Goal: Transaction & Acquisition: Purchase product/service

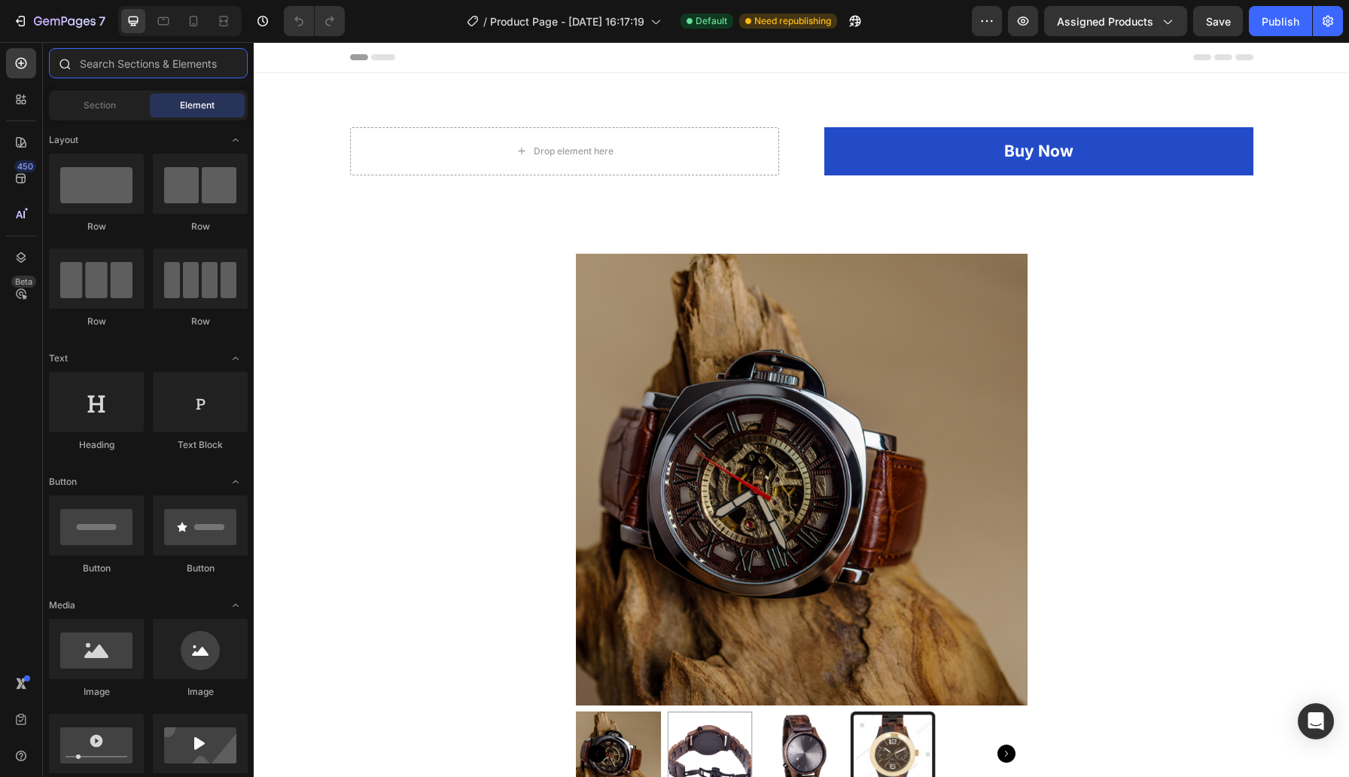
click at [141, 70] on input "text" at bounding box center [148, 63] width 199 height 30
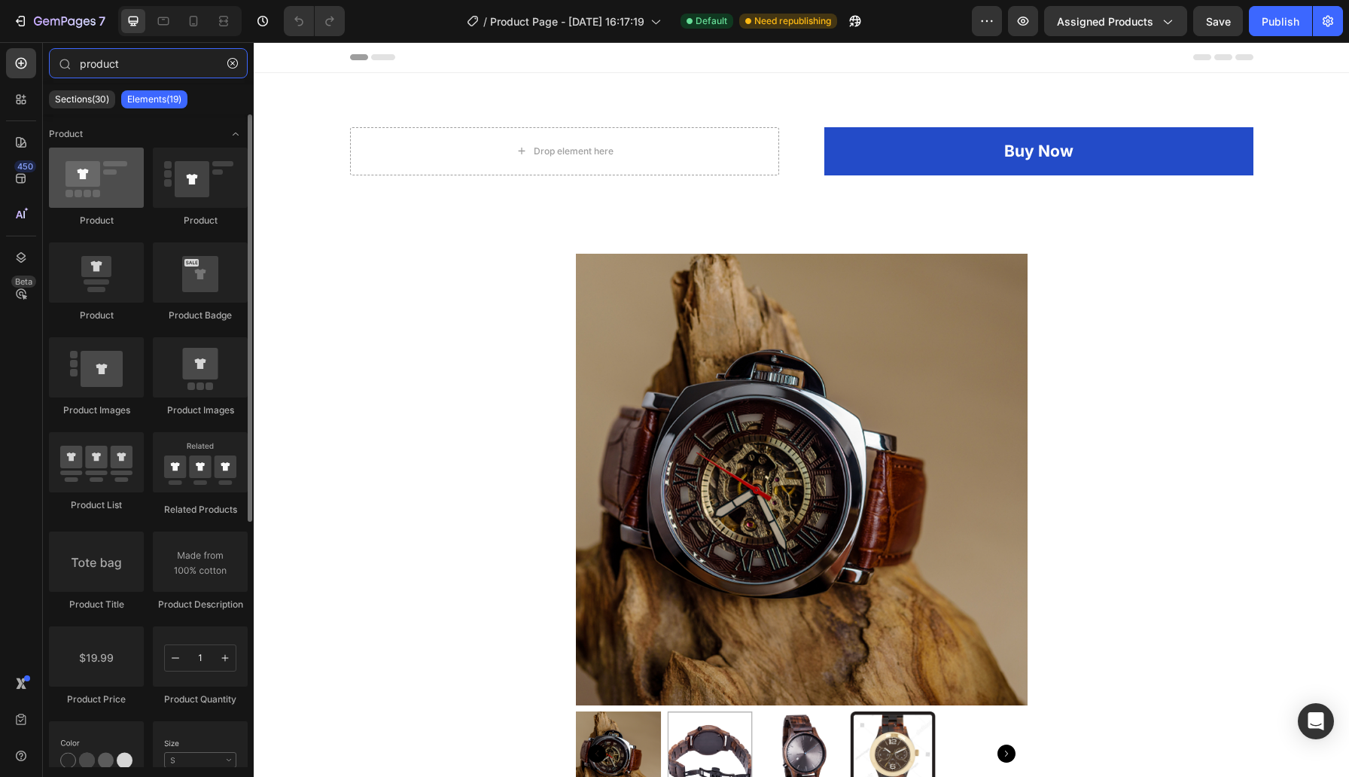
type input "product"
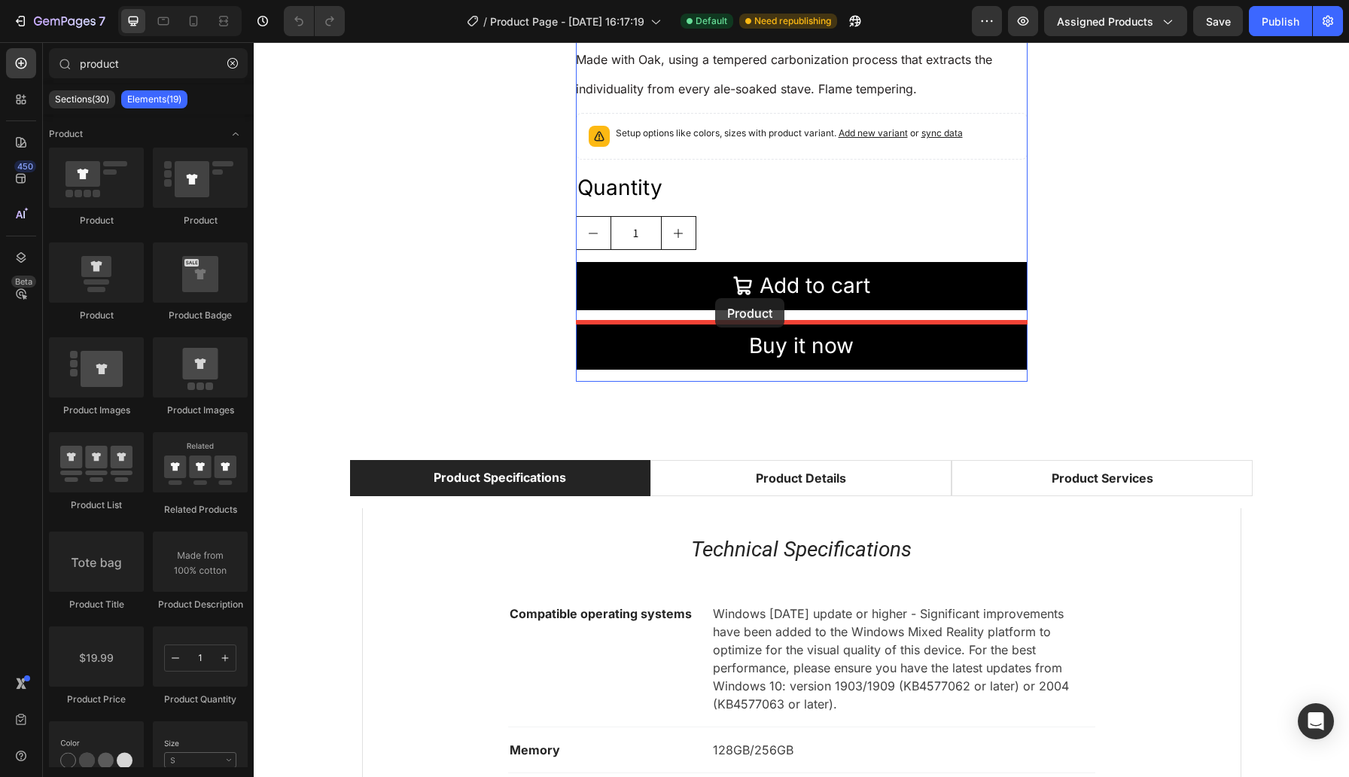
scroll to position [858, 0]
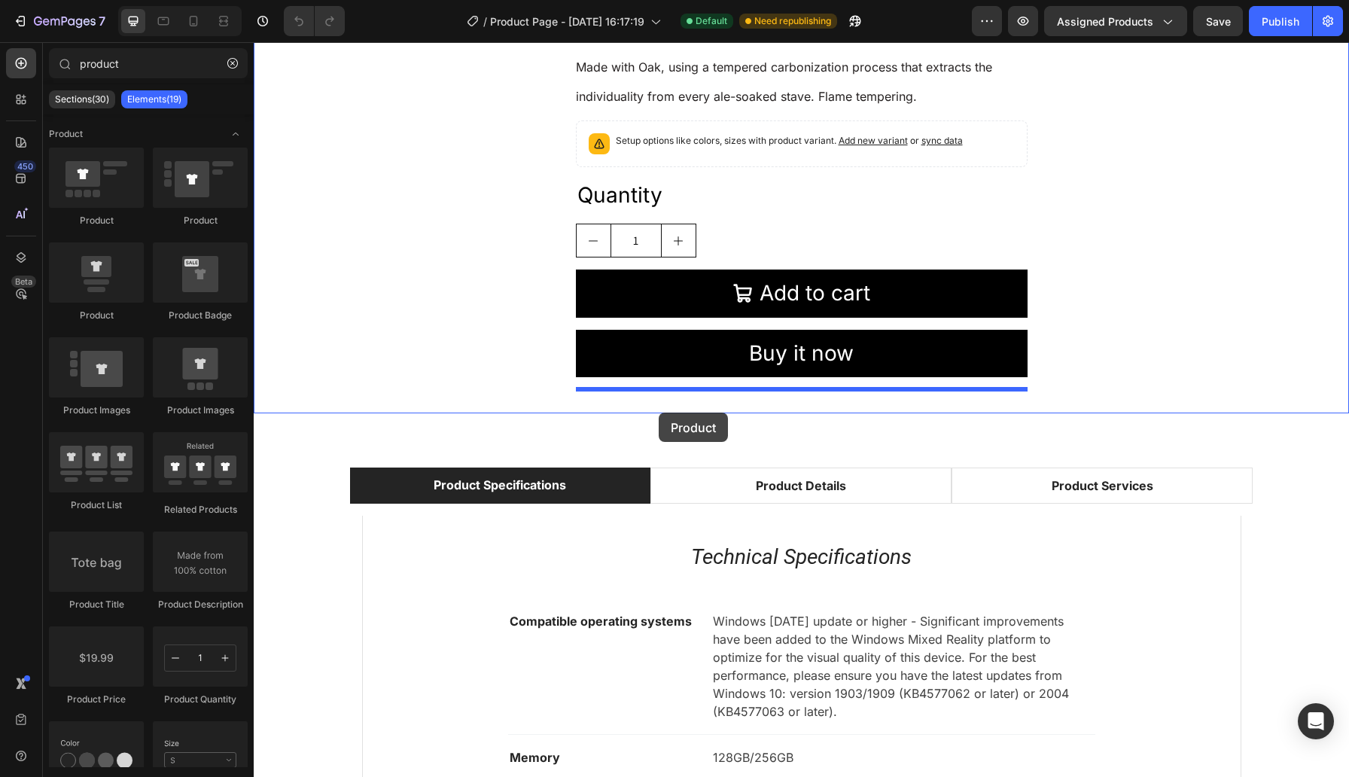
drag, startPoint x: 339, startPoint y: 233, endPoint x: 659, endPoint y: 412, distance: 365.9
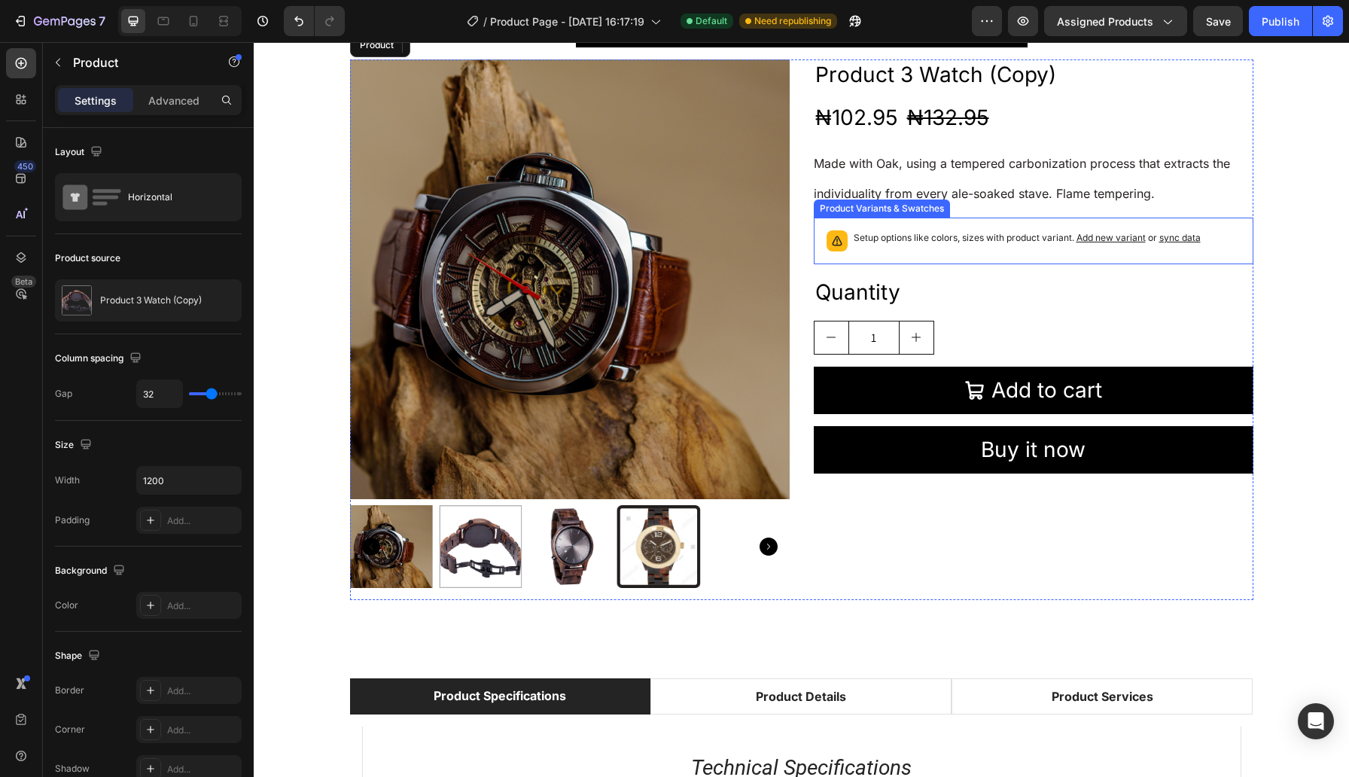
scroll to position [1170, 0]
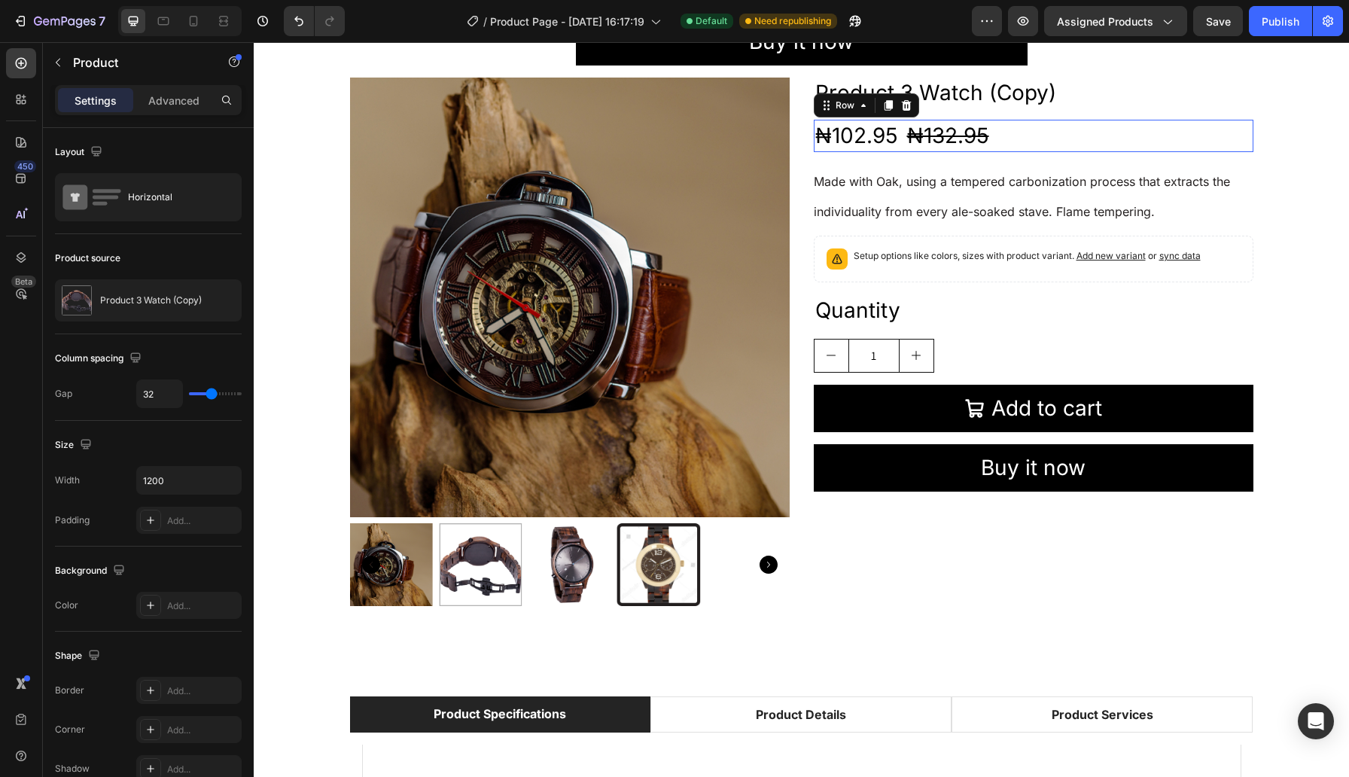
click at [1116, 148] on div "₦102.95 Product Price Product Price ₦132.95 Product Price Product Price Row 0" at bounding box center [1034, 136] width 440 height 32
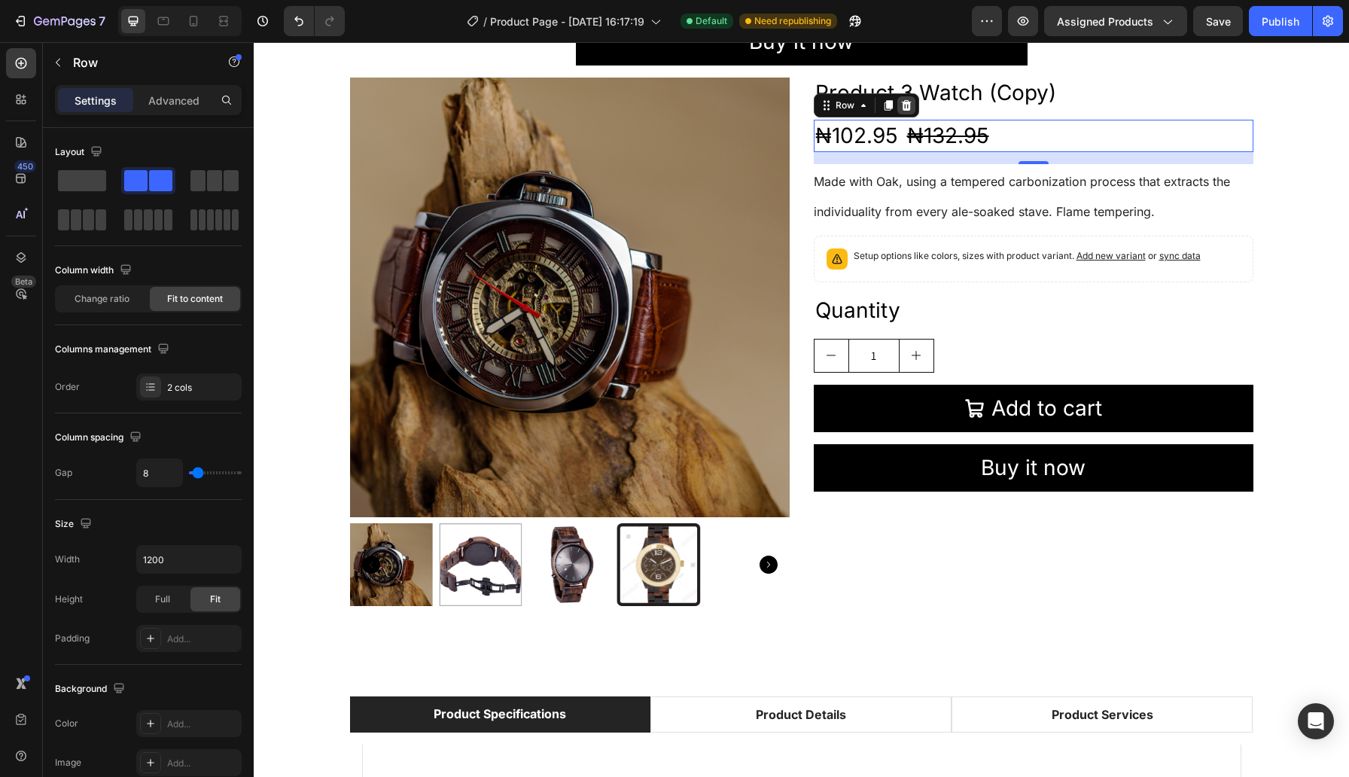
click at [905, 105] on icon at bounding box center [906, 105] width 10 height 11
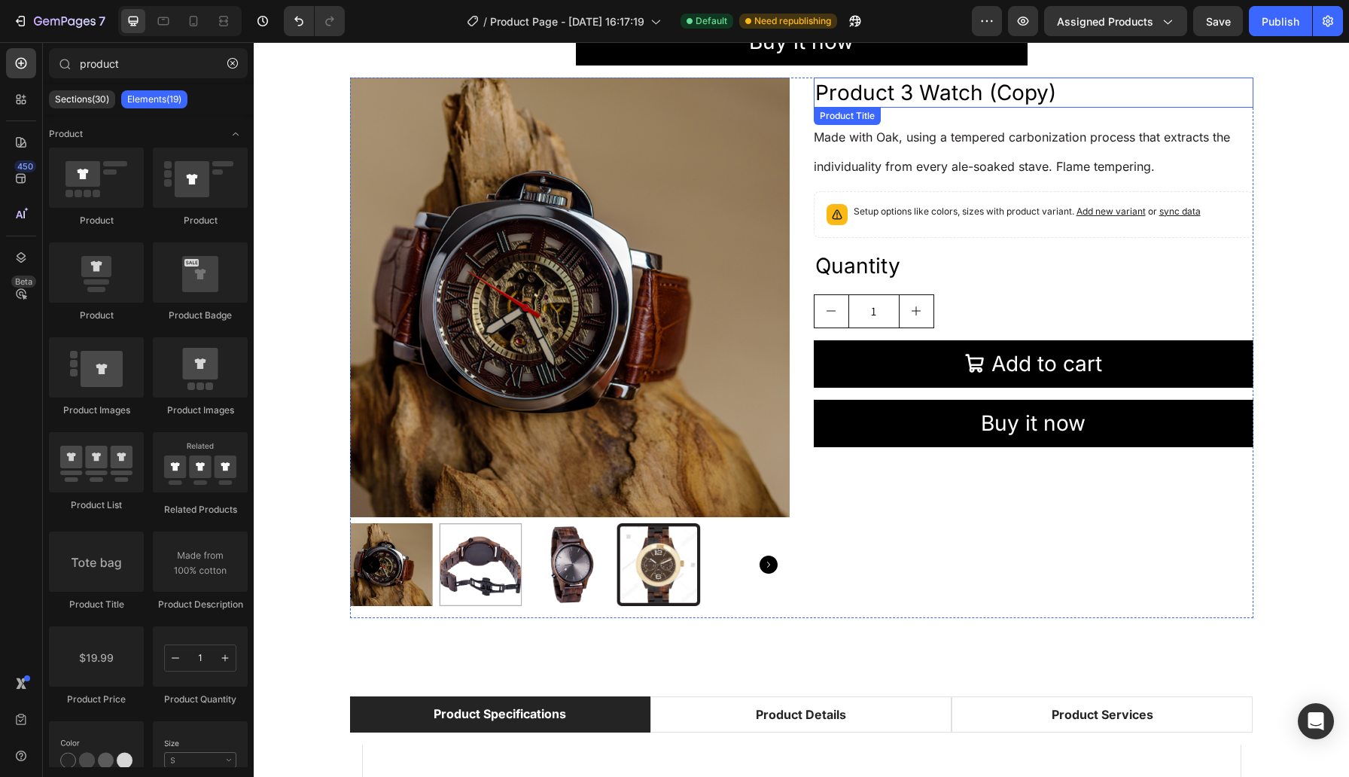
click at [937, 90] on h2 "Product 3 Watch (Copy)" at bounding box center [1034, 93] width 440 height 30
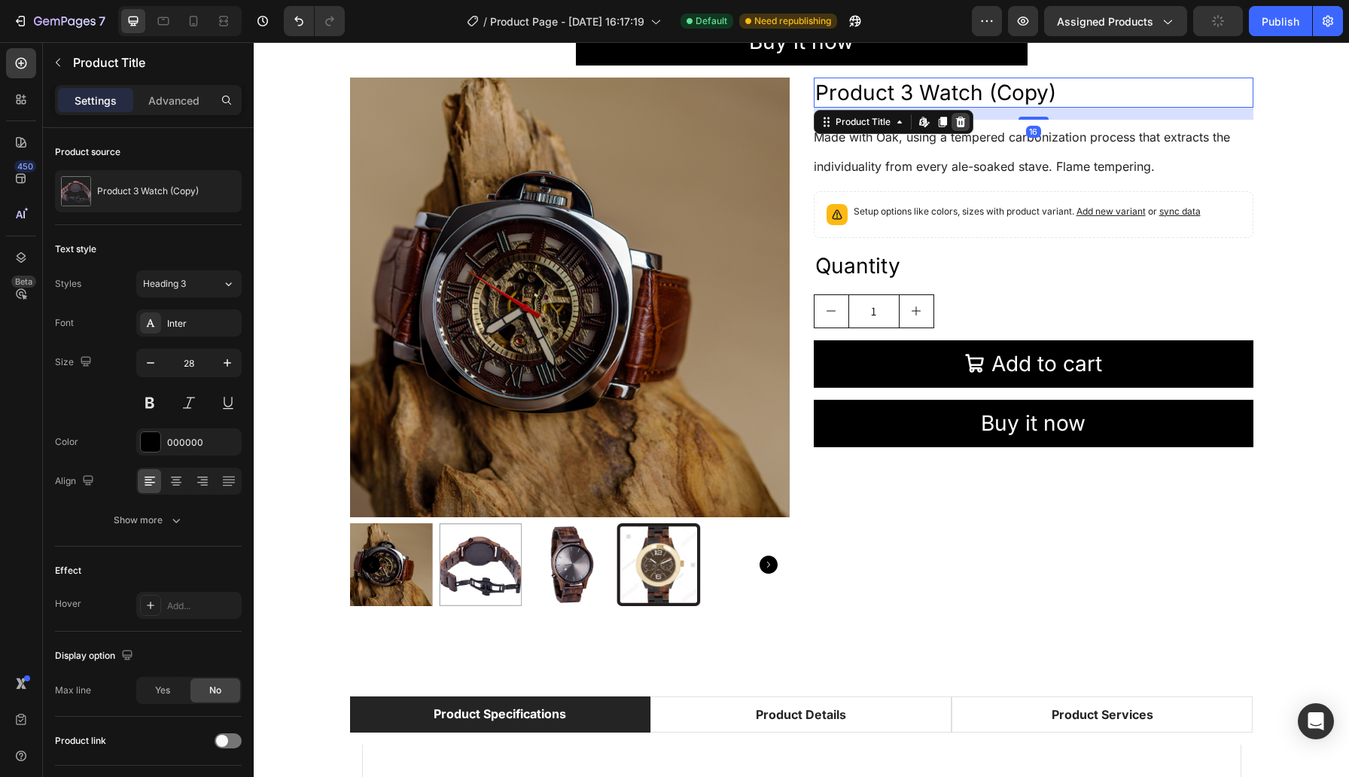
click at [964, 122] on icon at bounding box center [960, 122] width 12 height 12
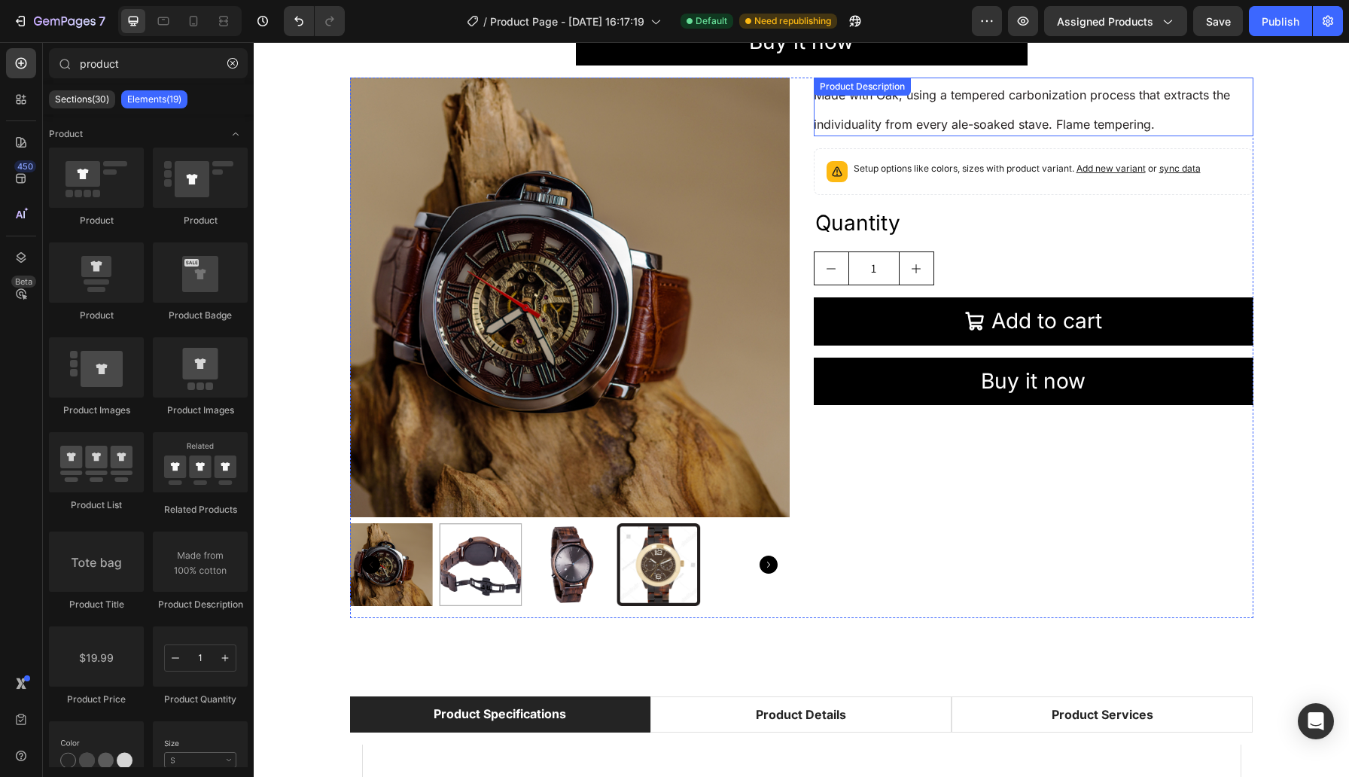
click at [980, 117] on span "Made with Oak, using a tempered carbonization process that extracts the individ…" at bounding box center [1022, 109] width 416 height 44
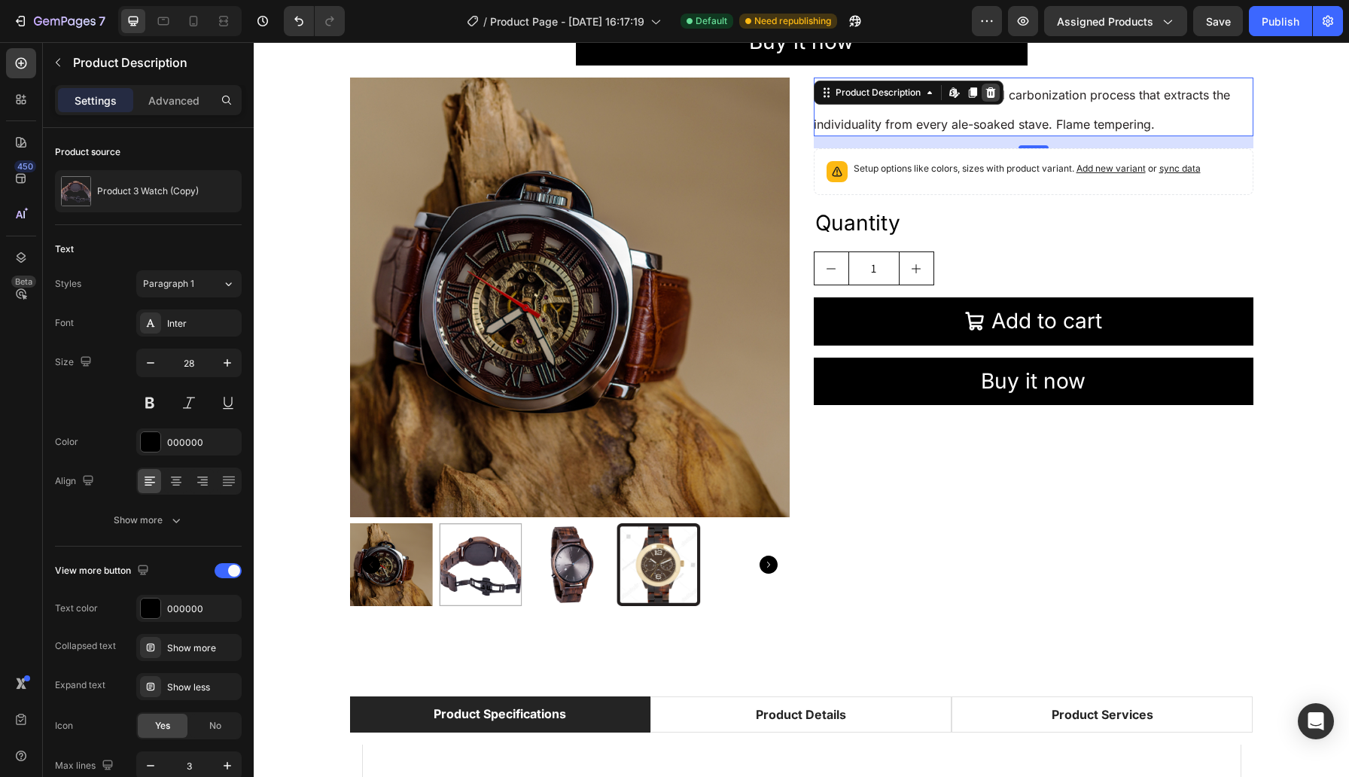
click at [993, 91] on icon at bounding box center [990, 92] width 10 height 11
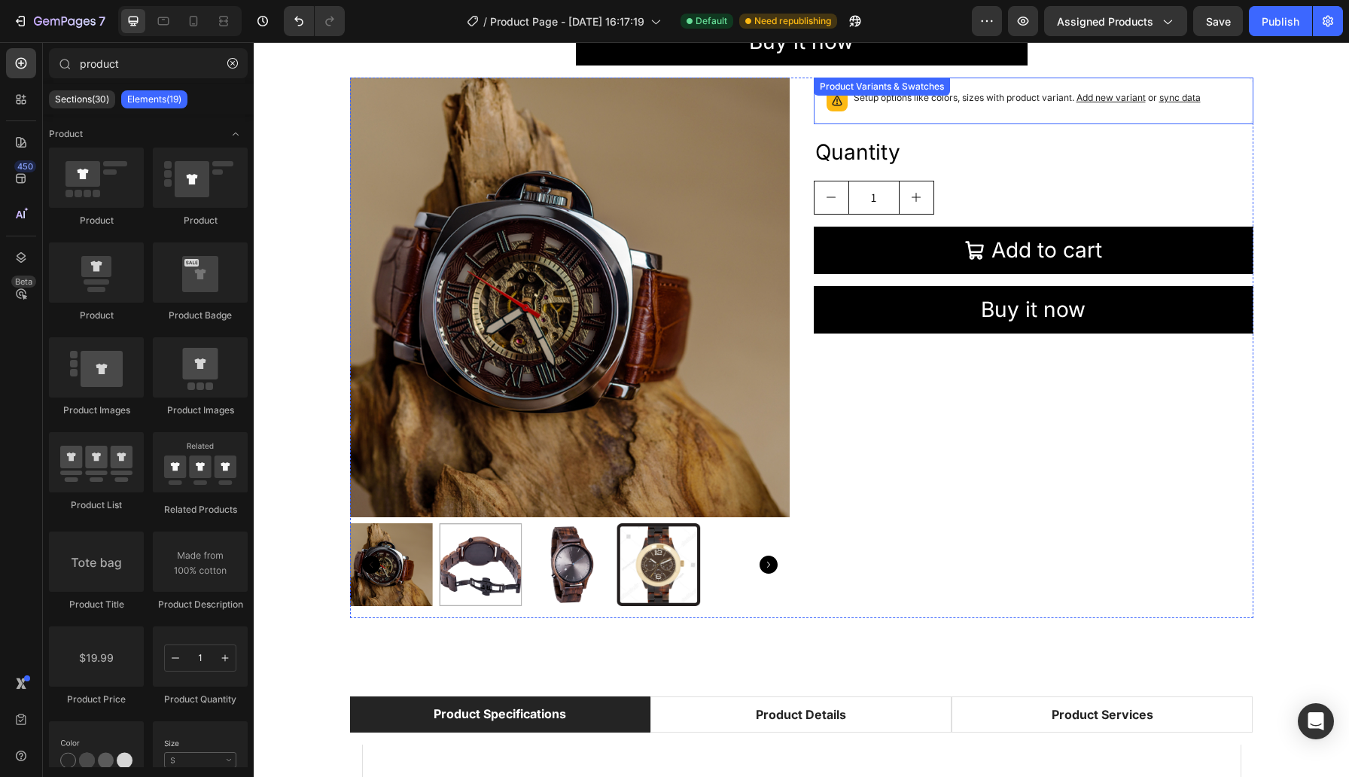
click at [994, 107] on div "Setup options like colors, sizes with product variant. Add new variant or sync …" at bounding box center [1026, 100] width 347 height 21
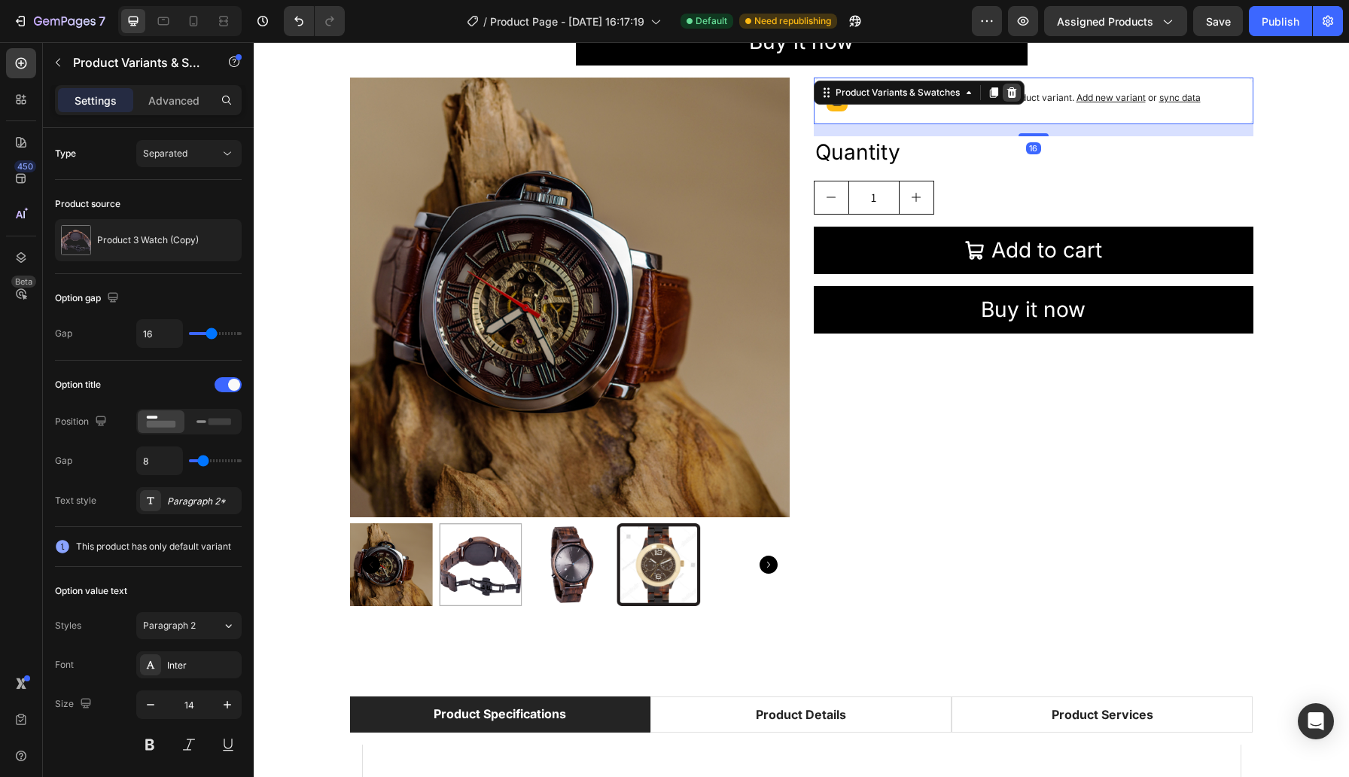
click at [1012, 92] on icon at bounding box center [1011, 93] width 12 height 12
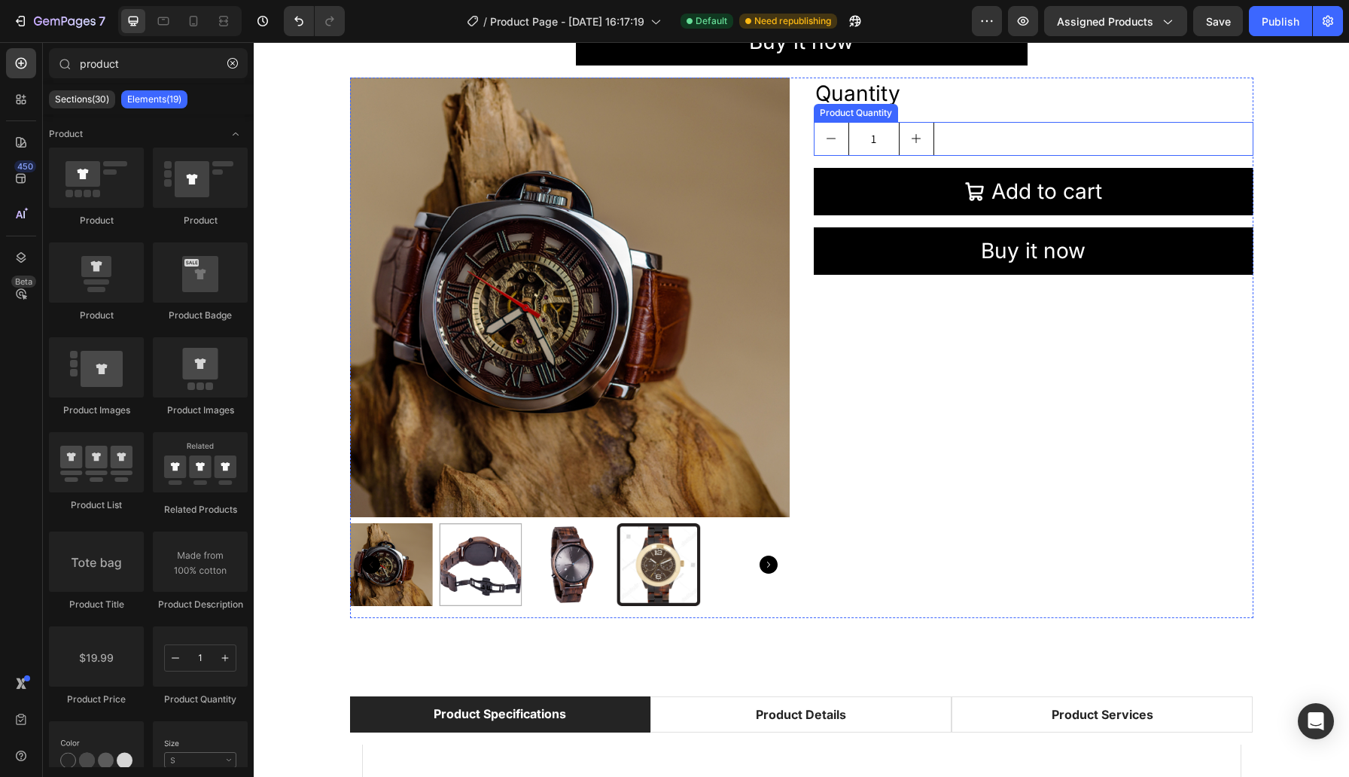
click at [1008, 134] on div "1" at bounding box center [1034, 139] width 440 height 34
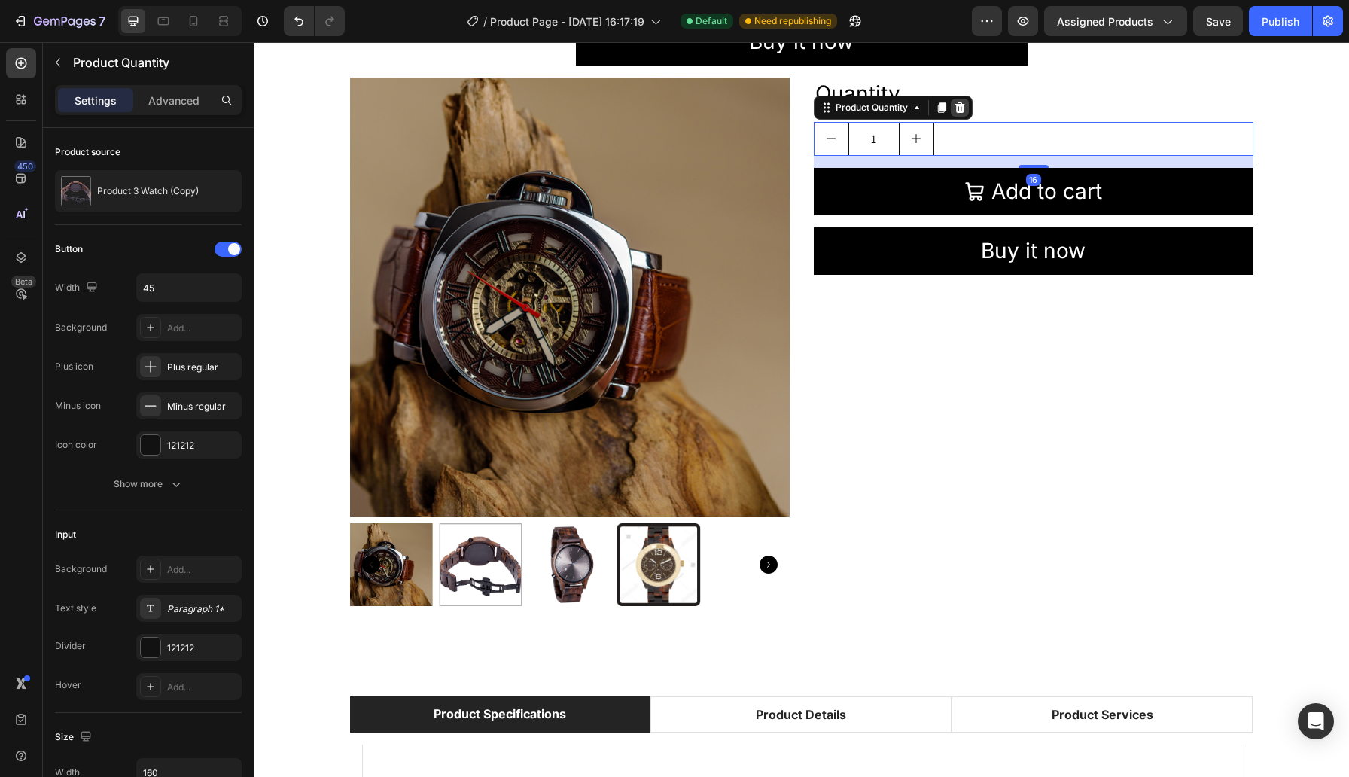
click at [960, 110] on icon at bounding box center [959, 107] width 10 height 11
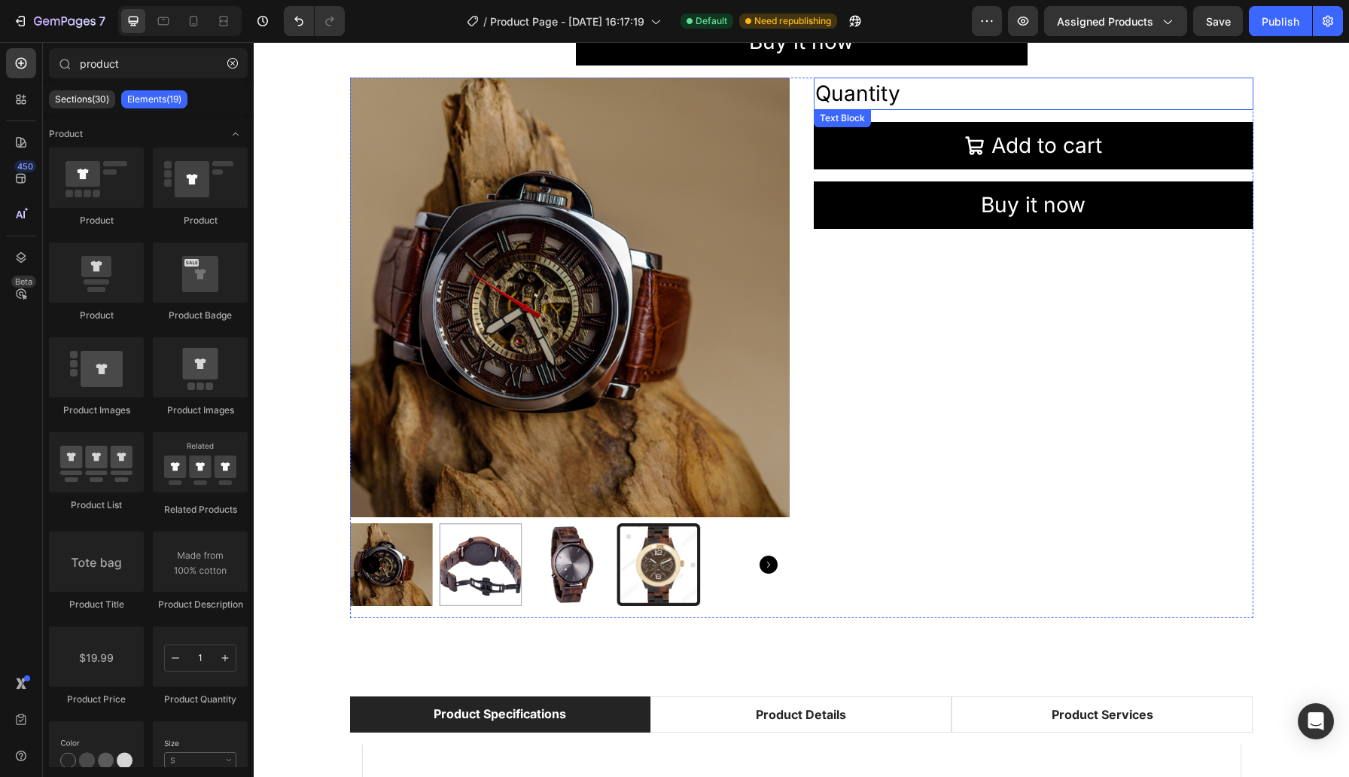
click at [974, 96] on div "Quantity" at bounding box center [1034, 94] width 440 height 32
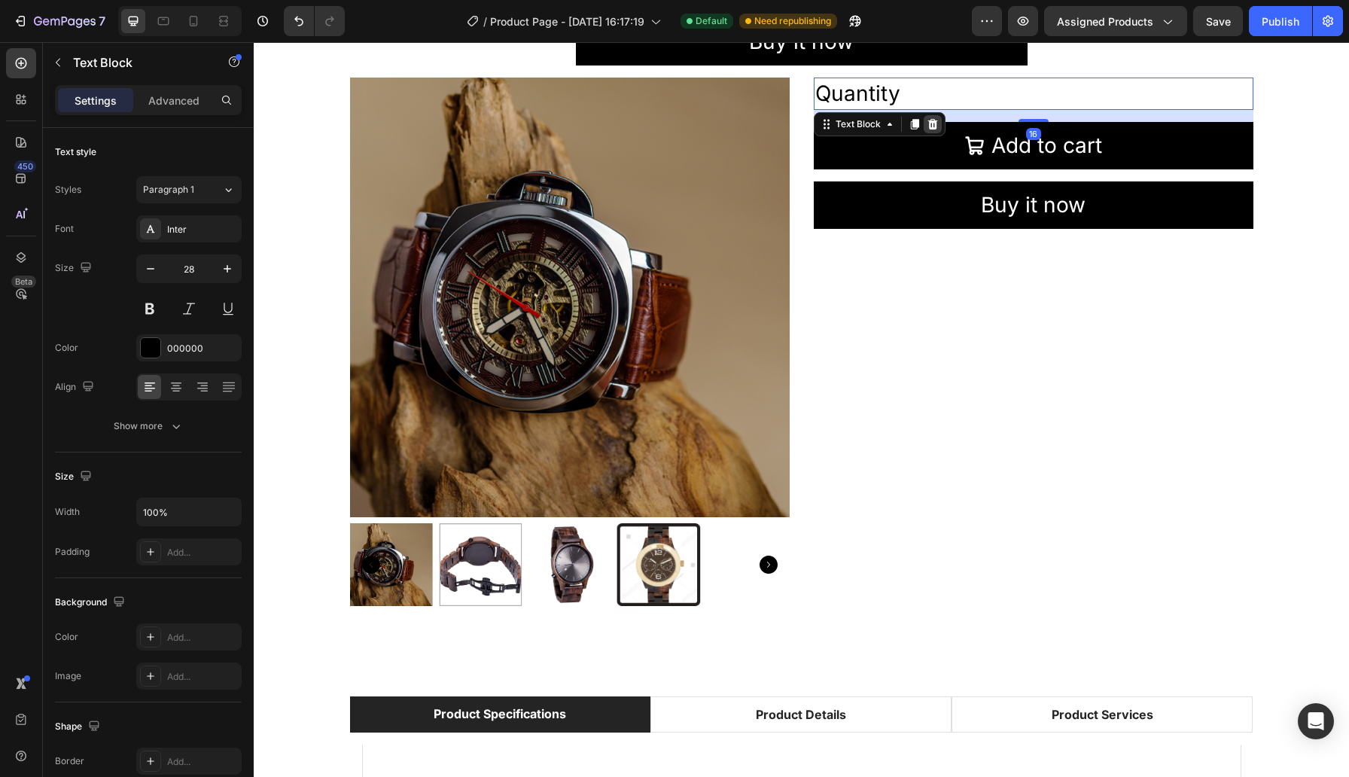
click at [932, 120] on icon at bounding box center [932, 124] width 10 height 11
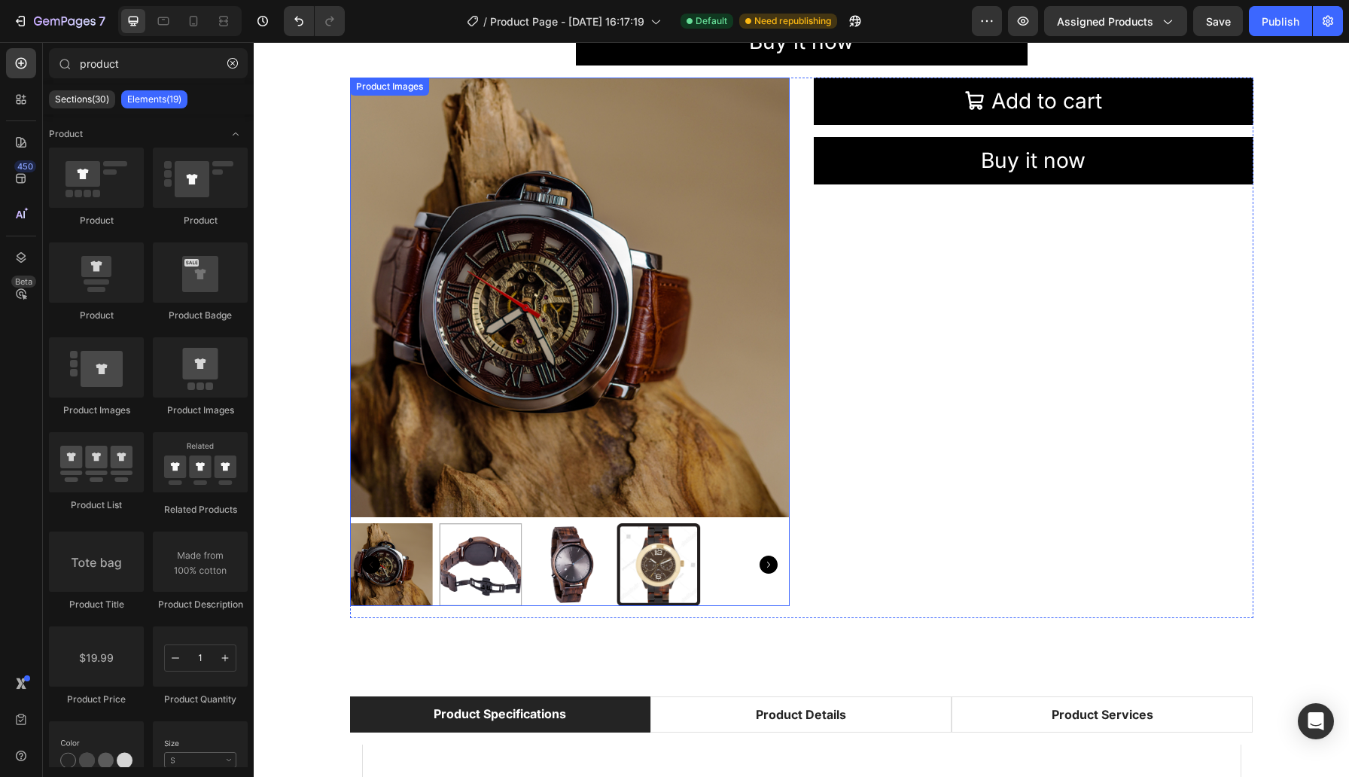
click at [742, 193] on img at bounding box center [570, 298] width 440 height 440
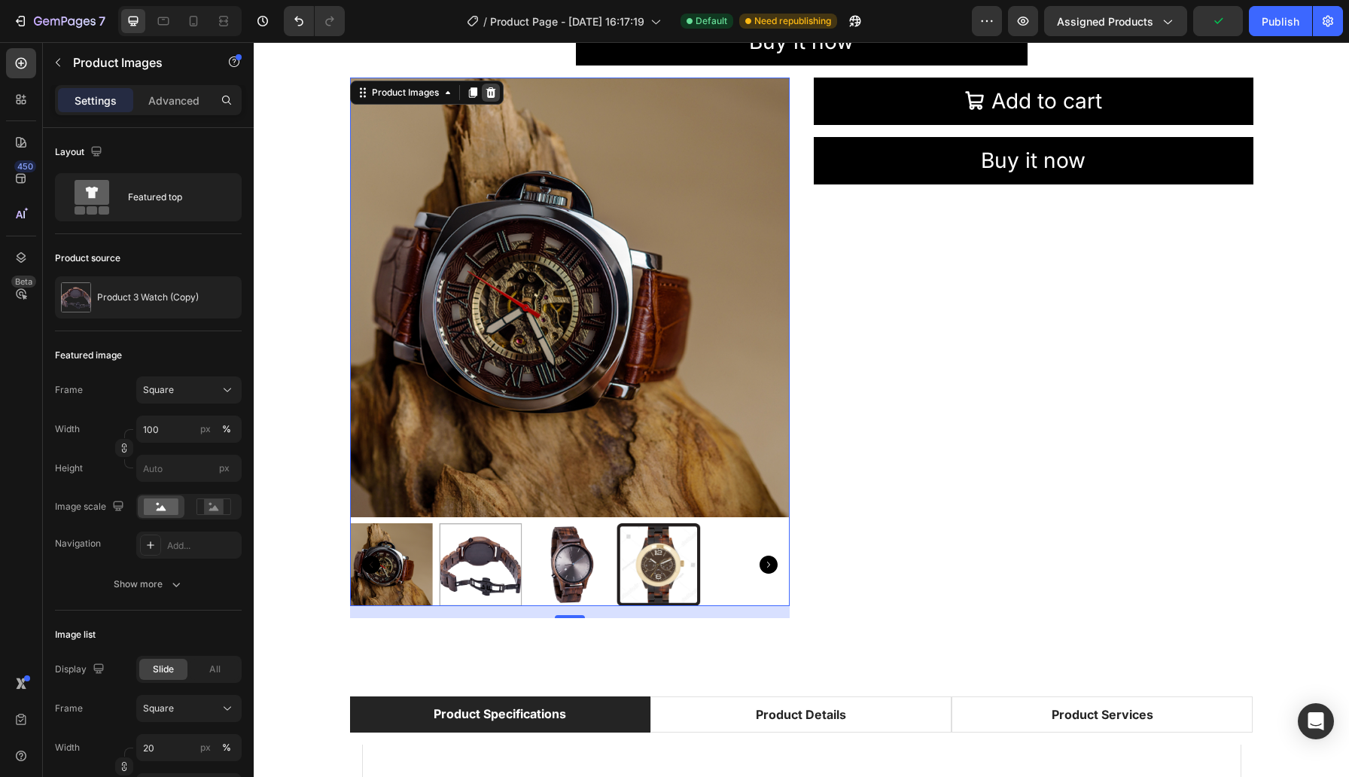
click at [491, 88] on icon at bounding box center [490, 92] width 10 height 11
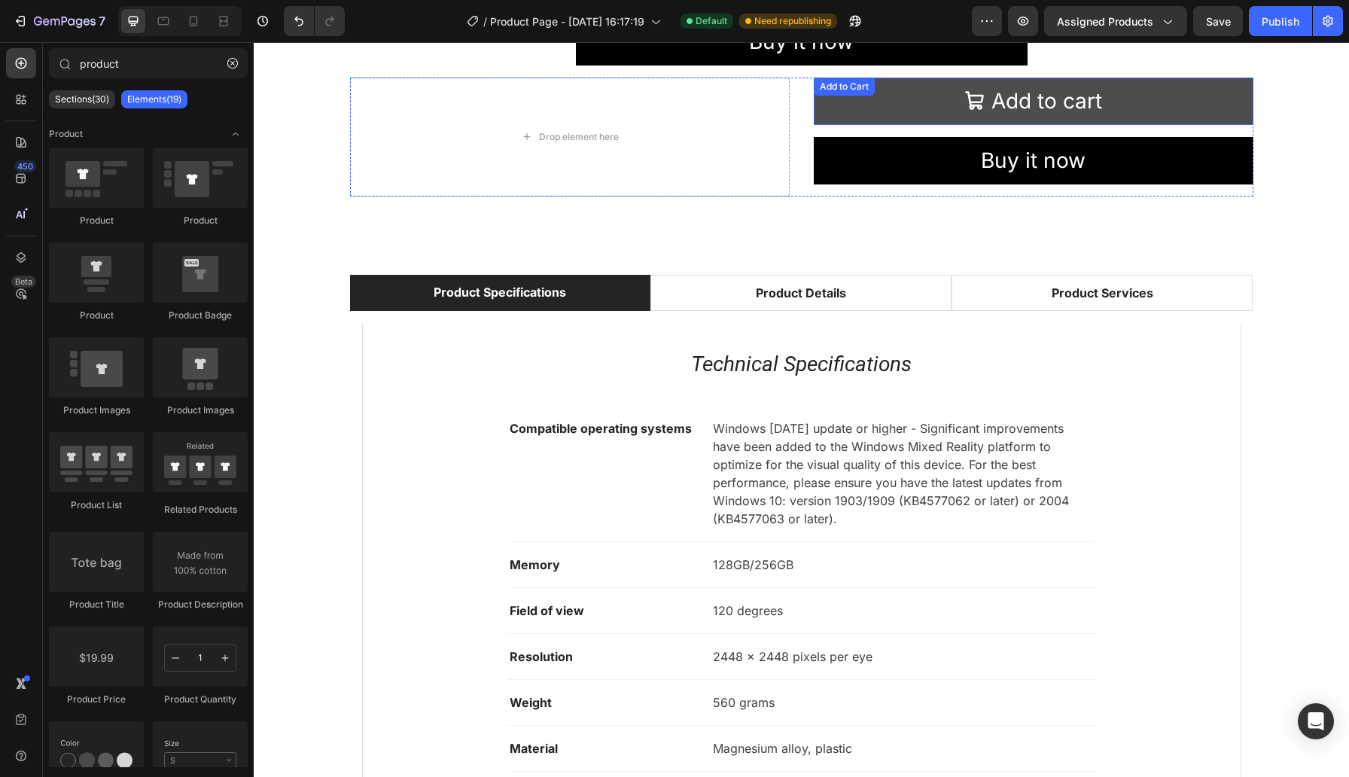
click at [938, 95] on button "Add to cart" at bounding box center [1034, 101] width 440 height 47
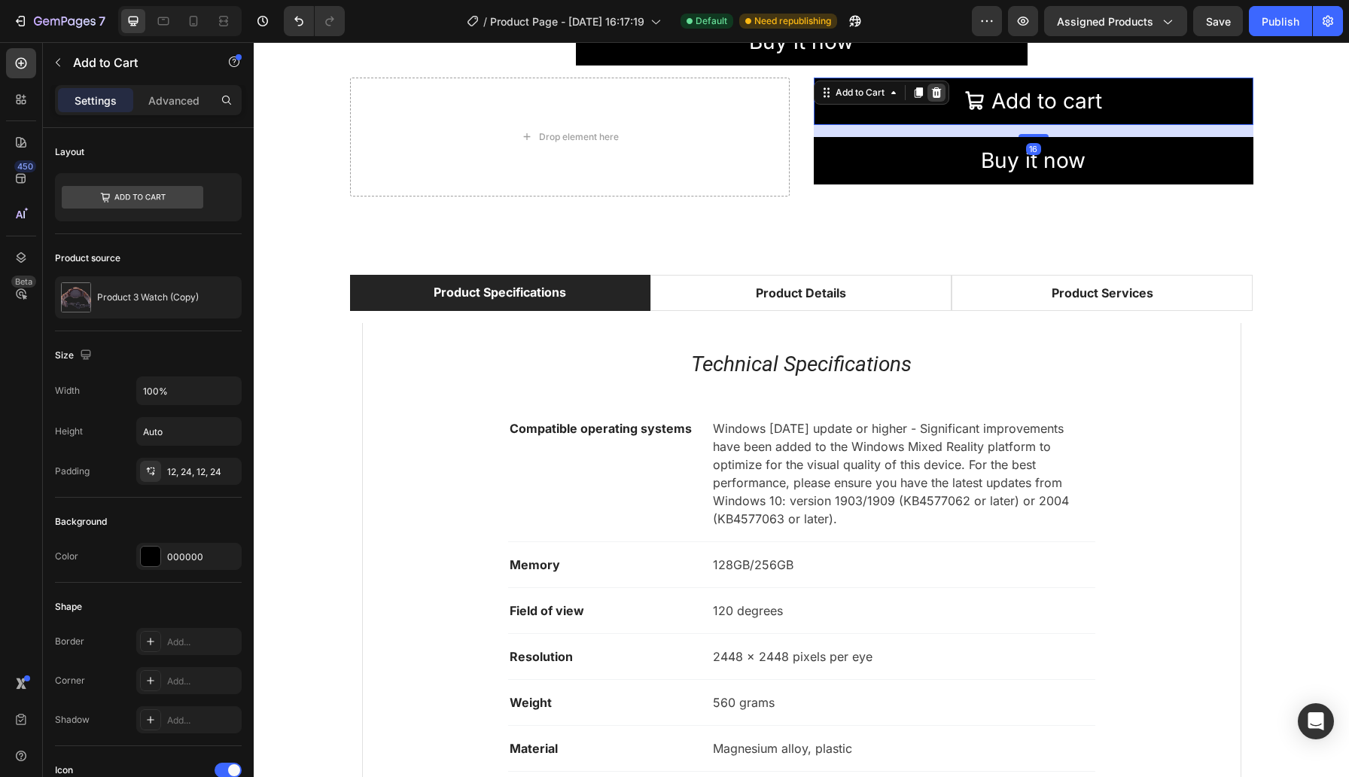
click at [938, 91] on icon at bounding box center [936, 92] width 10 height 11
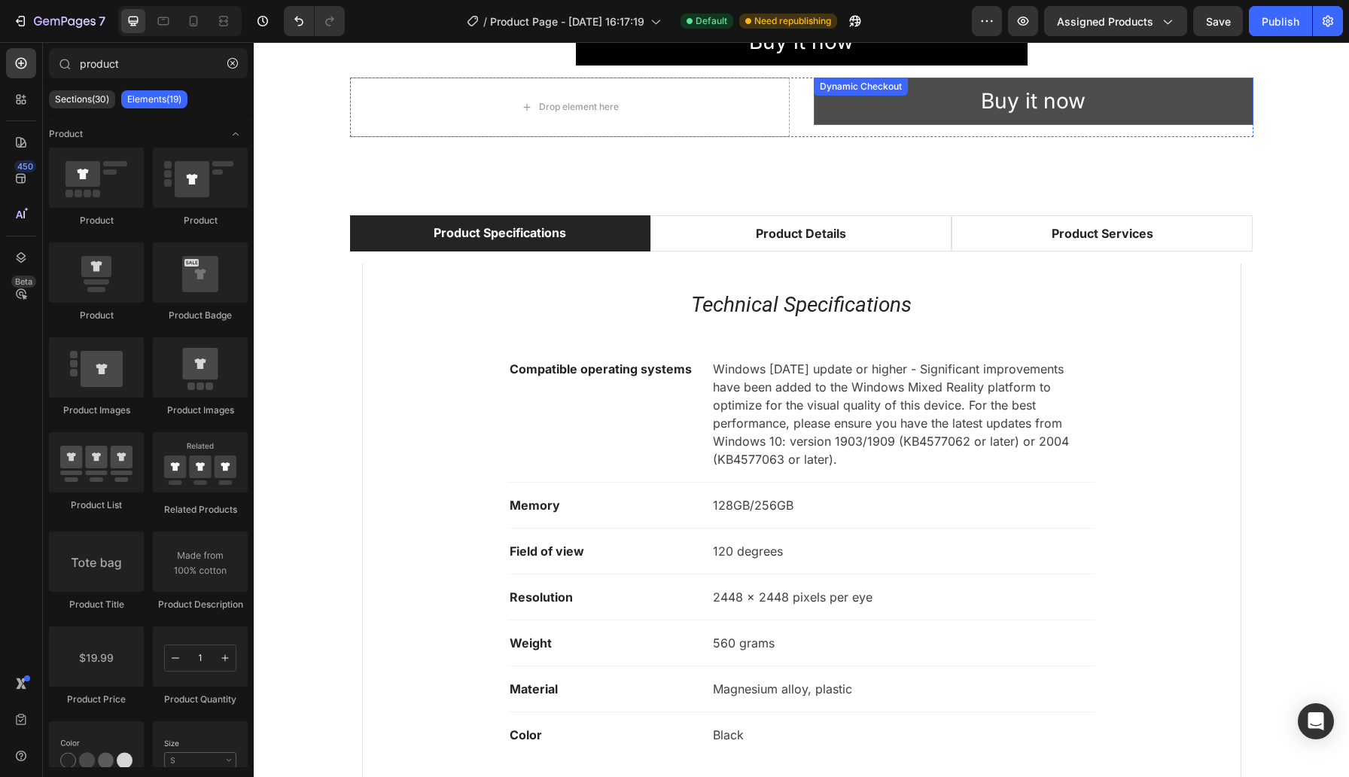
click at [925, 112] on button "Buy it now" at bounding box center [1034, 101] width 440 height 47
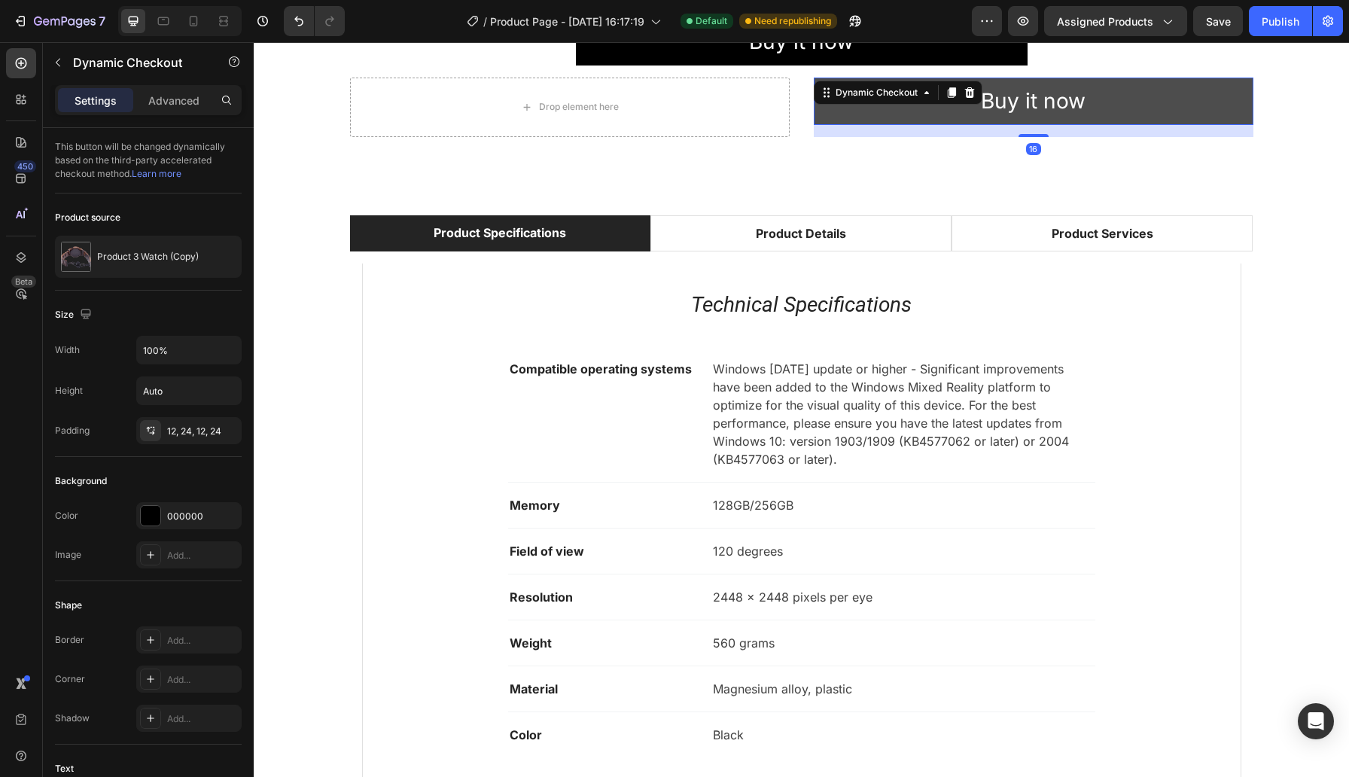
click at [814, 78] on button "Buy it now" at bounding box center [1034, 101] width 440 height 47
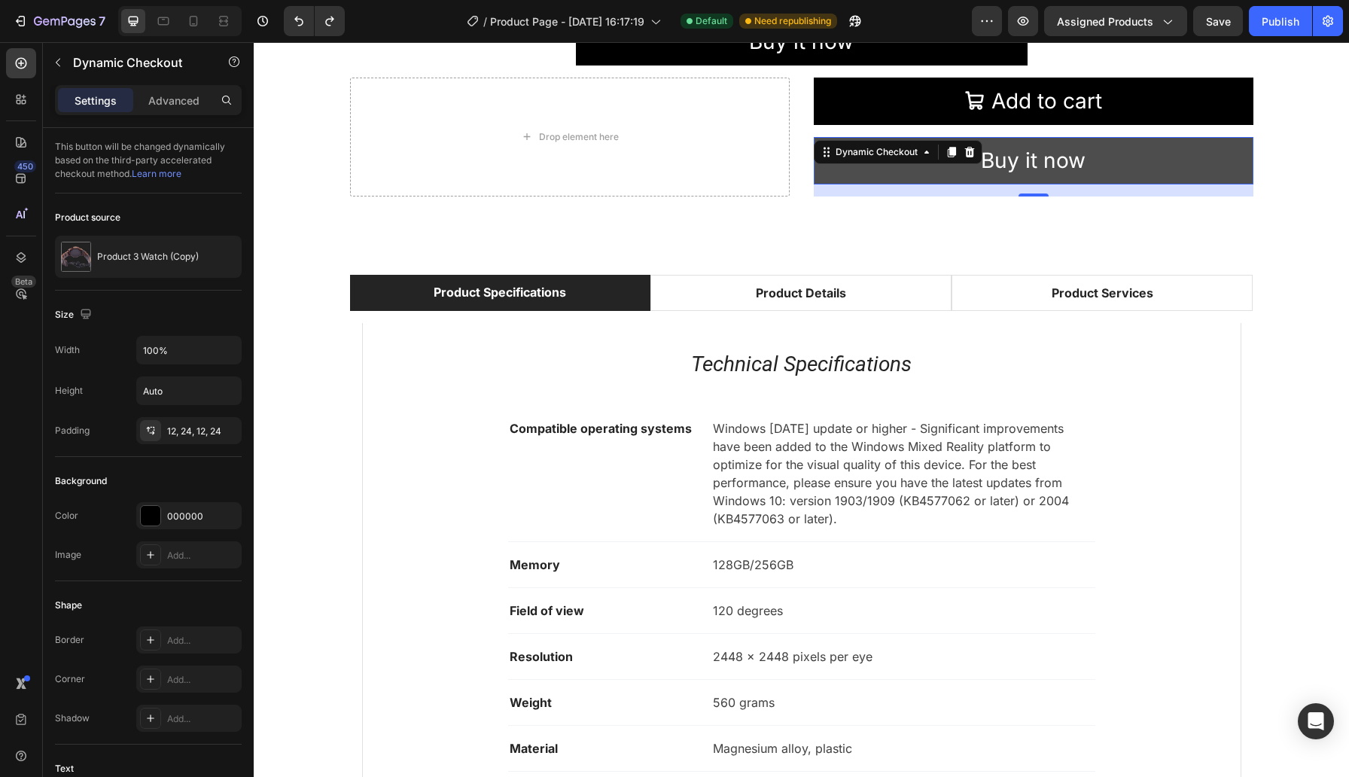
click at [1094, 169] on button "Buy it now" at bounding box center [1034, 160] width 440 height 47
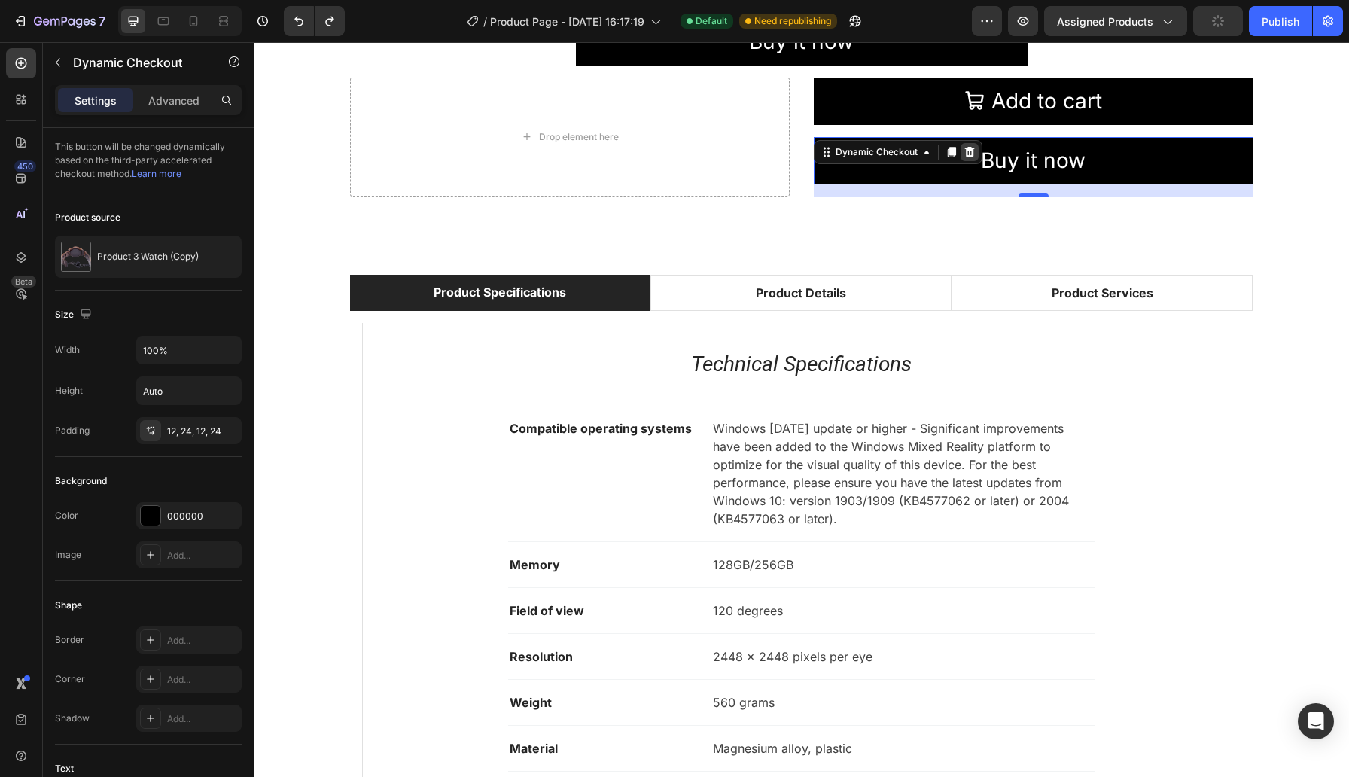
click at [971, 151] on icon at bounding box center [969, 152] width 10 height 11
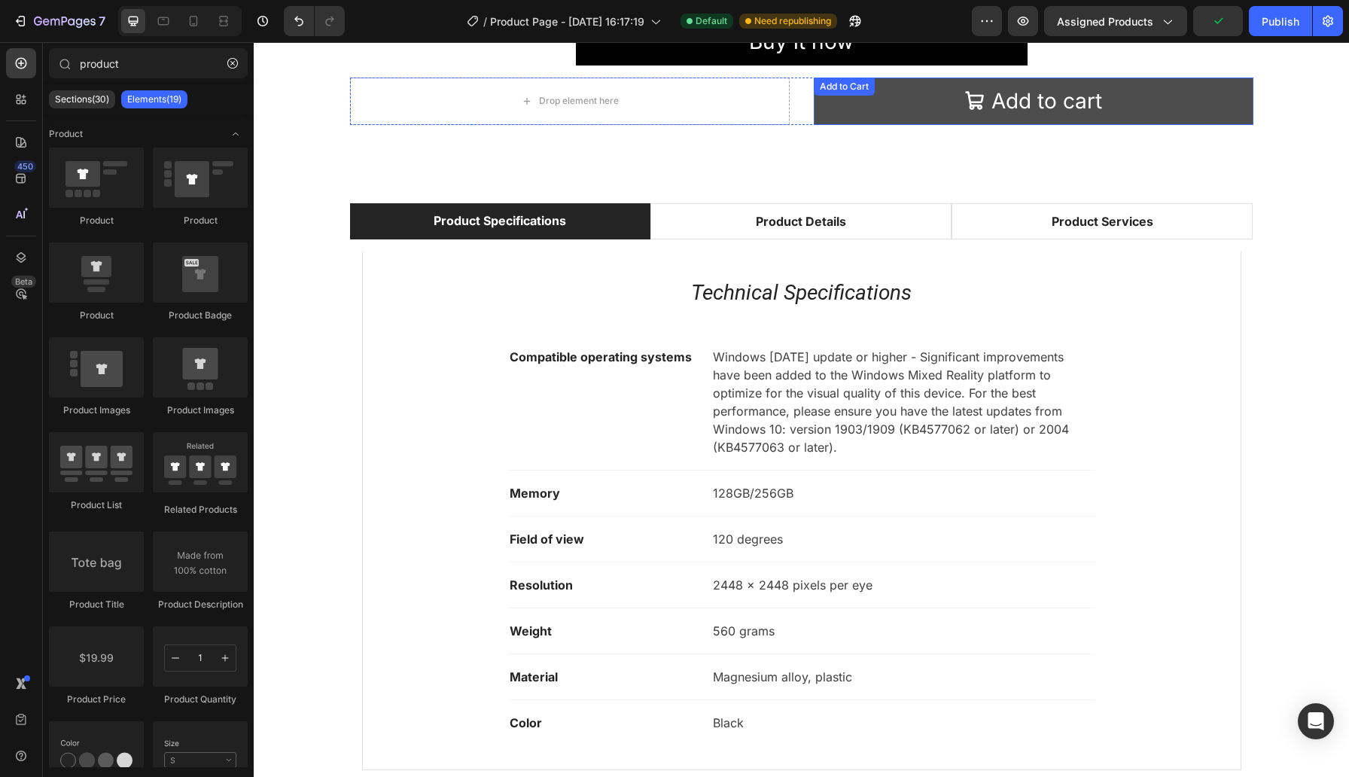
click at [916, 107] on button "Add to cart" at bounding box center [1034, 101] width 440 height 47
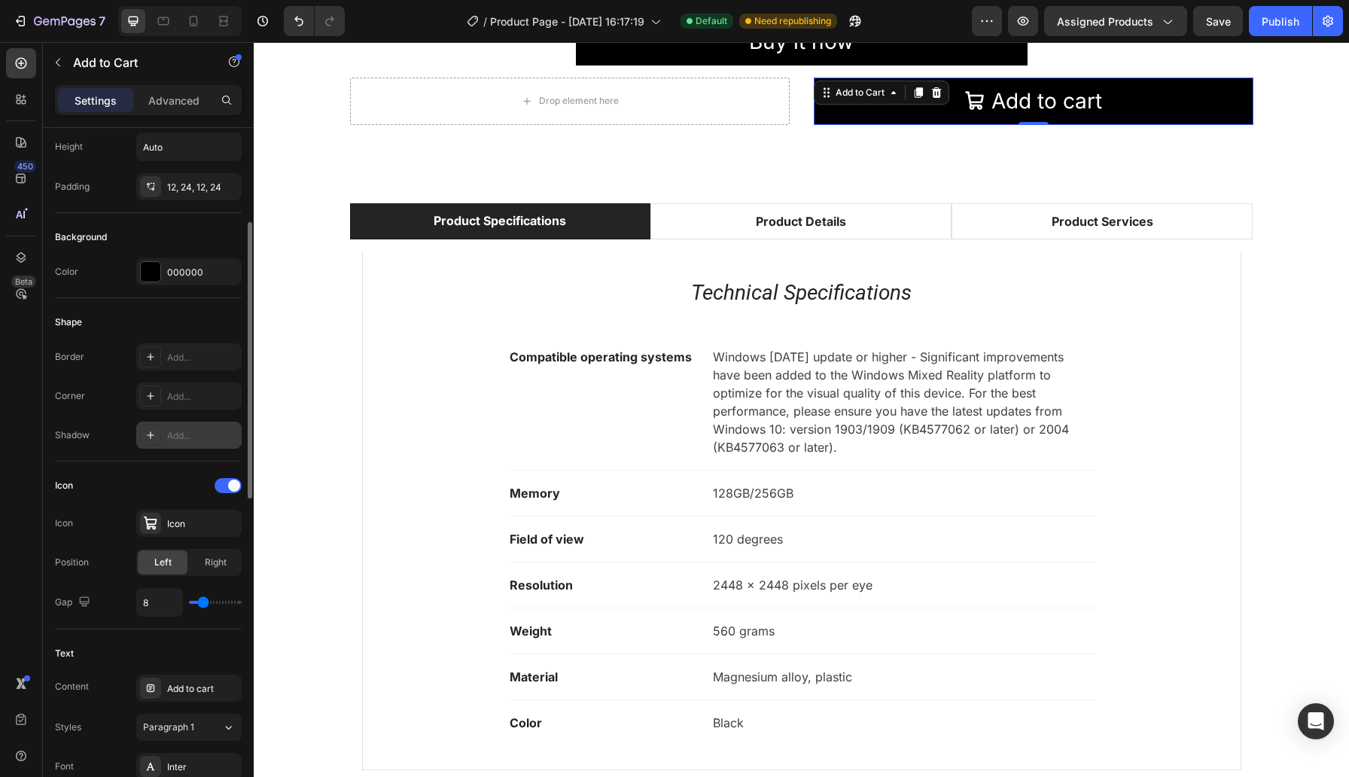
scroll to position [306, 0]
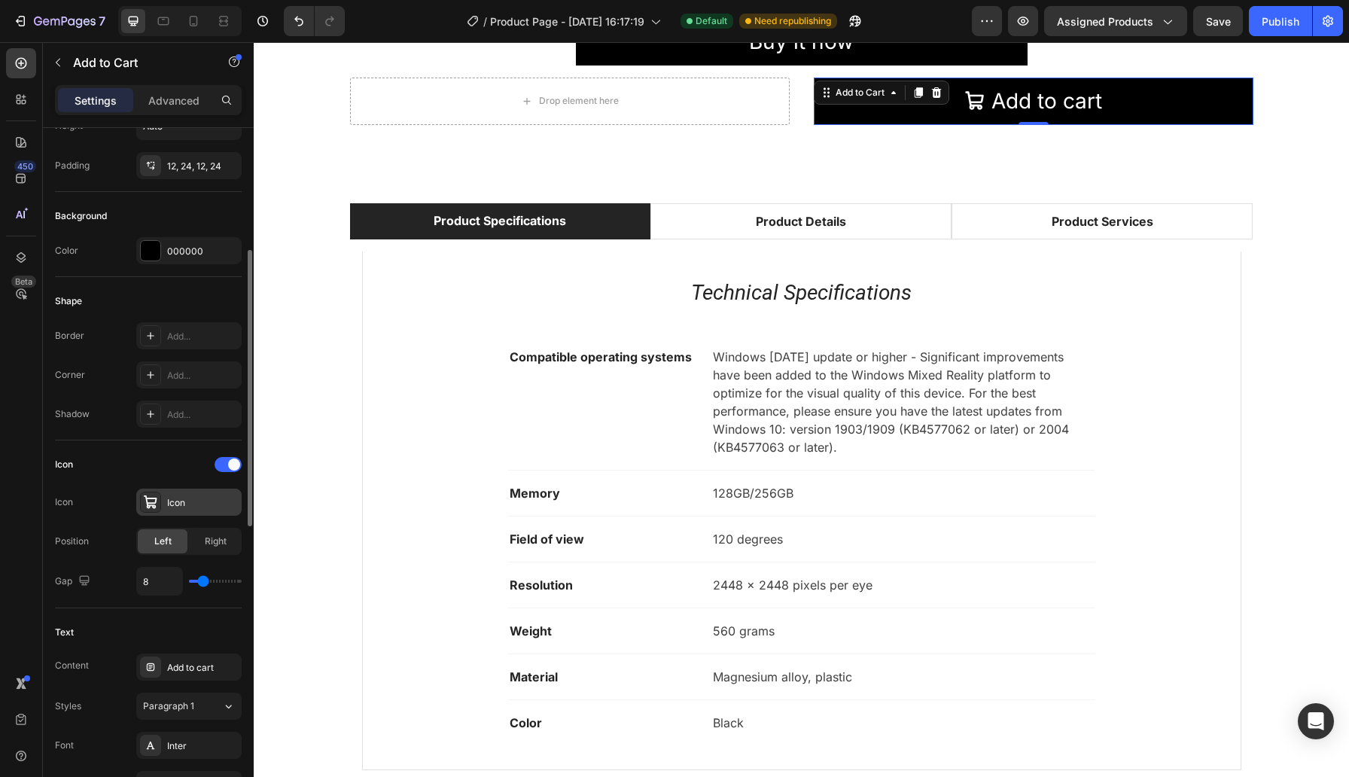
click at [182, 491] on div "Icon" at bounding box center [188, 501] width 105 height 27
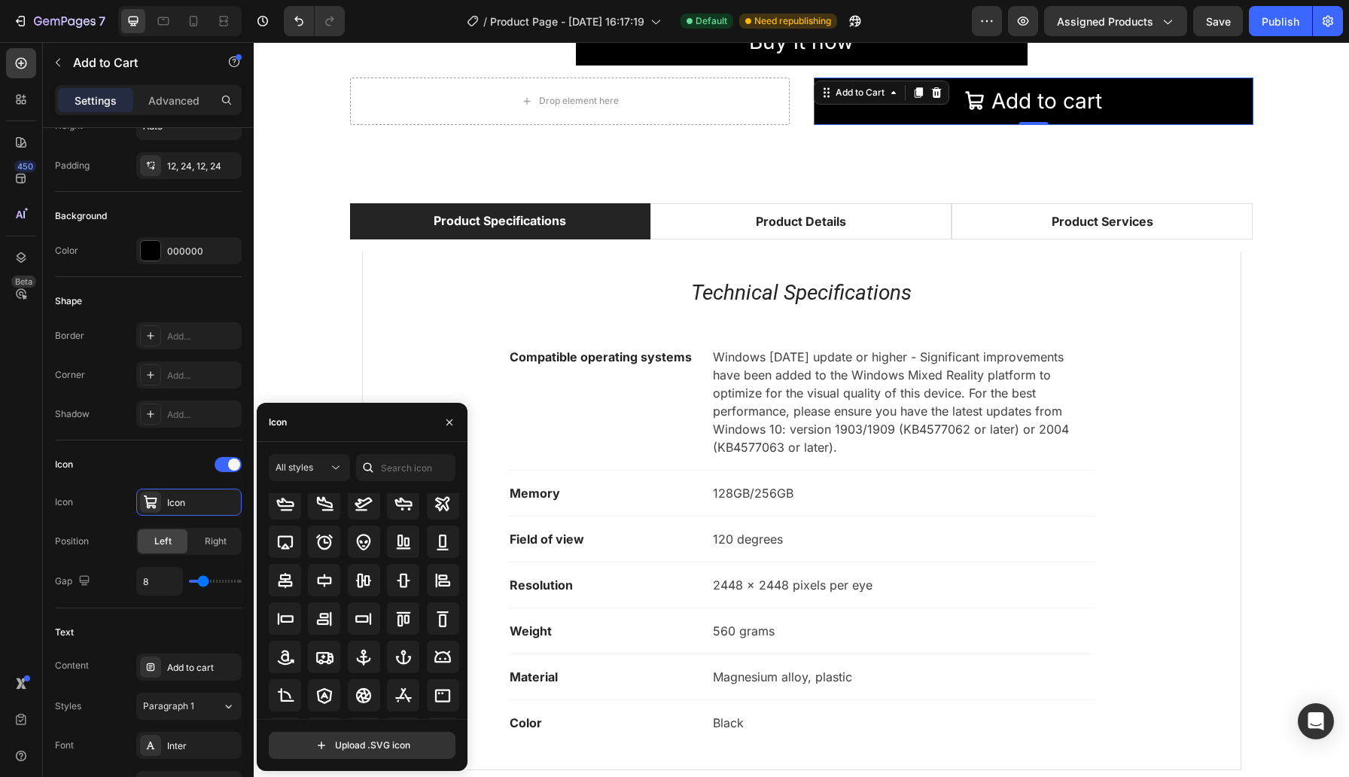
scroll to position [0, 0]
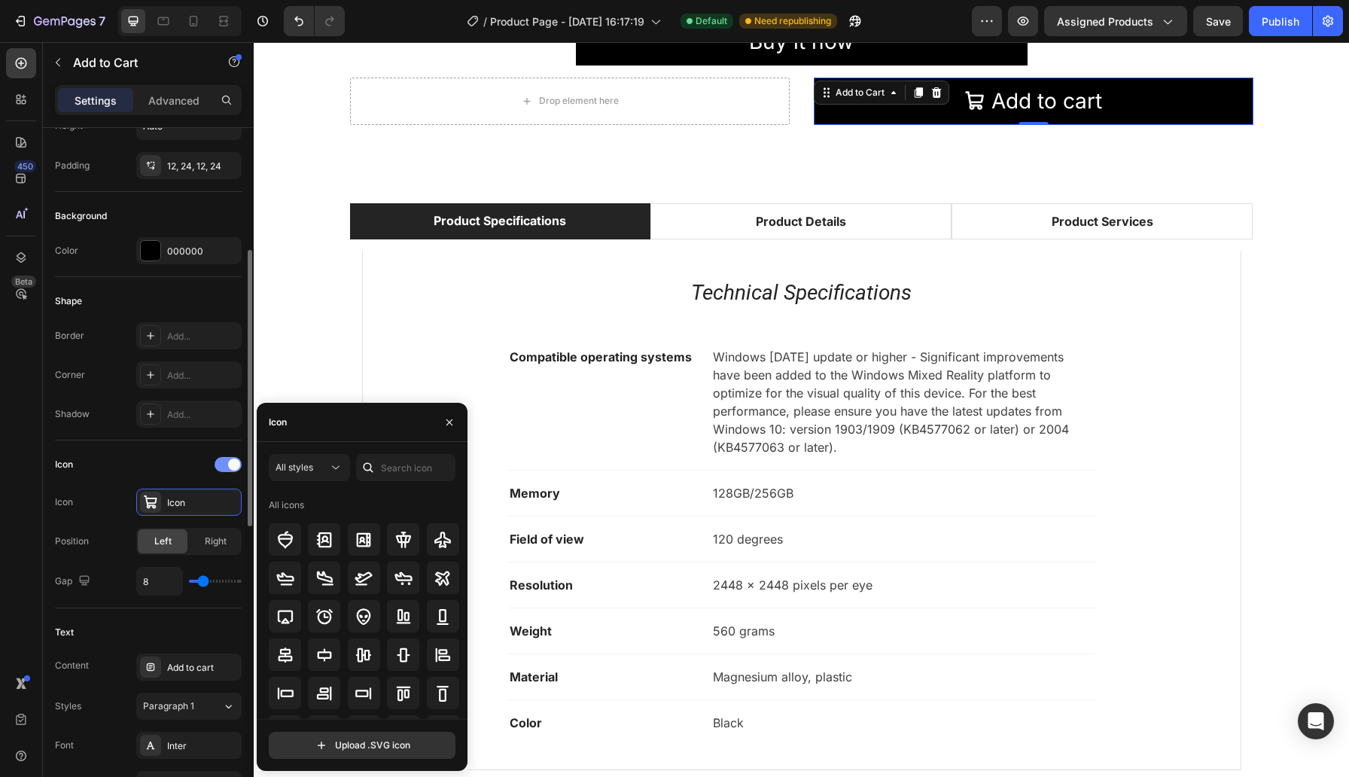
click at [220, 468] on div at bounding box center [227, 464] width 27 height 15
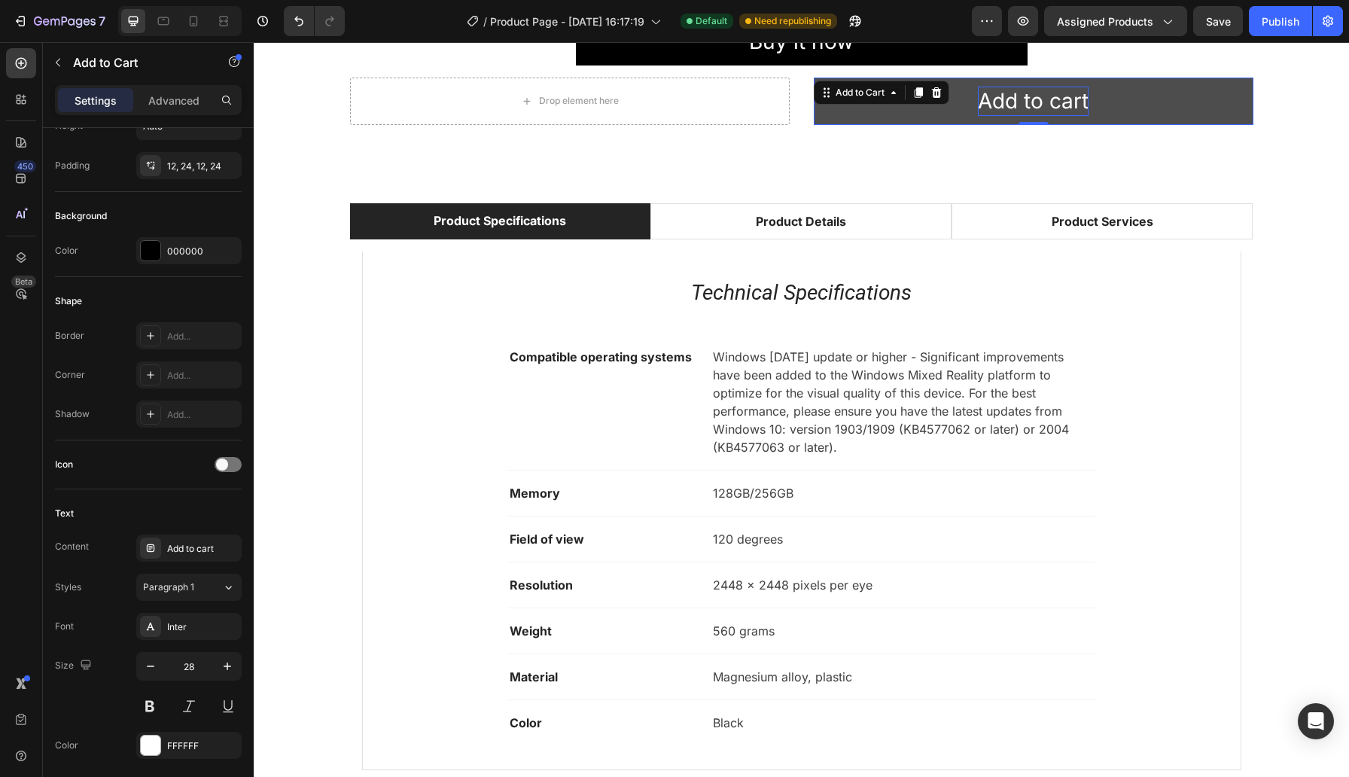
click at [1052, 97] on div "Add to cart" at bounding box center [1033, 101] width 111 height 29
click at [1052, 97] on p "Add to cart" at bounding box center [1033, 101] width 111 height 29
click at [814, 78] on button "Buy" at bounding box center [1034, 101] width 440 height 47
click at [1167, 104] on button "Buy Now" at bounding box center [1034, 101] width 440 height 47
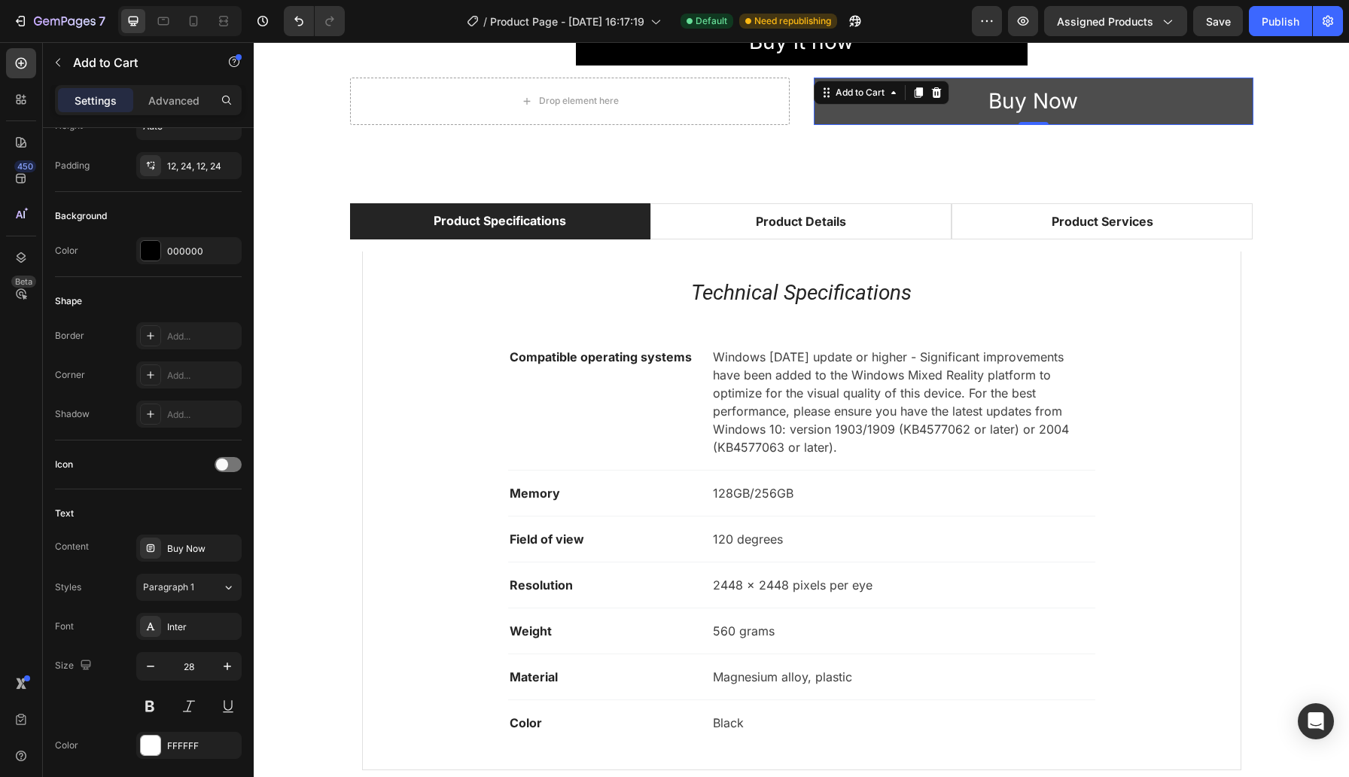
click at [938, 117] on button "Buy Now" at bounding box center [1034, 101] width 440 height 47
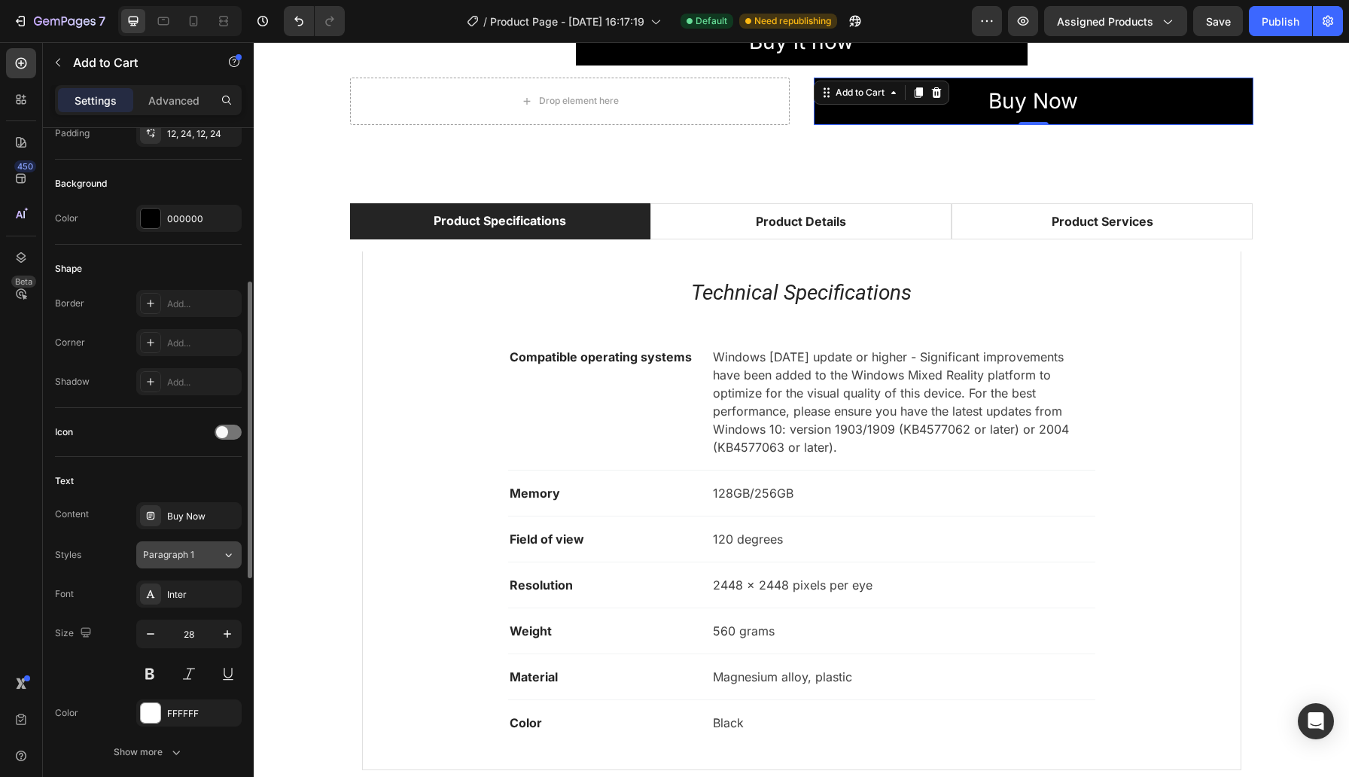
scroll to position [347, 0]
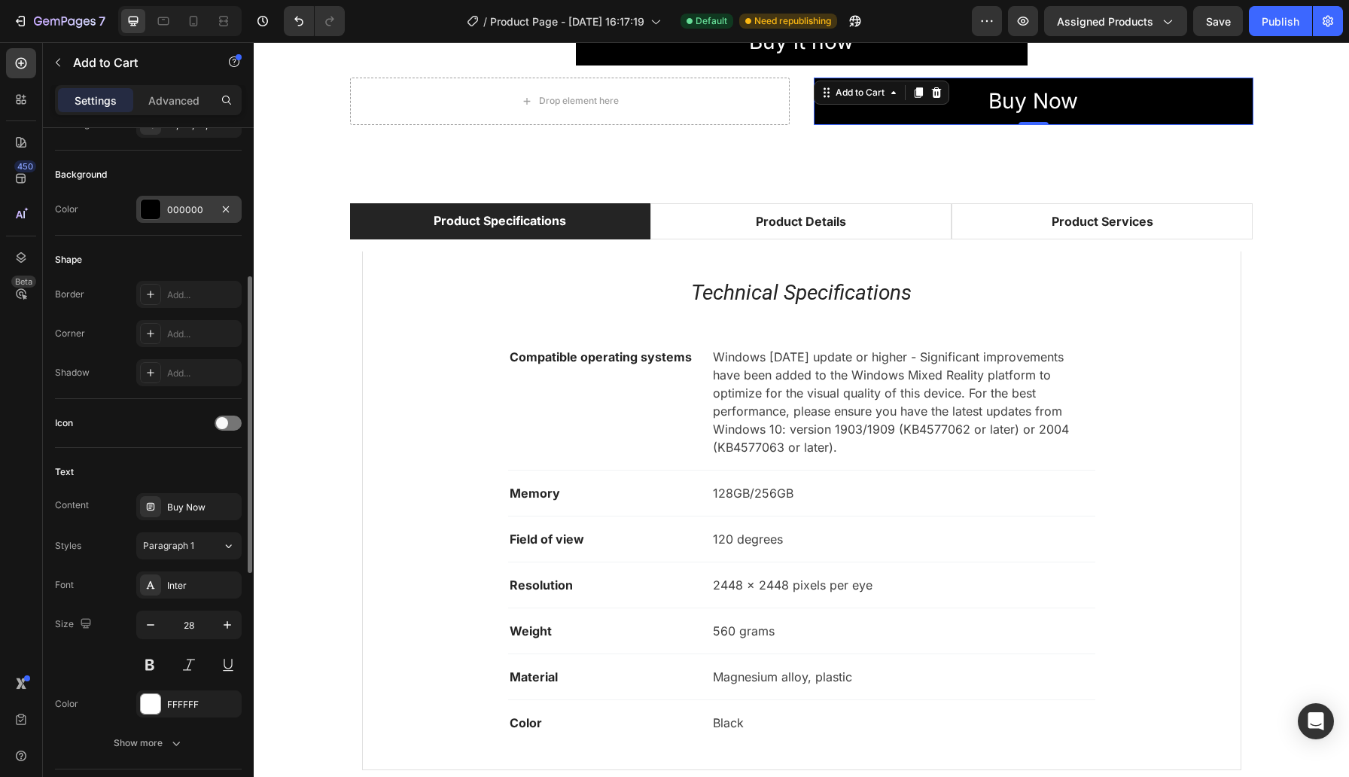
click at [207, 208] on div "000000" at bounding box center [189, 210] width 44 height 14
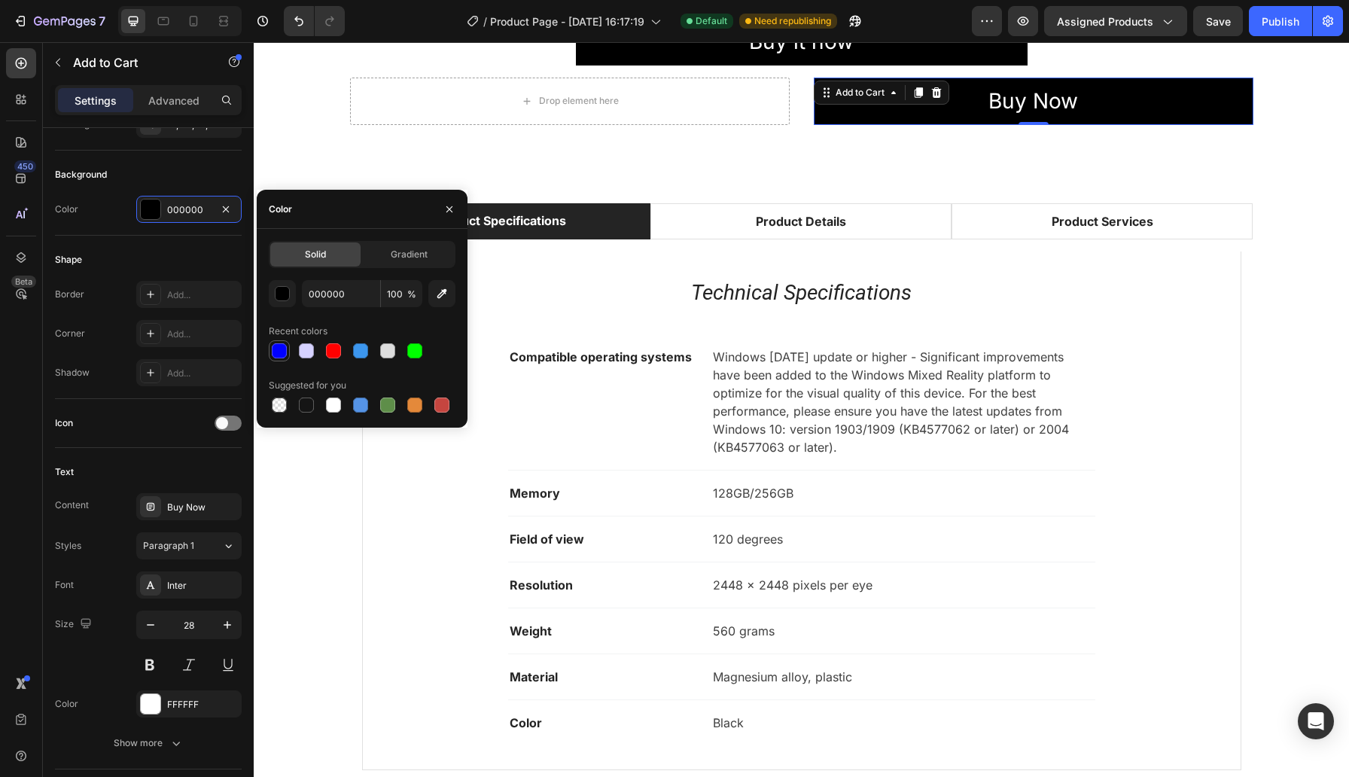
click at [288, 351] on div at bounding box center [279, 350] width 21 height 21
type input "0000FF"
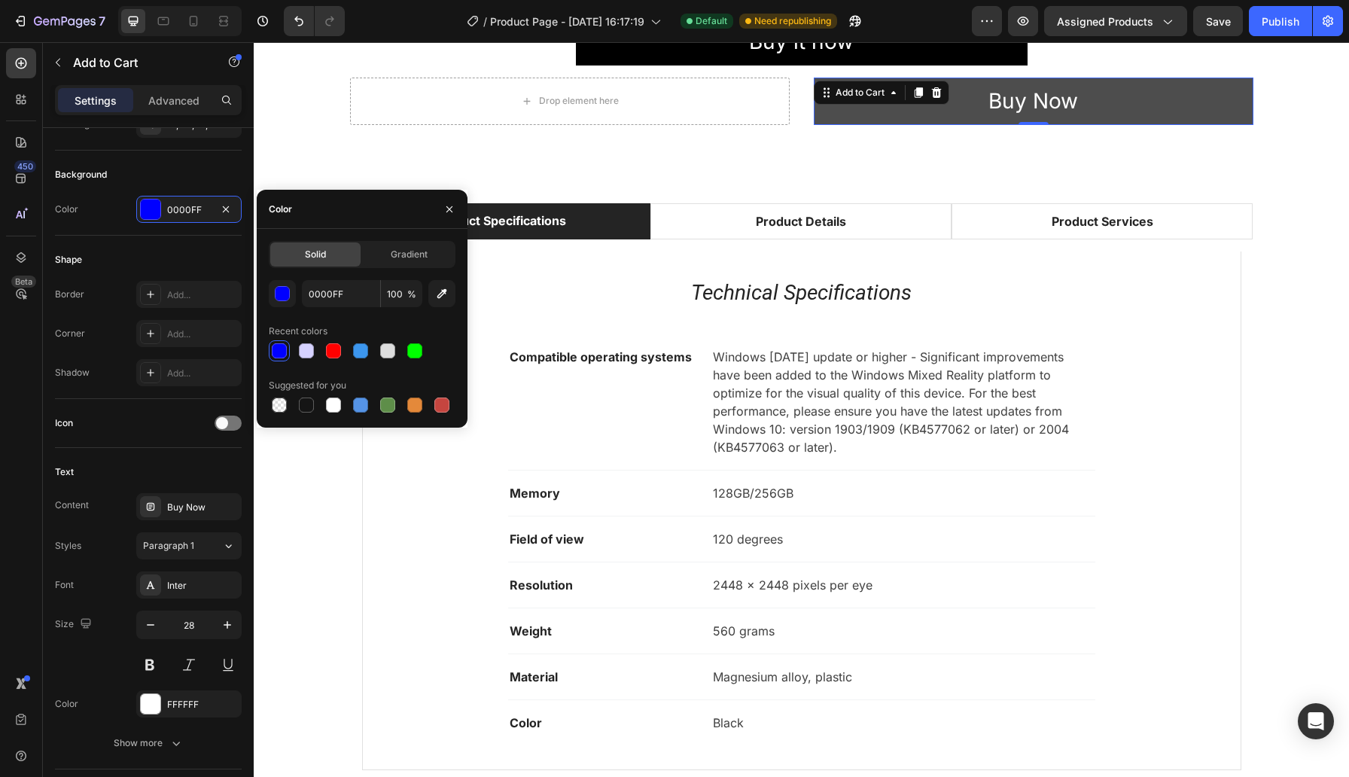
click at [1139, 102] on button "Buy Now" at bounding box center [1034, 101] width 440 height 47
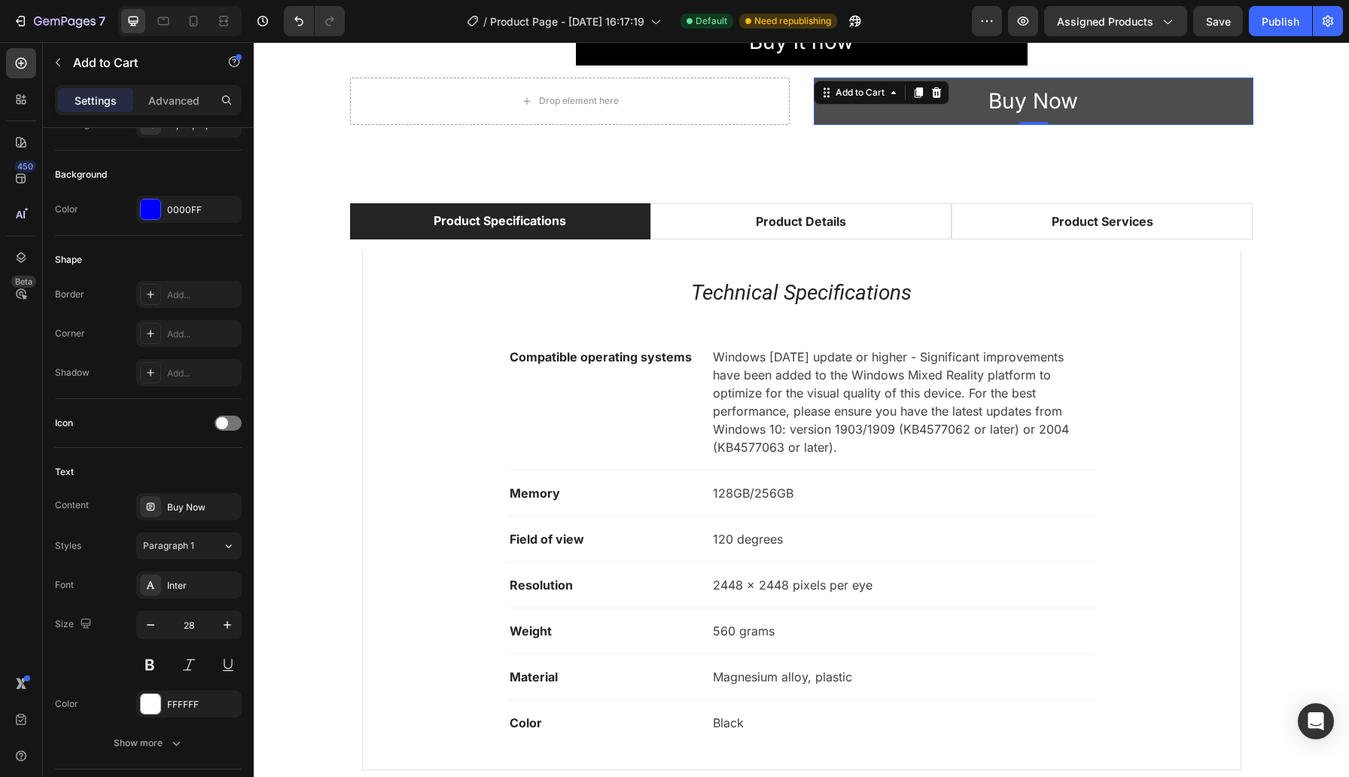
click at [1138, 102] on button "Buy Now" at bounding box center [1034, 101] width 440 height 47
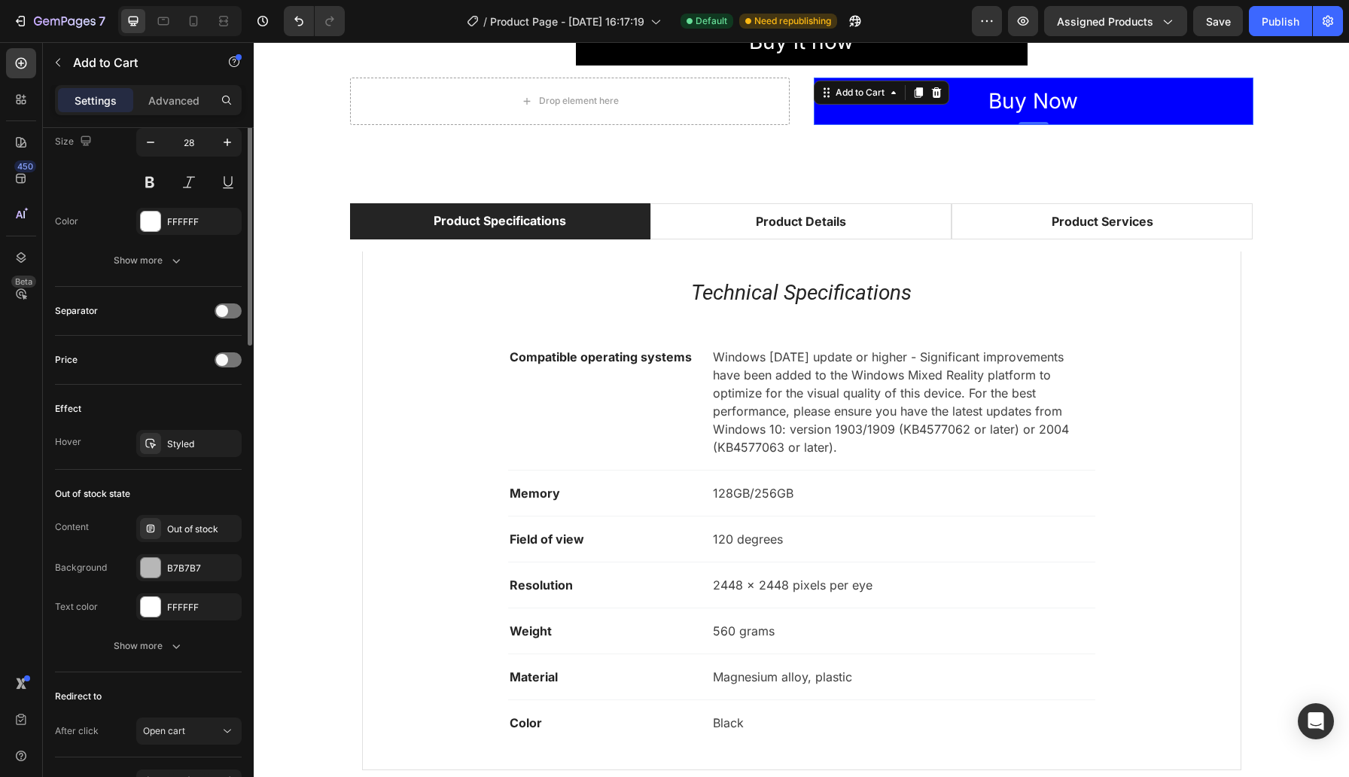
scroll to position [921, 0]
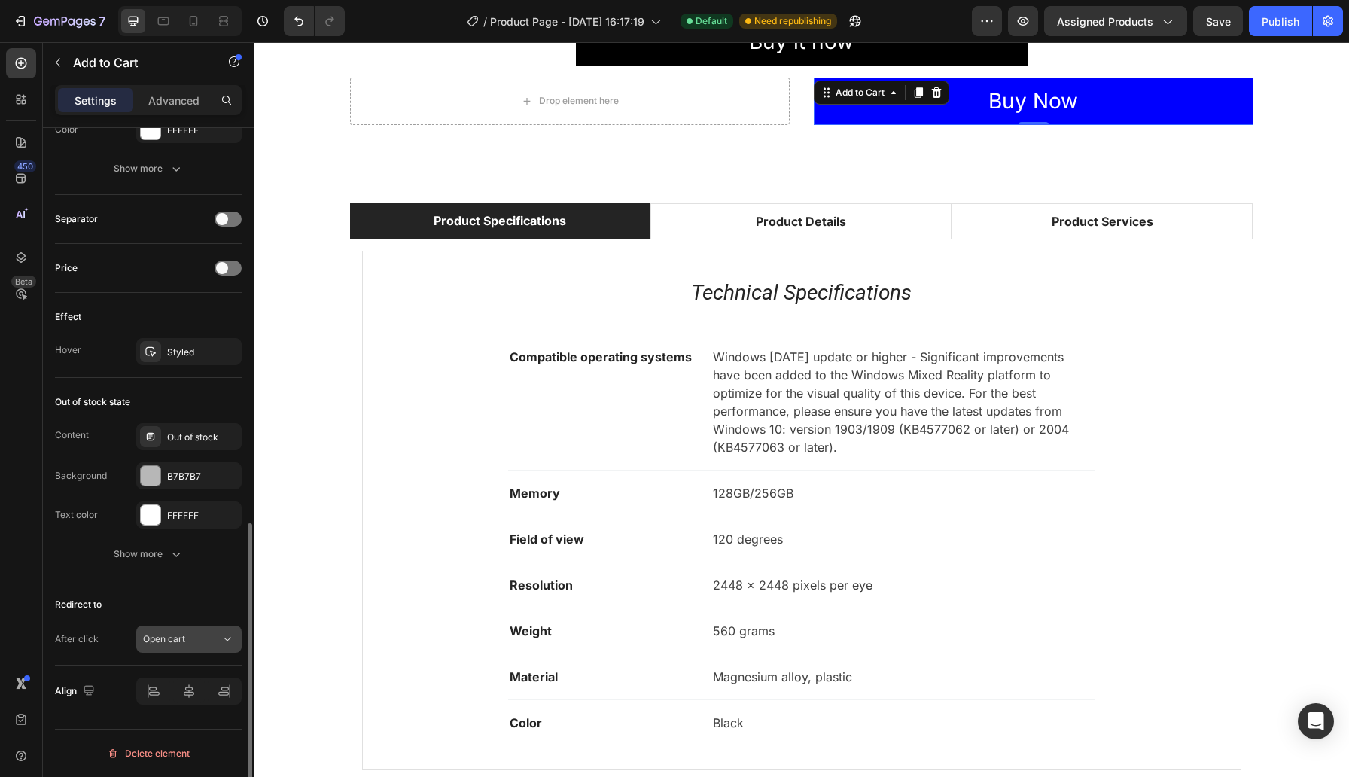
click at [193, 640] on div "Open cart" at bounding box center [181, 639] width 77 height 14
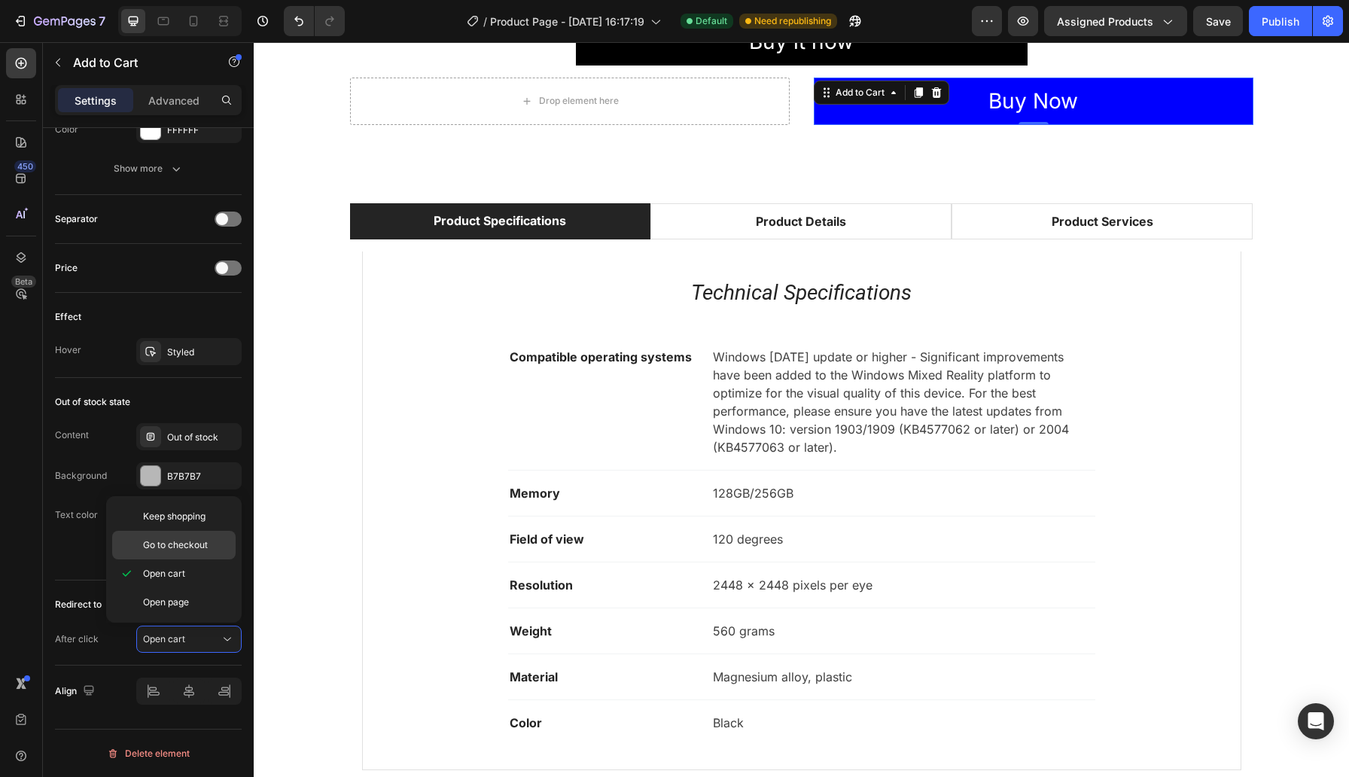
click at [178, 543] on span "Go to checkout" at bounding box center [175, 545] width 65 height 14
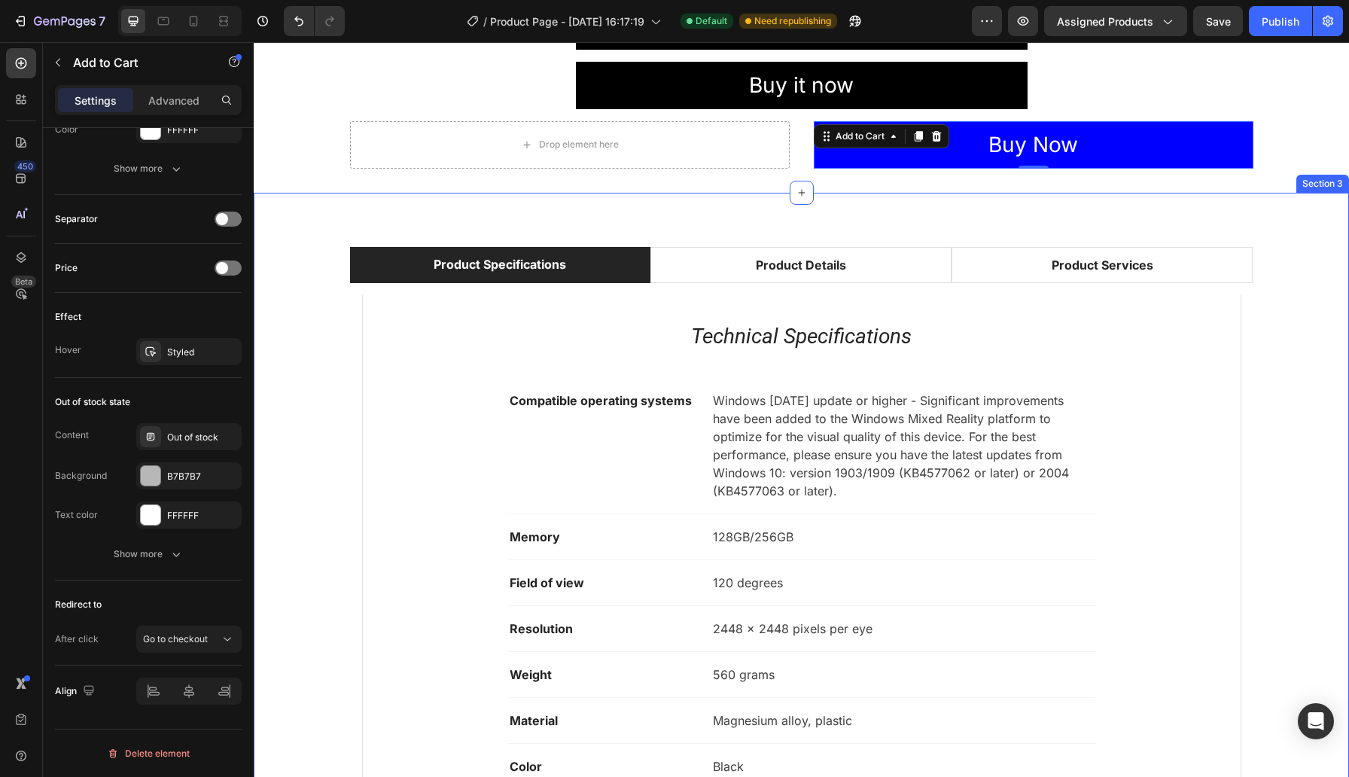
scroll to position [1113, 0]
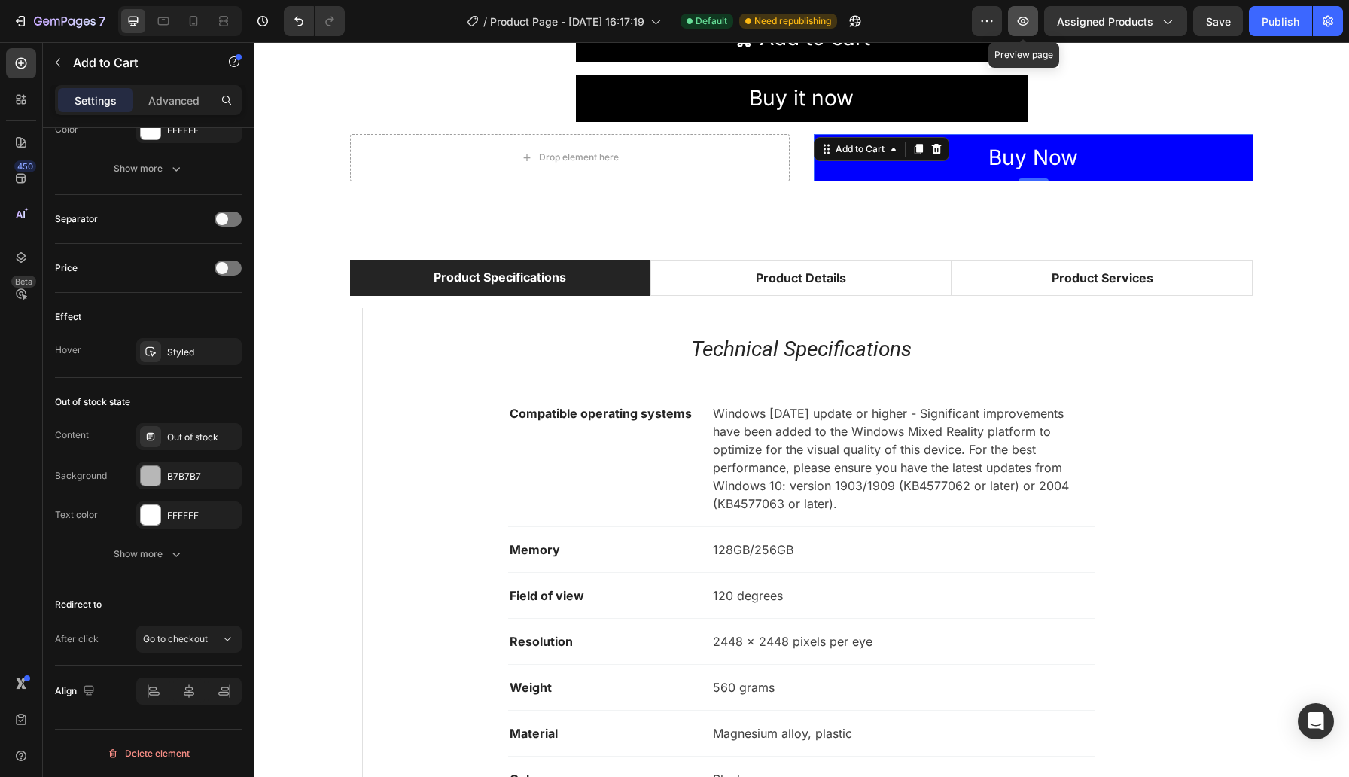
click at [1024, 19] on icon "button" at bounding box center [1022, 21] width 11 height 9
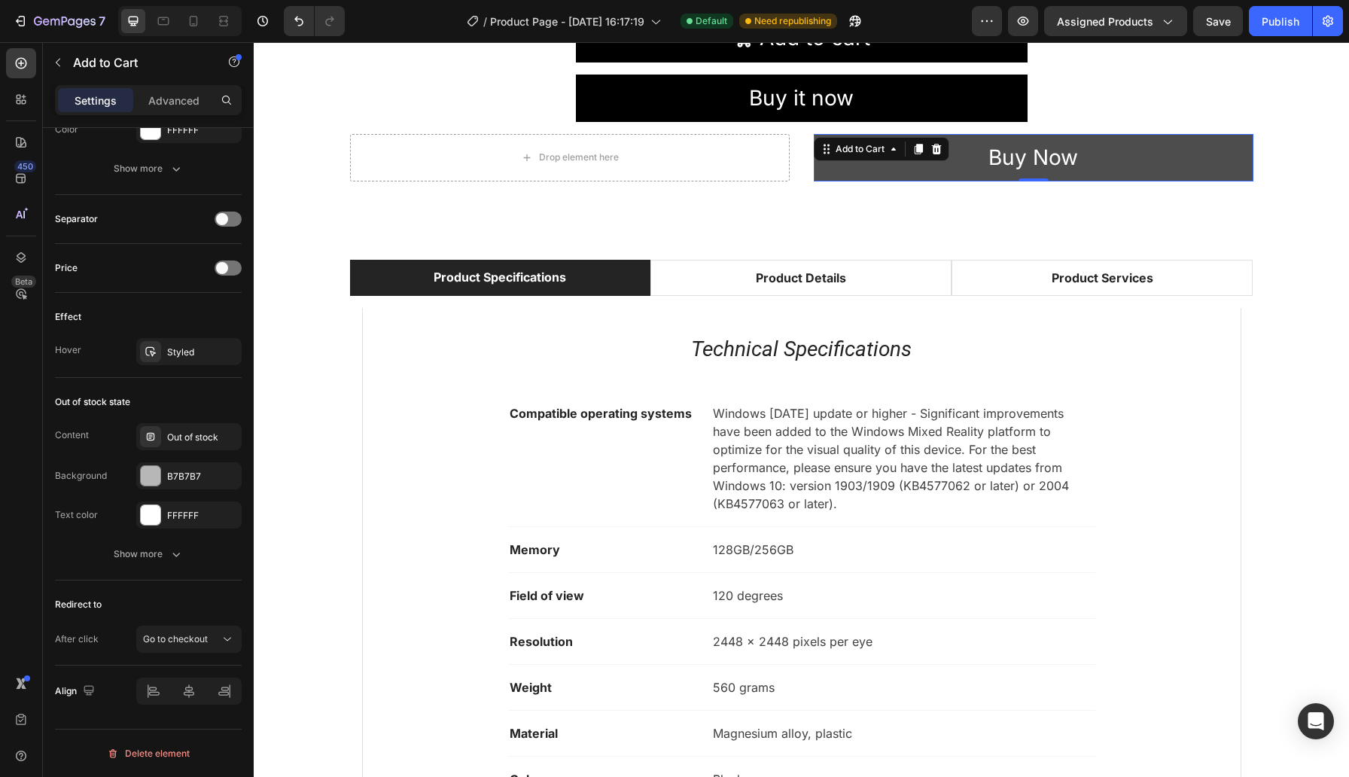
click at [916, 166] on button "Buy Now" at bounding box center [1034, 157] width 440 height 47
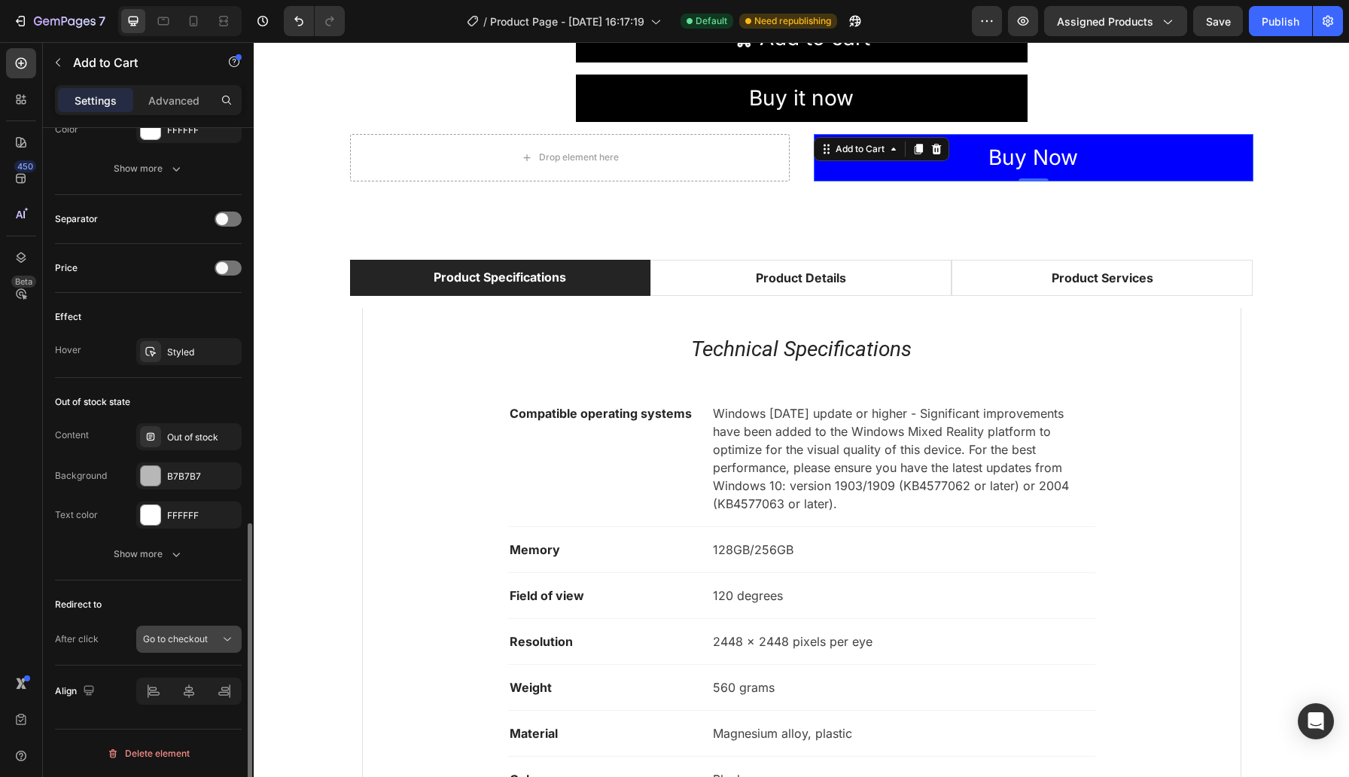
click at [175, 647] on button "Go to checkout" at bounding box center [188, 638] width 105 height 27
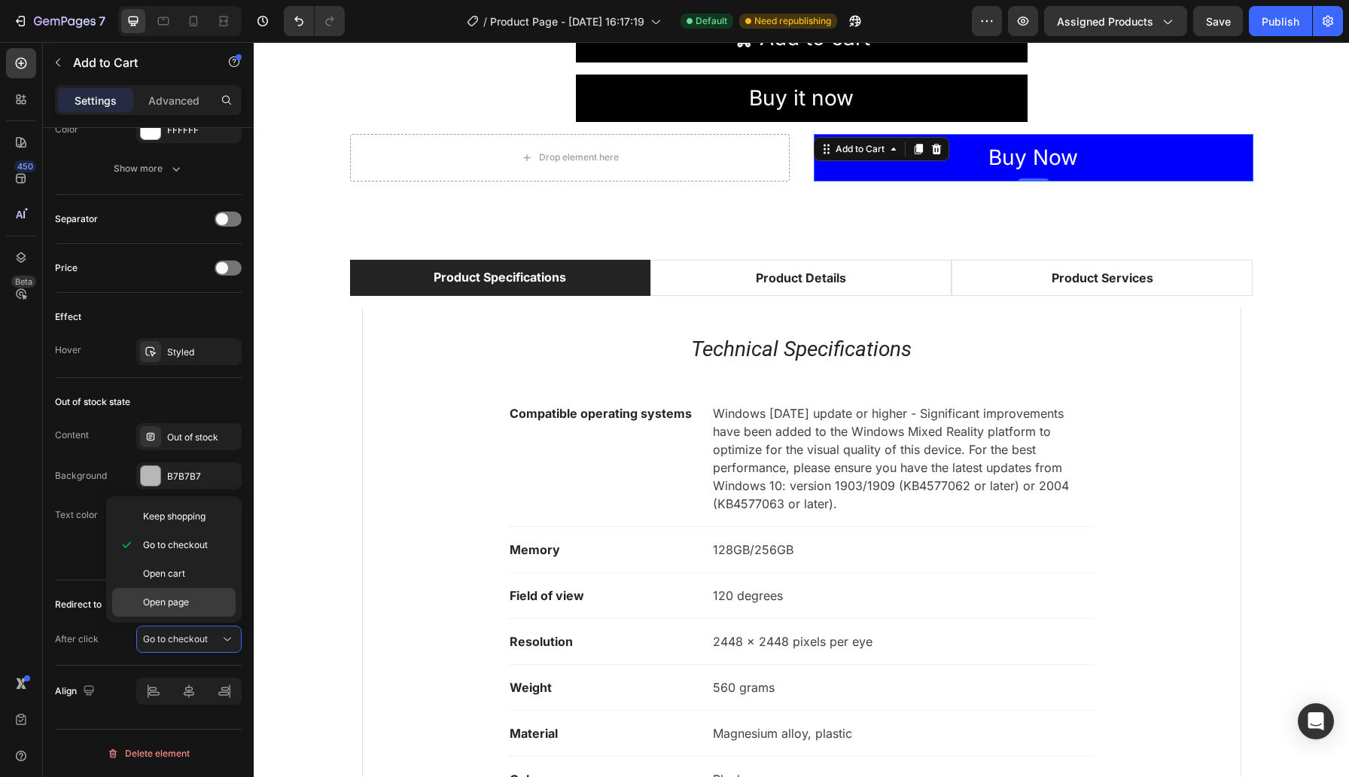
click at [169, 610] on div "Open page" at bounding box center [173, 602] width 123 height 29
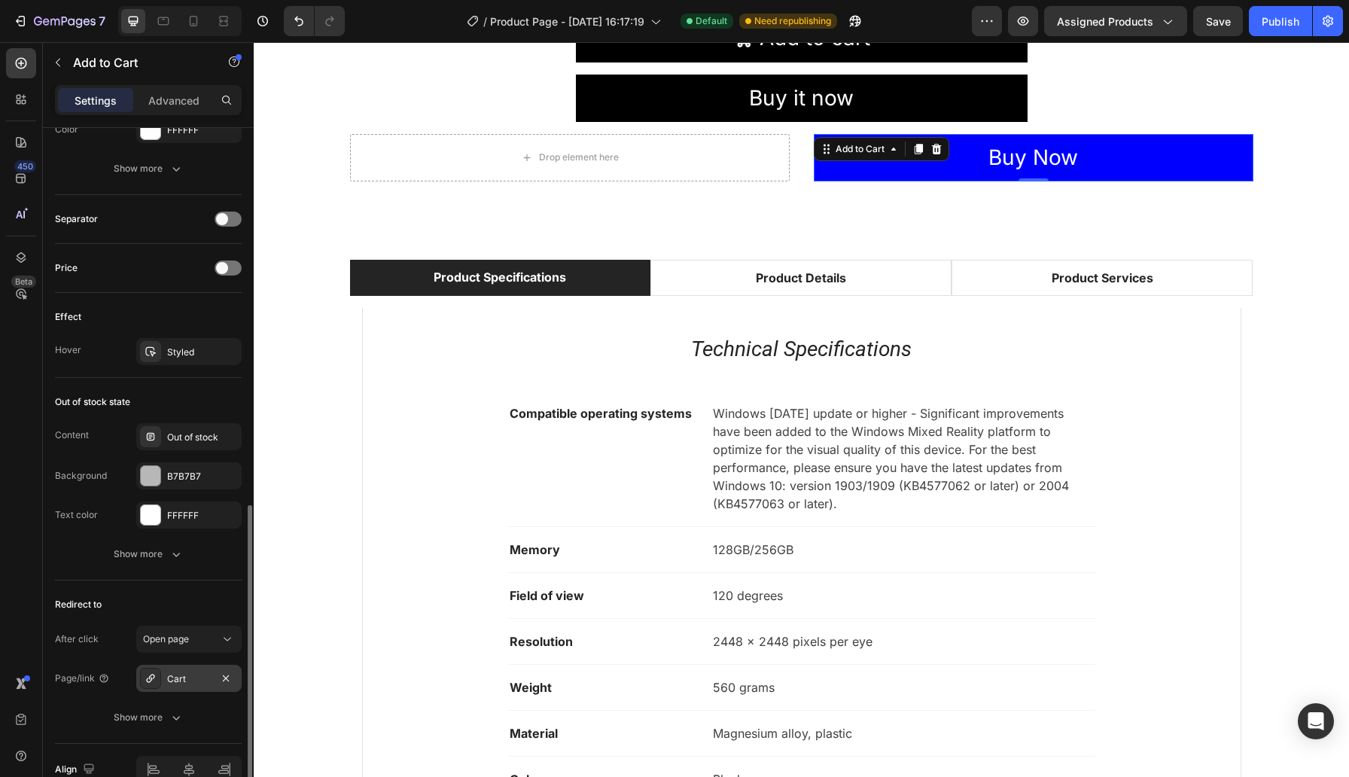
click at [192, 677] on div "Cart" at bounding box center [189, 679] width 44 height 14
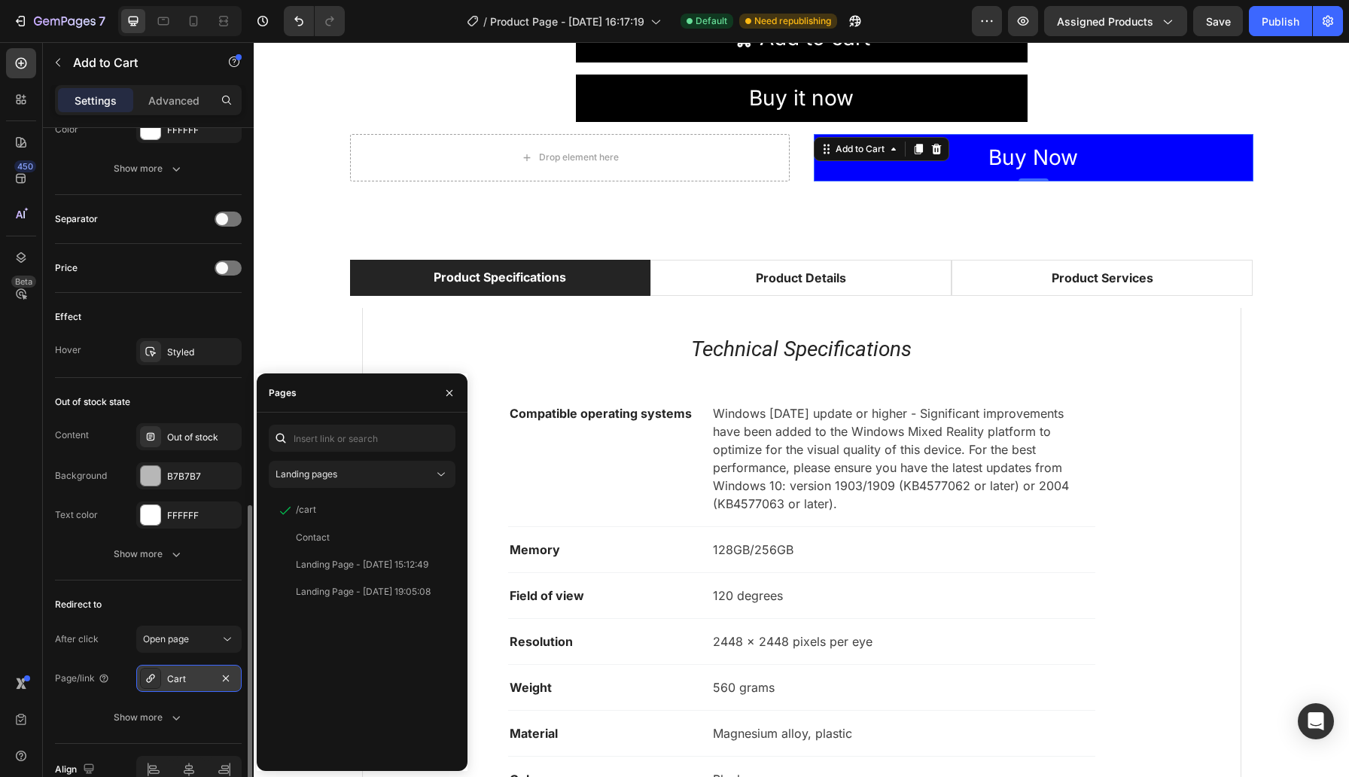
click at [192, 677] on div "Cart" at bounding box center [189, 679] width 44 height 14
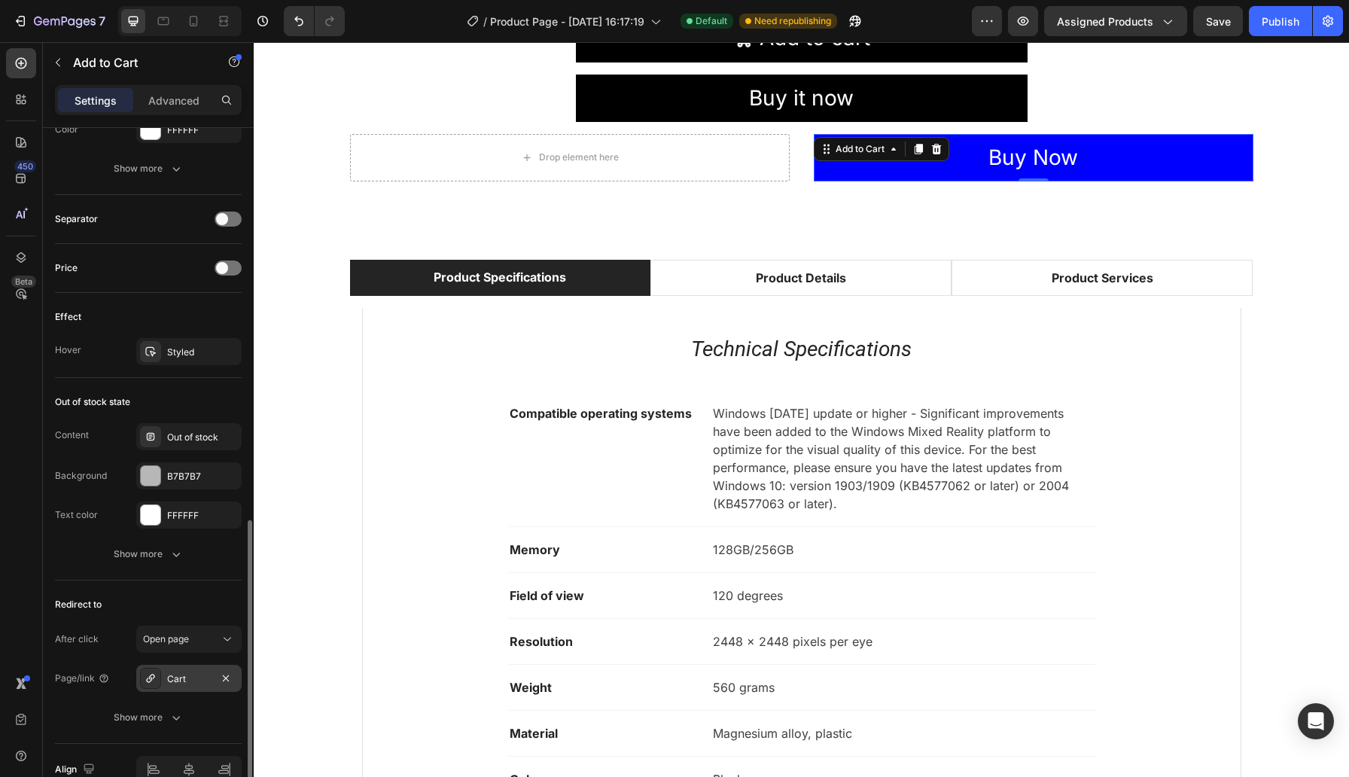
scroll to position [999, 0]
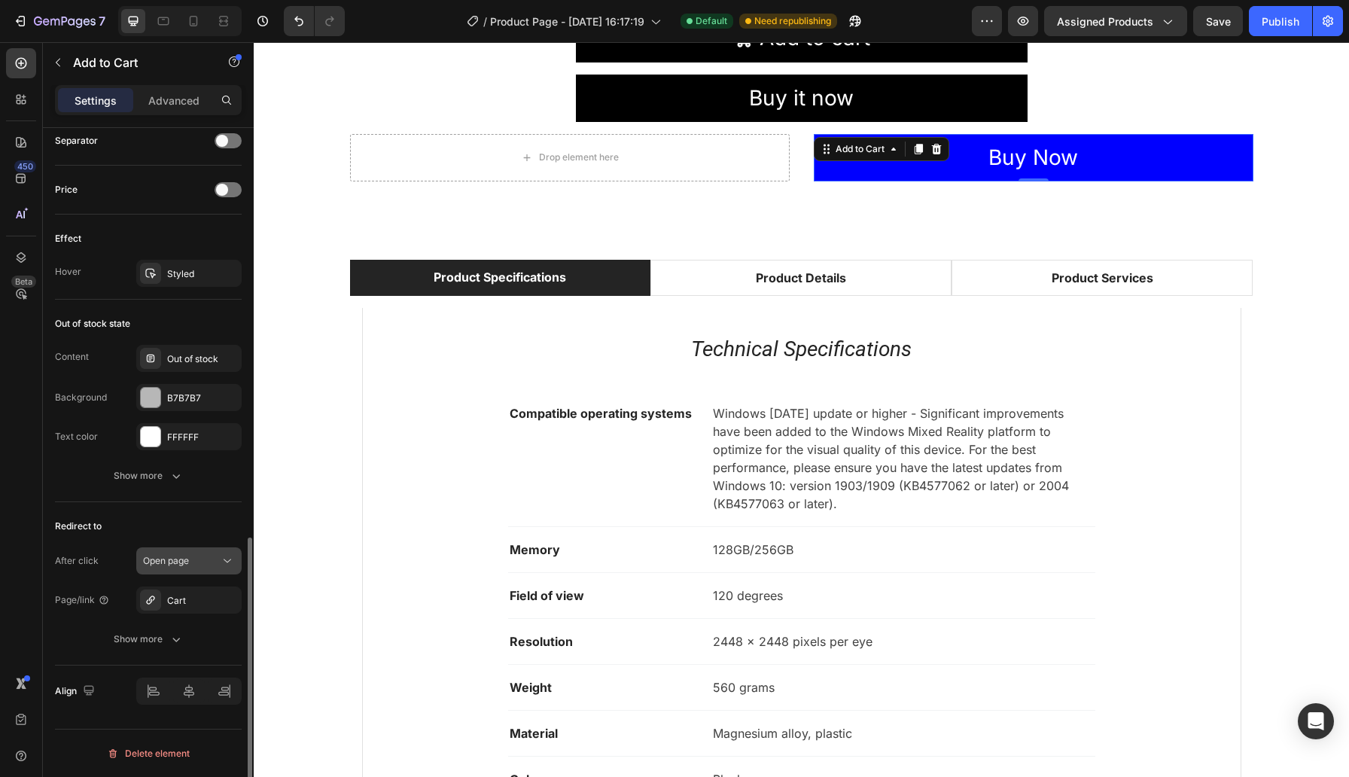
click at [212, 565] on div "Open page" at bounding box center [181, 561] width 77 height 14
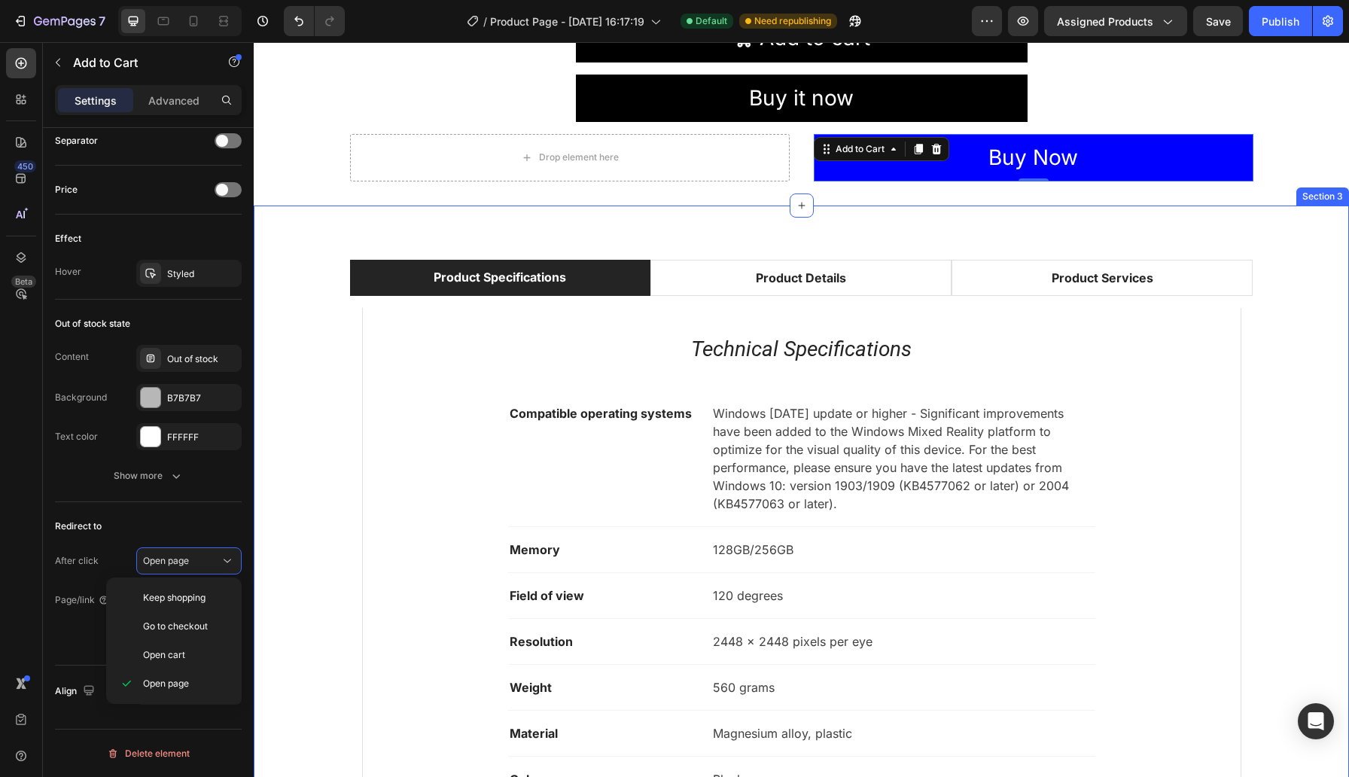
click at [291, 525] on div "Product Specifications Product Details Product Services Technical Specification…" at bounding box center [801, 549] width 1072 height 579
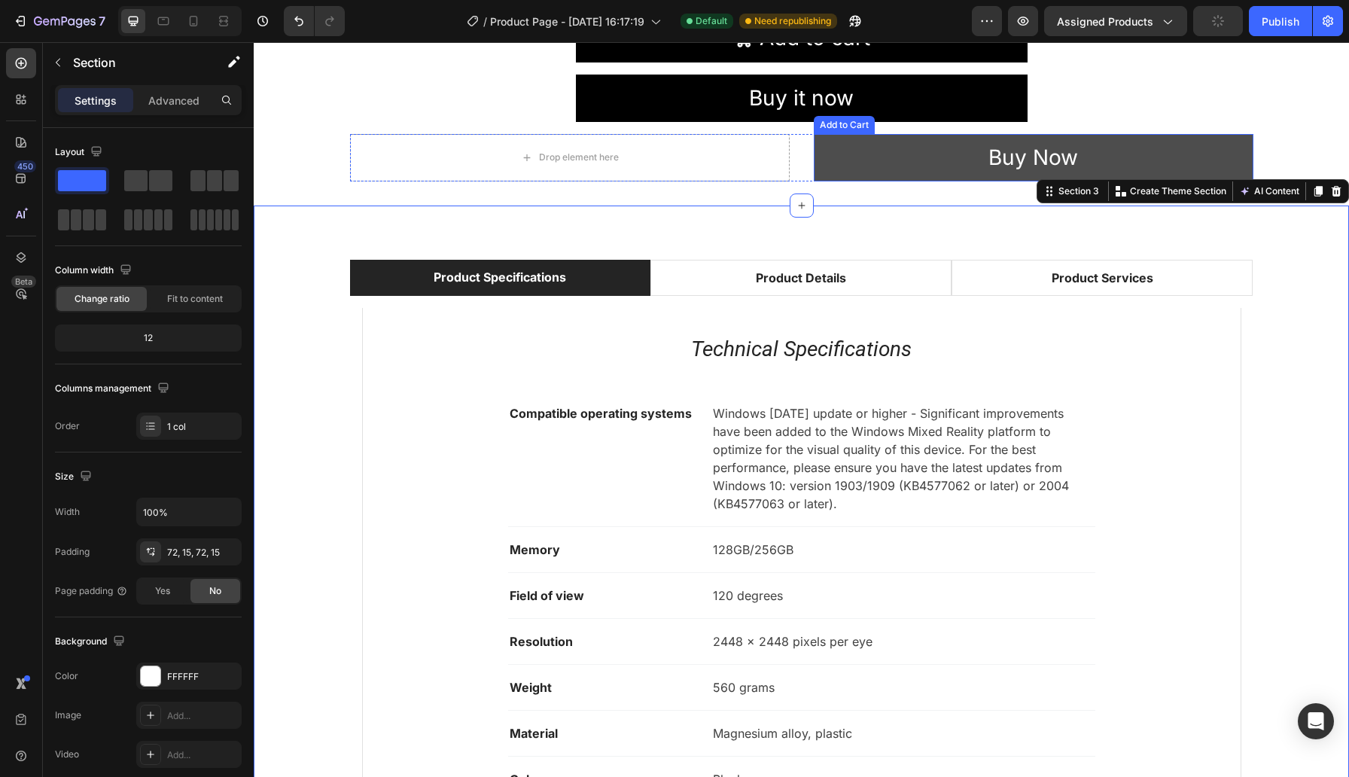
click at [838, 157] on button "Buy Now" at bounding box center [1034, 157] width 440 height 47
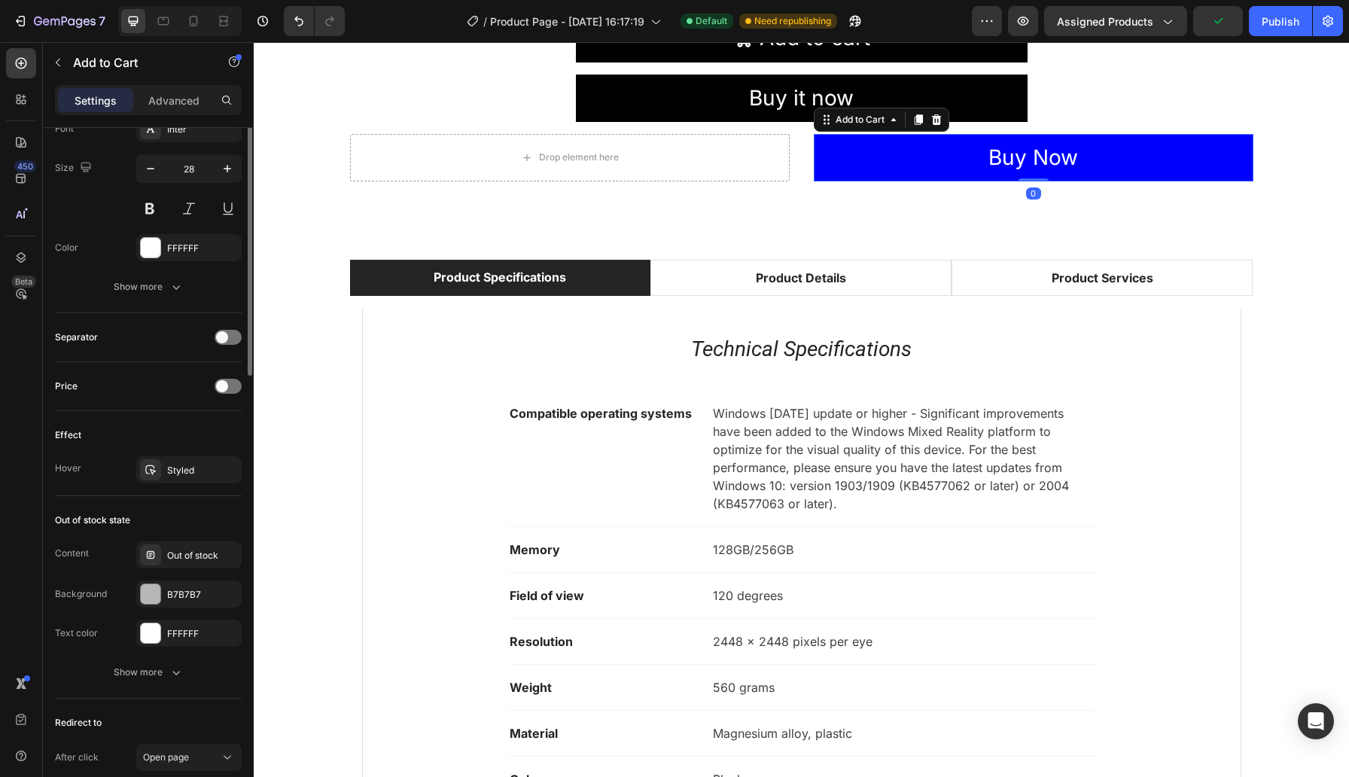
scroll to position [999, 0]
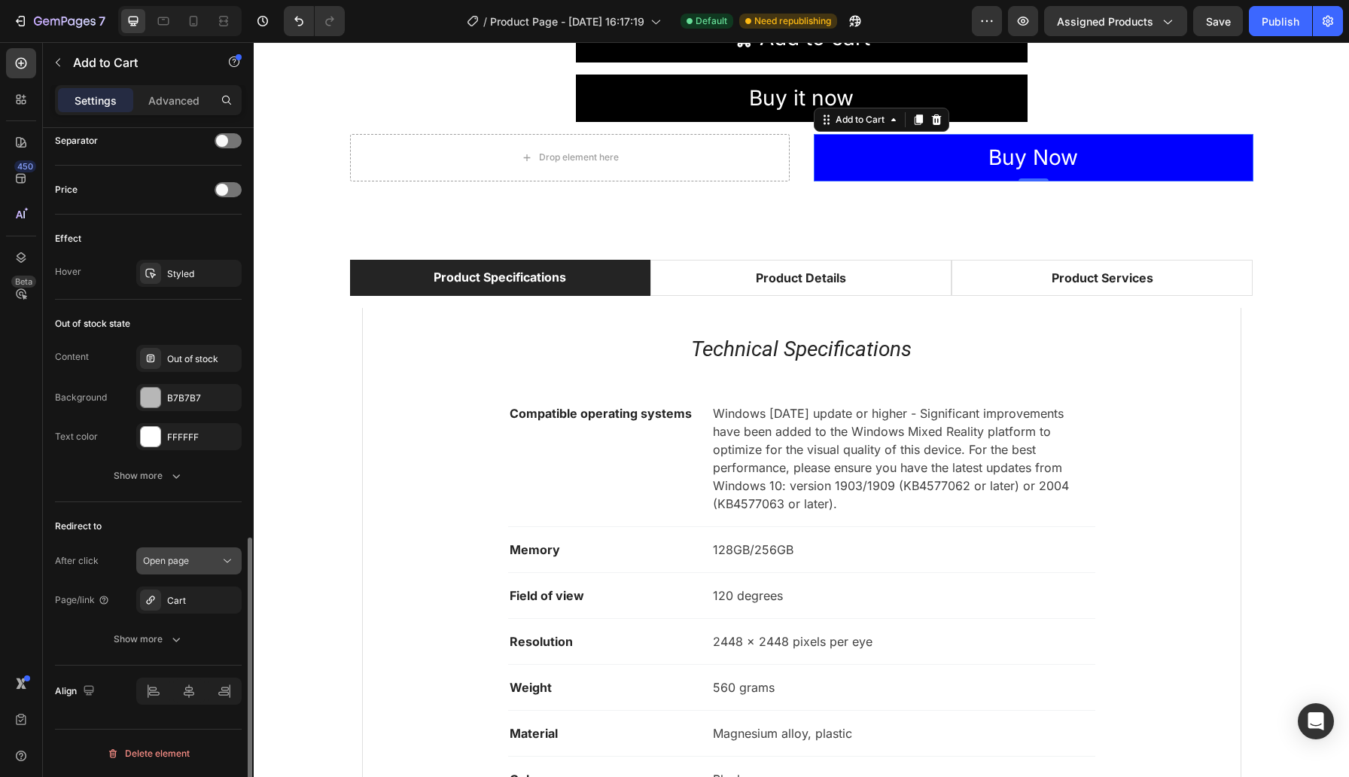
click at [206, 567] on div "Open page" at bounding box center [181, 561] width 77 height 14
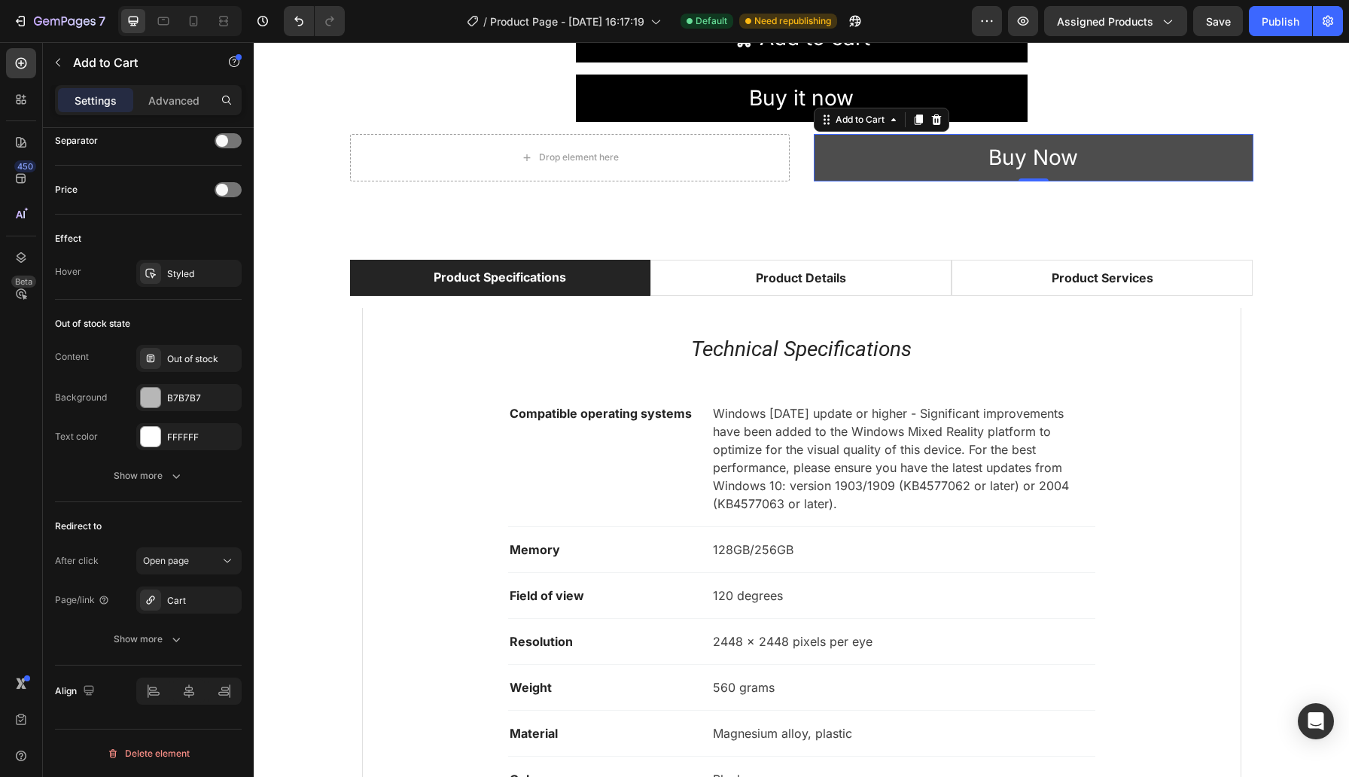
click at [893, 163] on button "Buy Now" at bounding box center [1034, 157] width 440 height 47
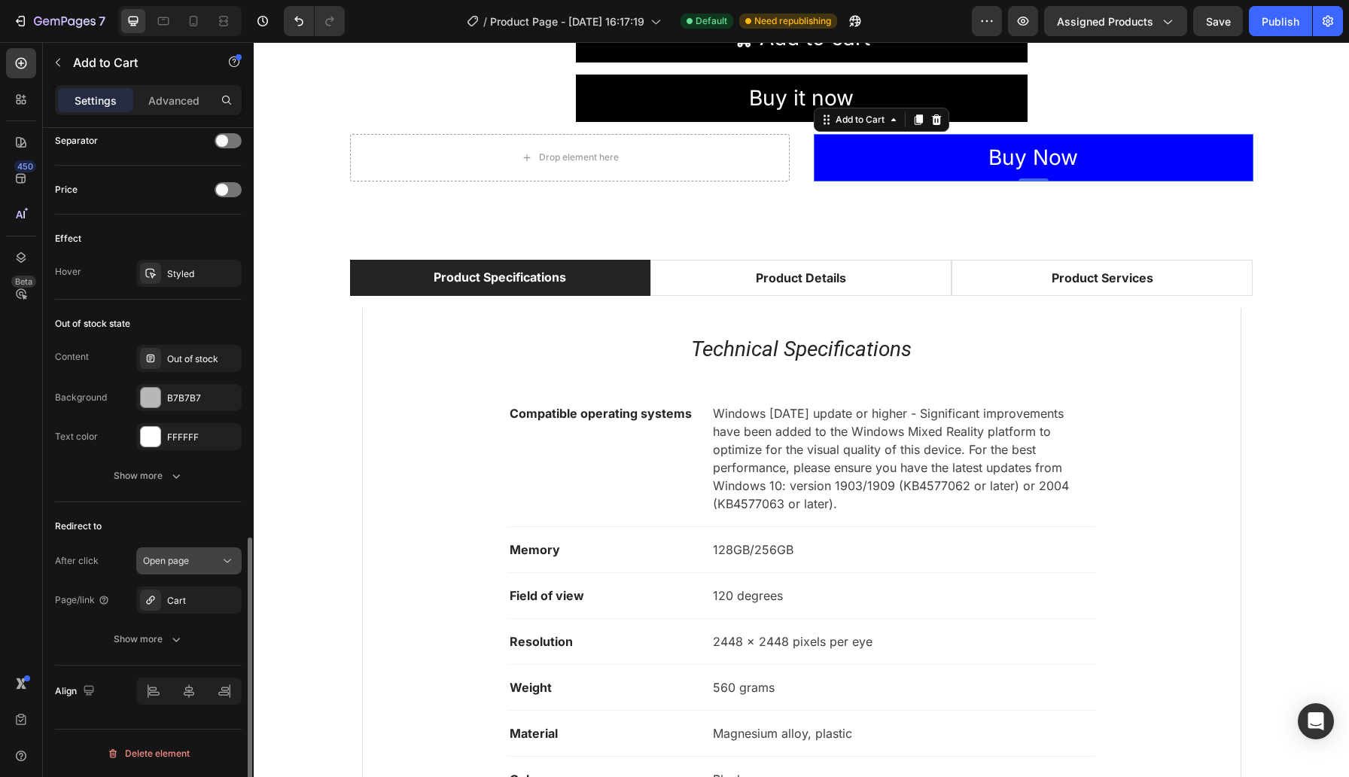
click at [227, 561] on icon at bounding box center [228, 561] width 8 height 4
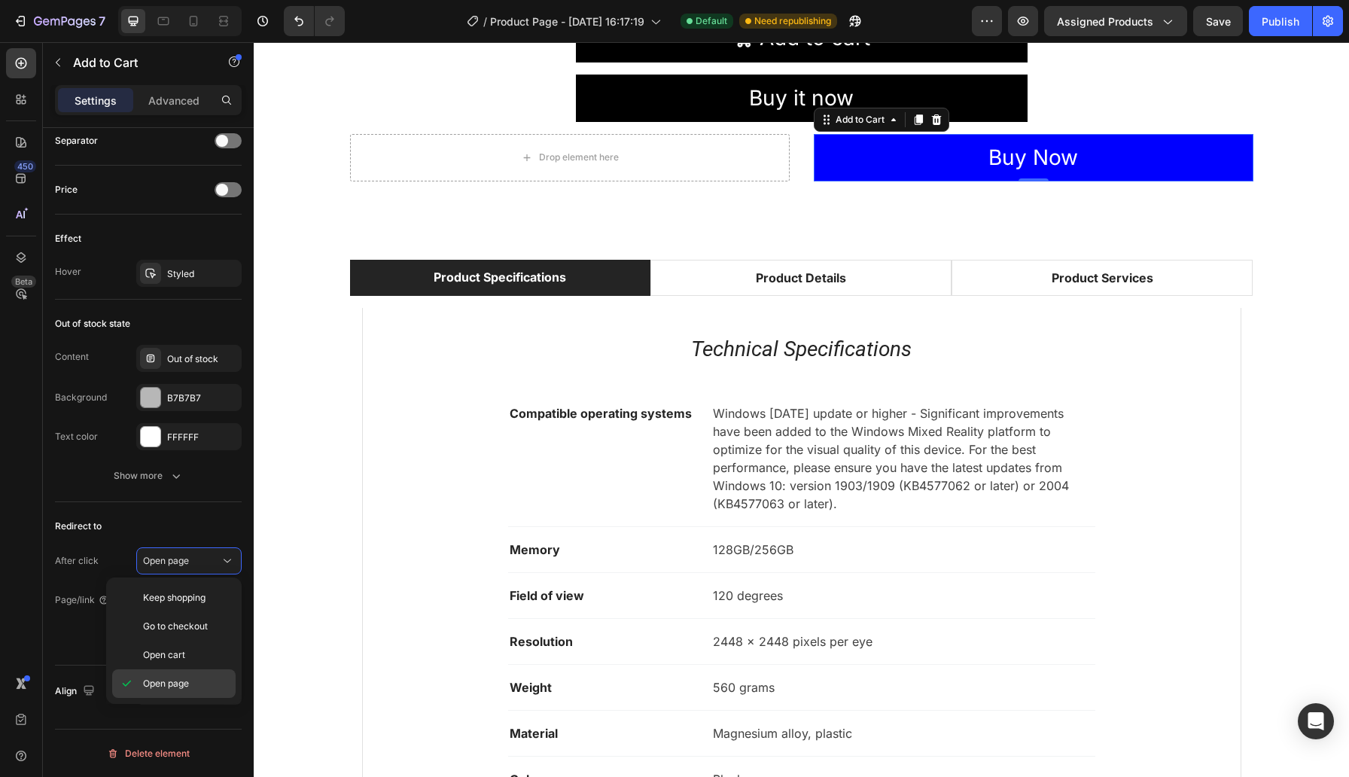
drag, startPoint x: 167, startPoint y: 650, endPoint x: 189, endPoint y: 606, distance: 49.5
click at [167, 650] on span "Open cart" at bounding box center [164, 655] width 42 height 14
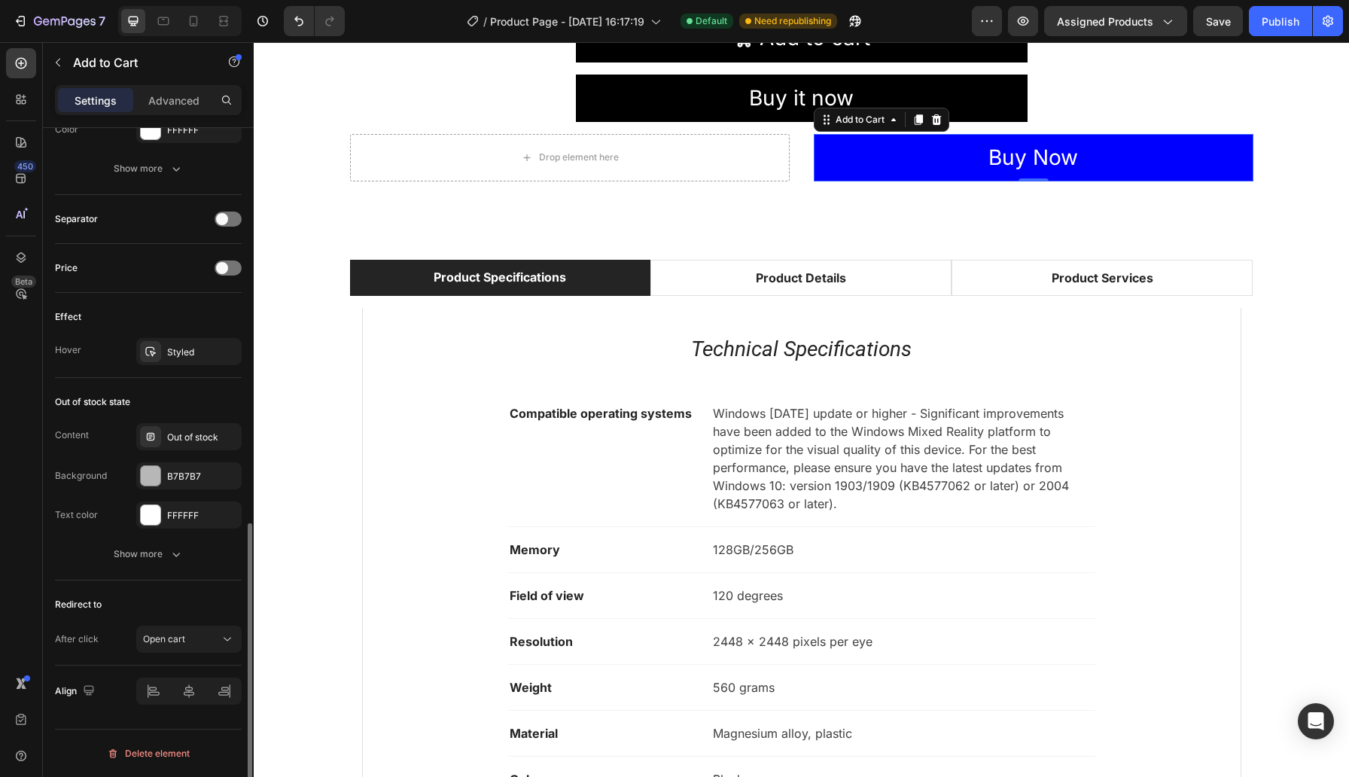
scroll to position [921, 0]
click at [213, 640] on div "Open cart" at bounding box center [181, 639] width 77 height 14
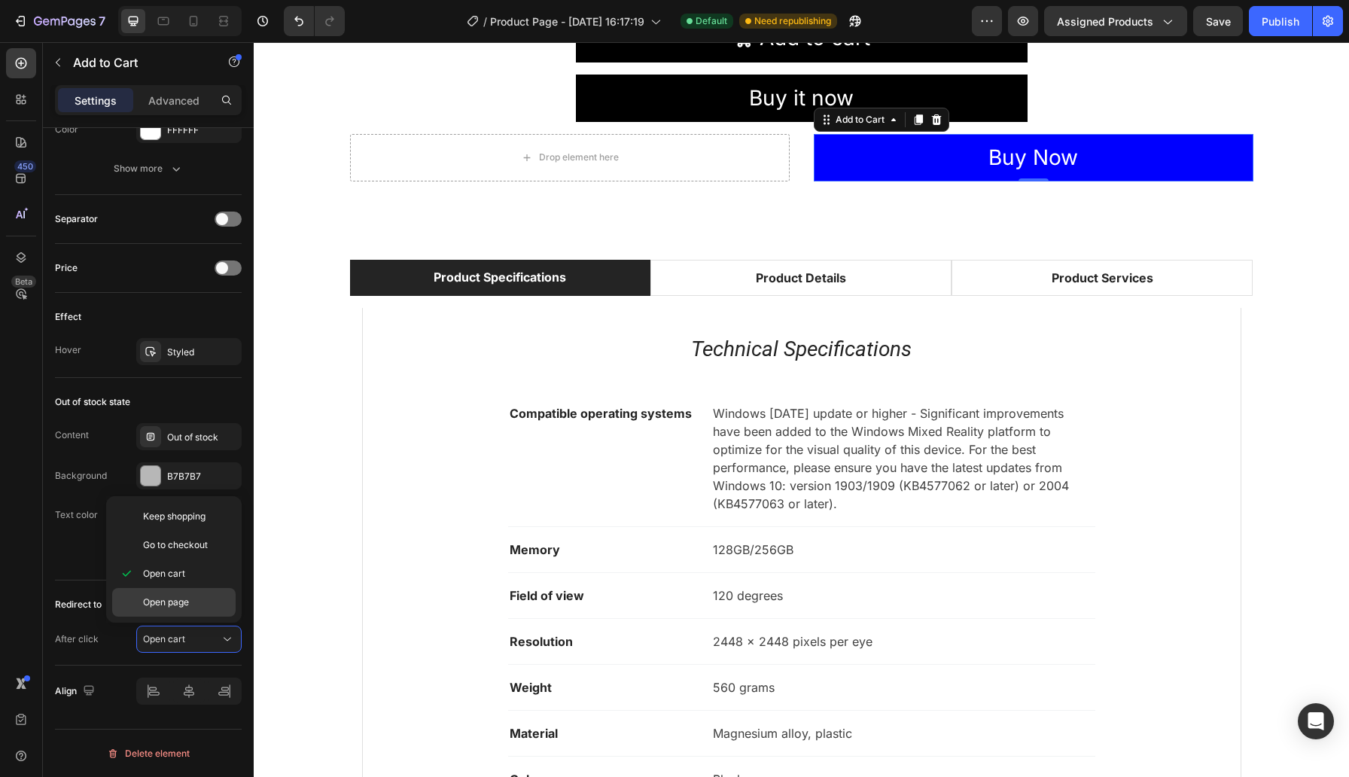
click at [183, 598] on span "Open page" at bounding box center [166, 602] width 46 height 14
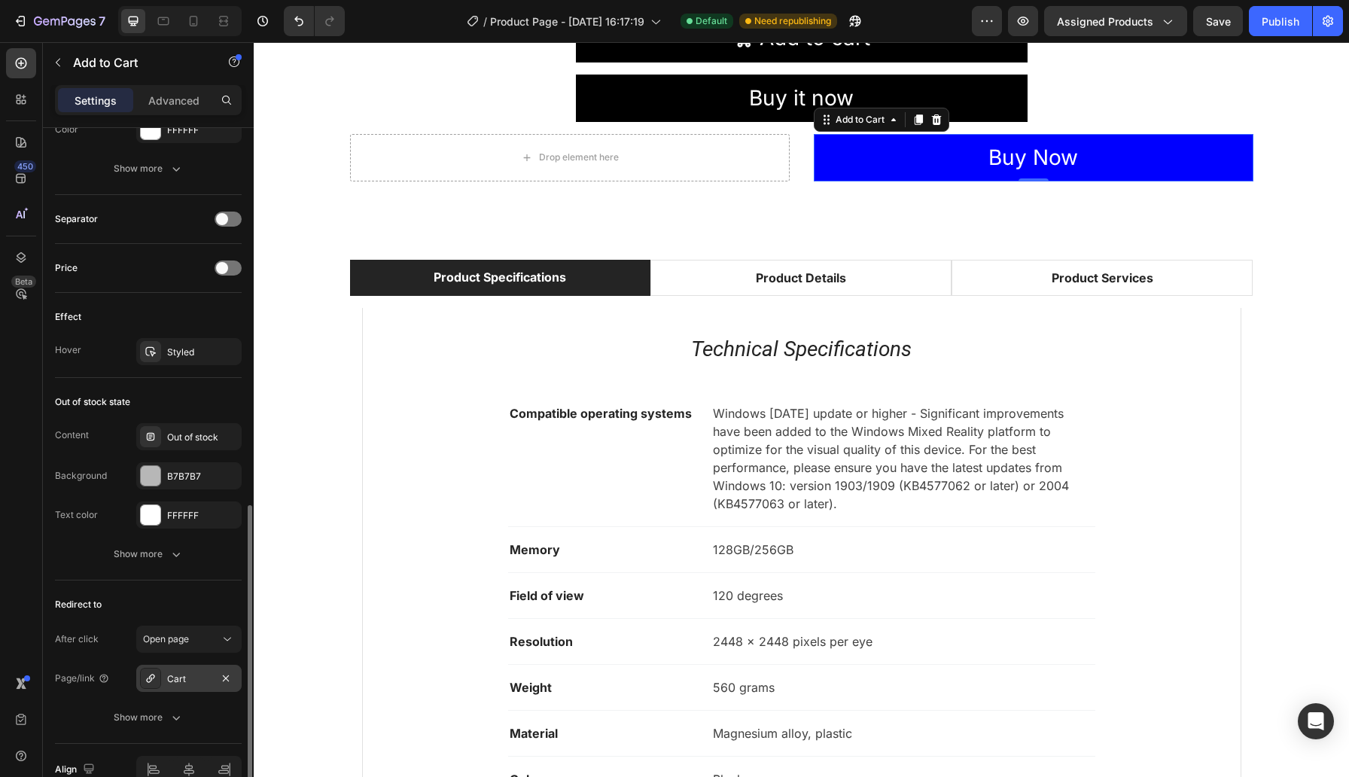
click at [201, 674] on div "Cart" at bounding box center [189, 679] width 44 height 14
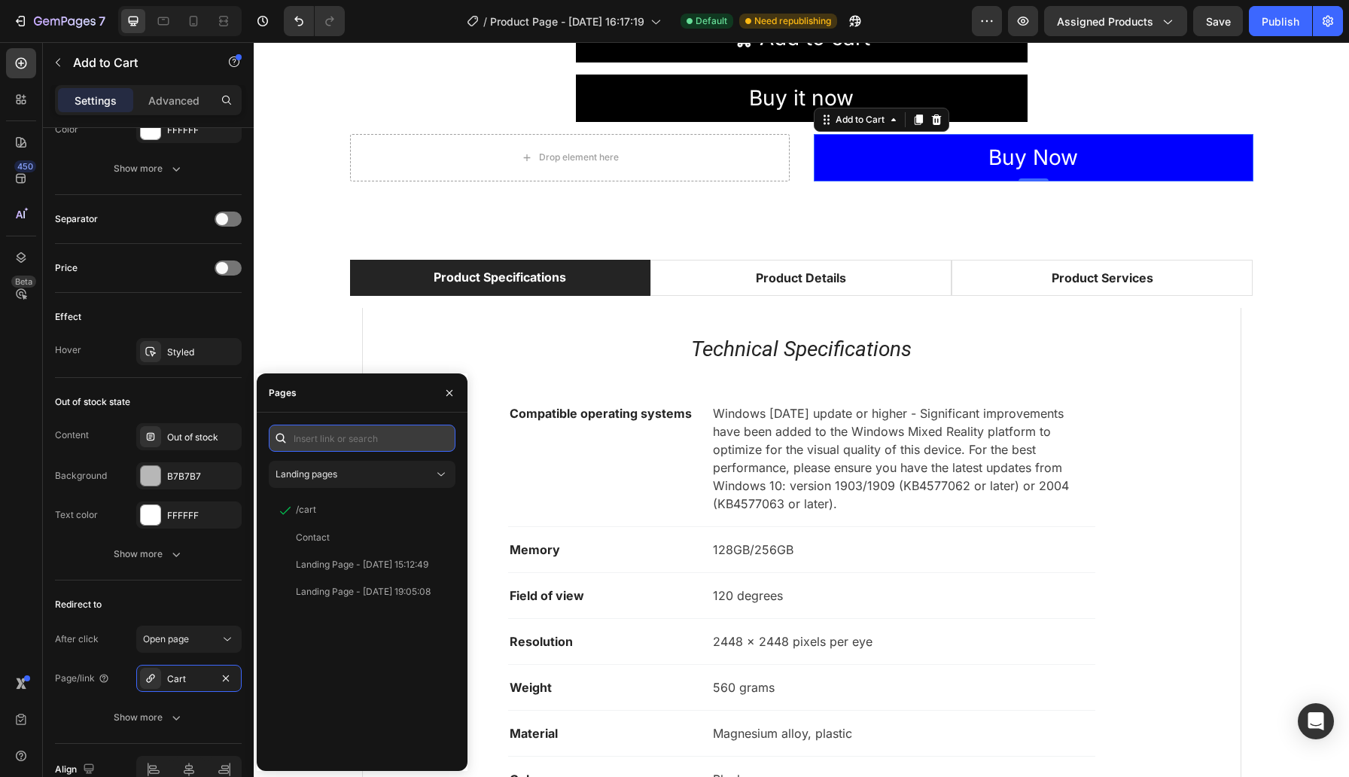
click at [324, 433] on input "text" at bounding box center [362, 437] width 187 height 27
type input "/my-url"
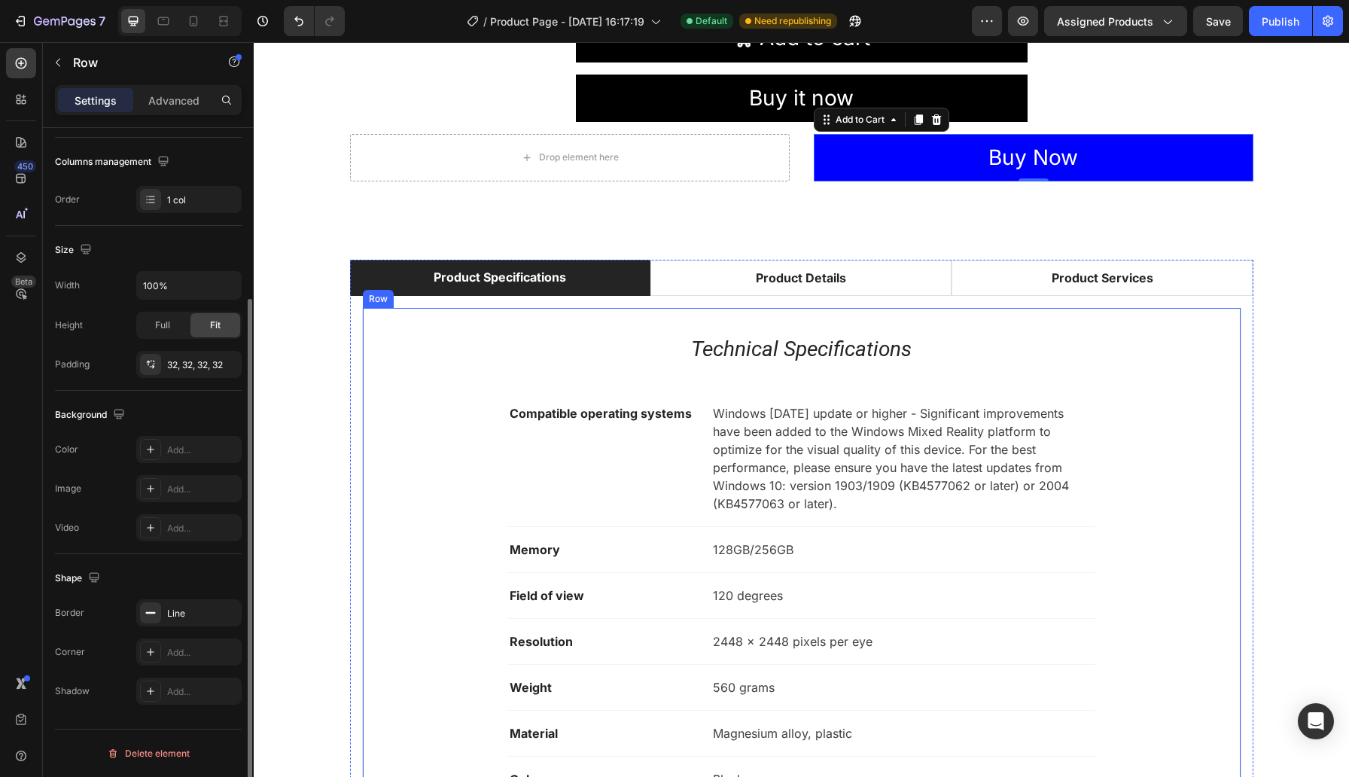
click at [555, 376] on div "Technical Specifications Heading Compatible operating systems Text block Window…" at bounding box center [801, 567] width 829 height 470
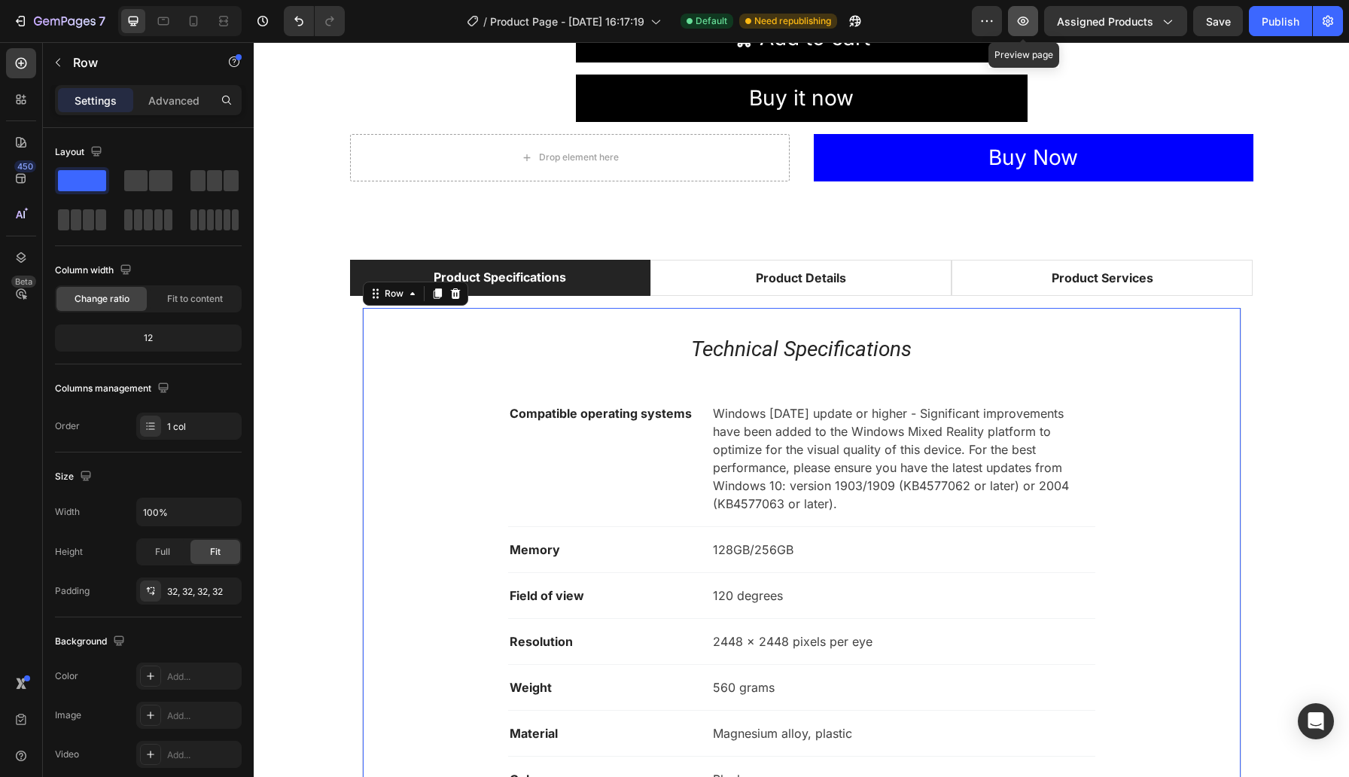
click at [1029, 27] on icon "button" at bounding box center [1022, 21] width 15 height 15
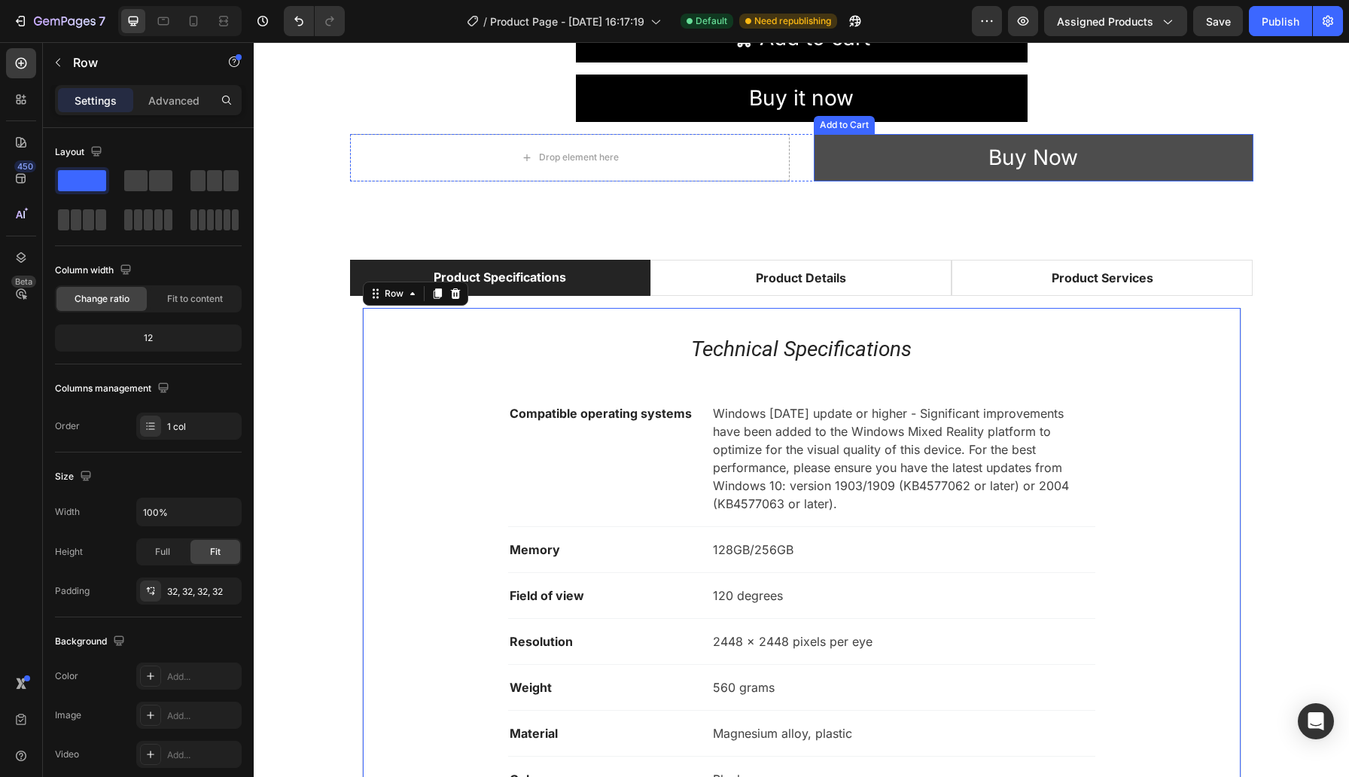
click at [946, 160] on button "Buy Now" at bounding box center [1034, 157] width 440 height 47
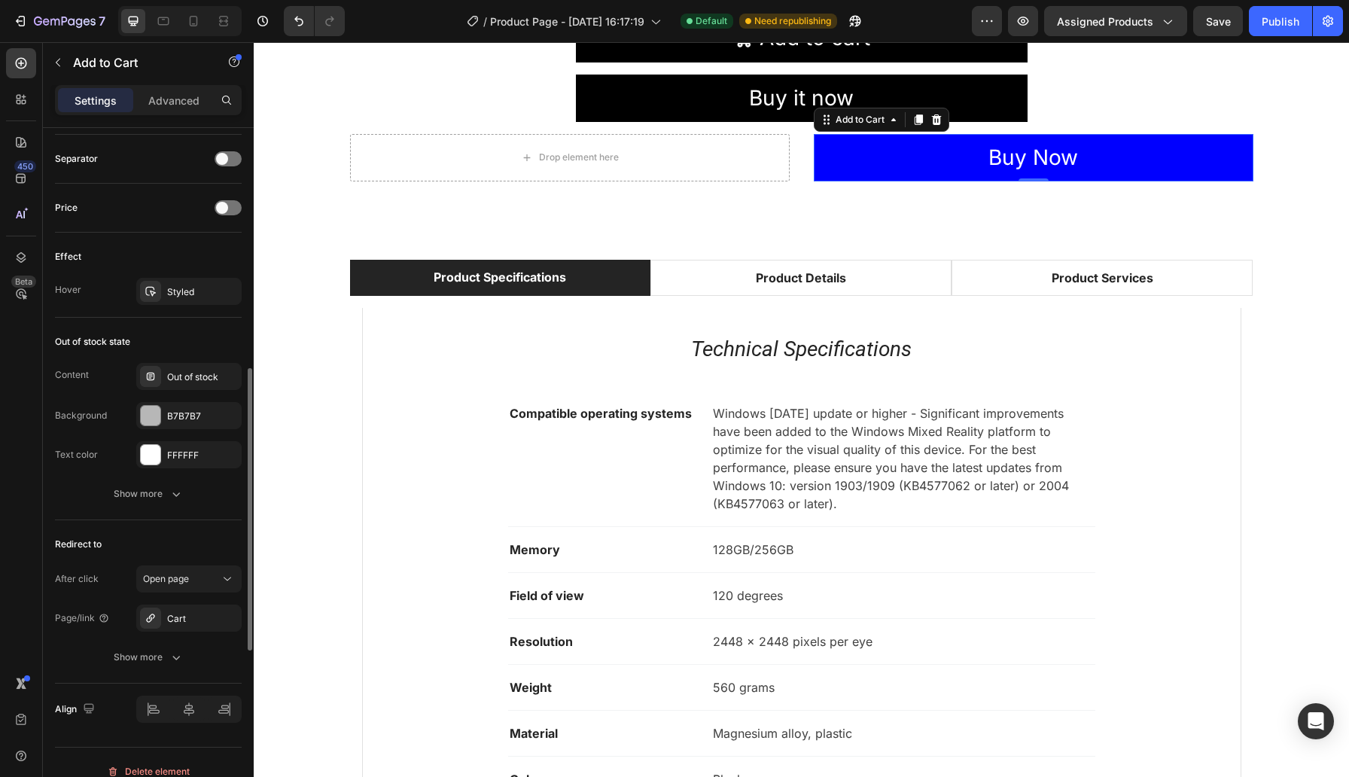
scroll to position [999, 0]
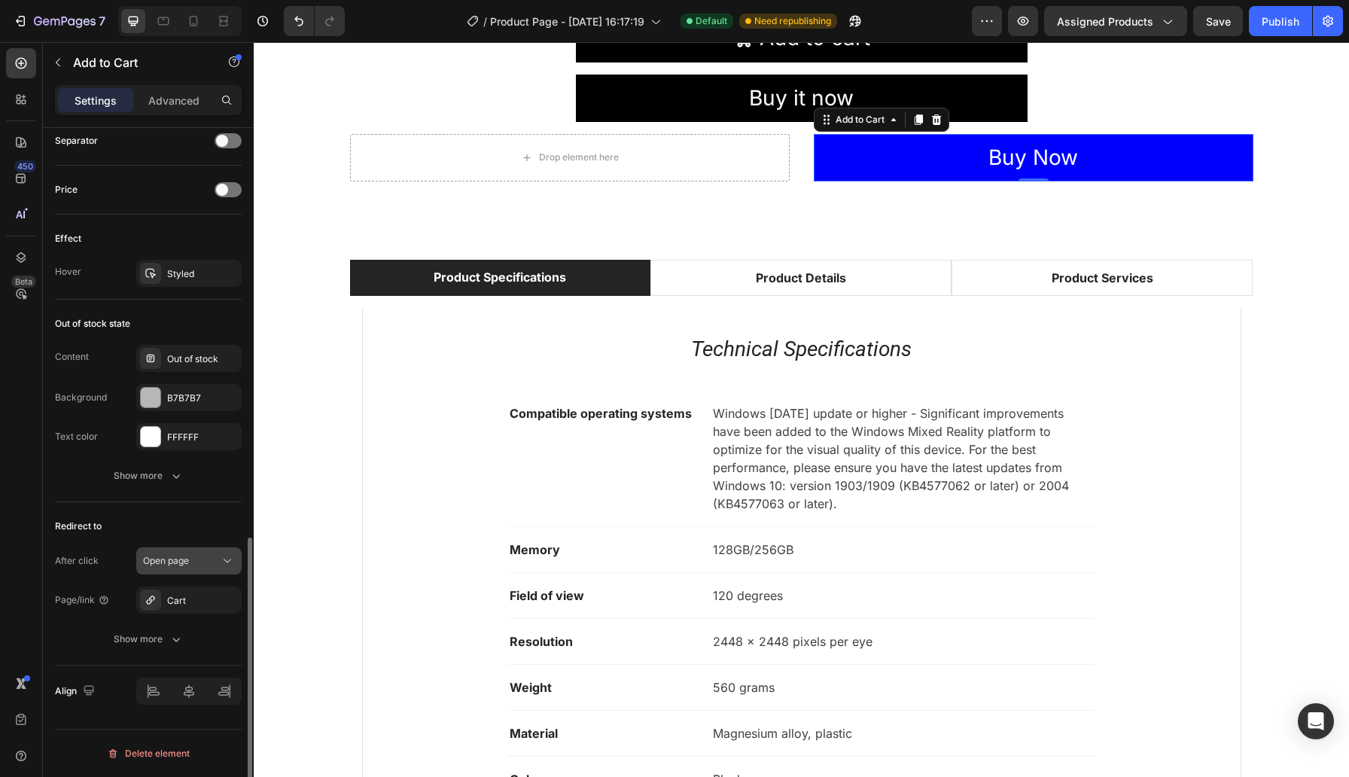
click at [208, 560] on div "Open page" at bounding box center [181, 561] width 77 height 14
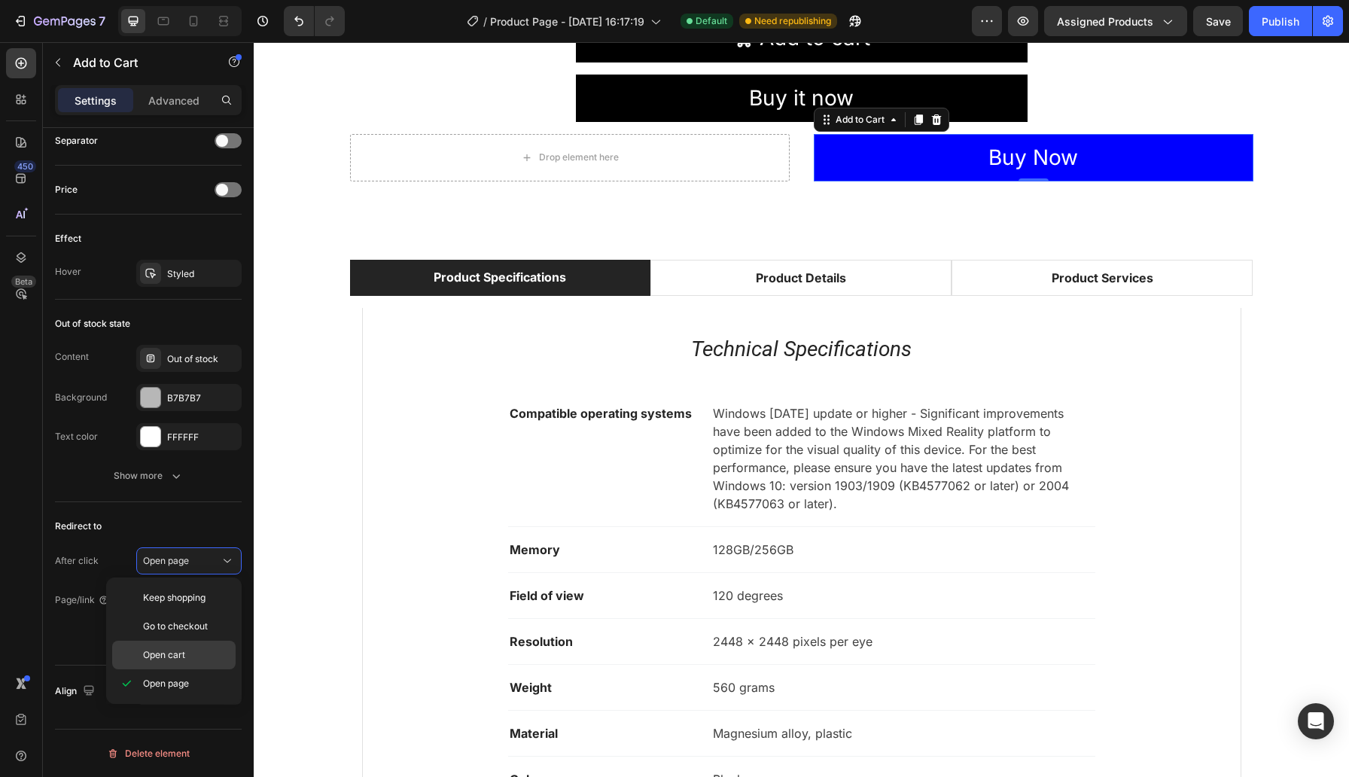
click at [184, 656] on span "Open cart" at bounding box center [164, 655] width 42 height 14
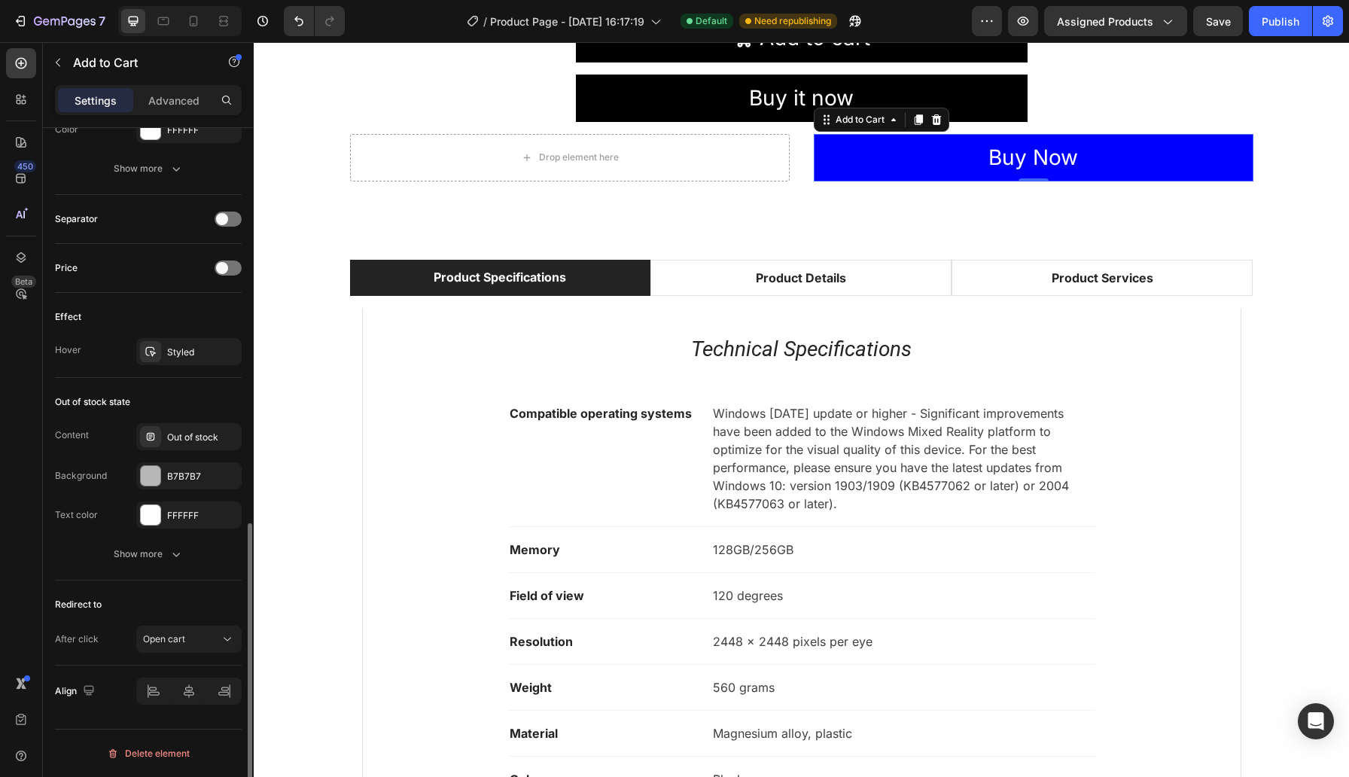
scroll to position [921, 0]
click at [205, 634] on div "Open cart" at bounding box center [181, 639] width 77 height 14
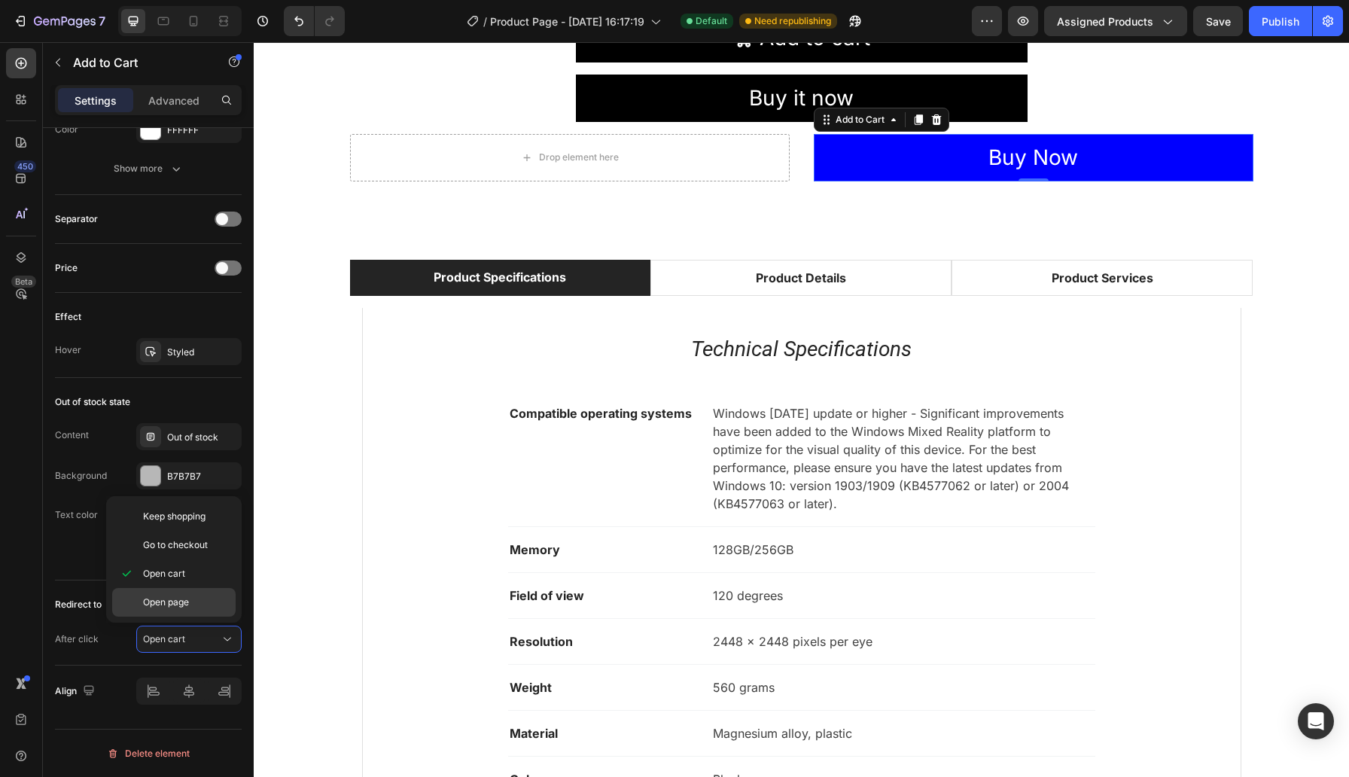
click at [187, 594] on div "Open page" at bounding box center [173, 602] width 123 height 29
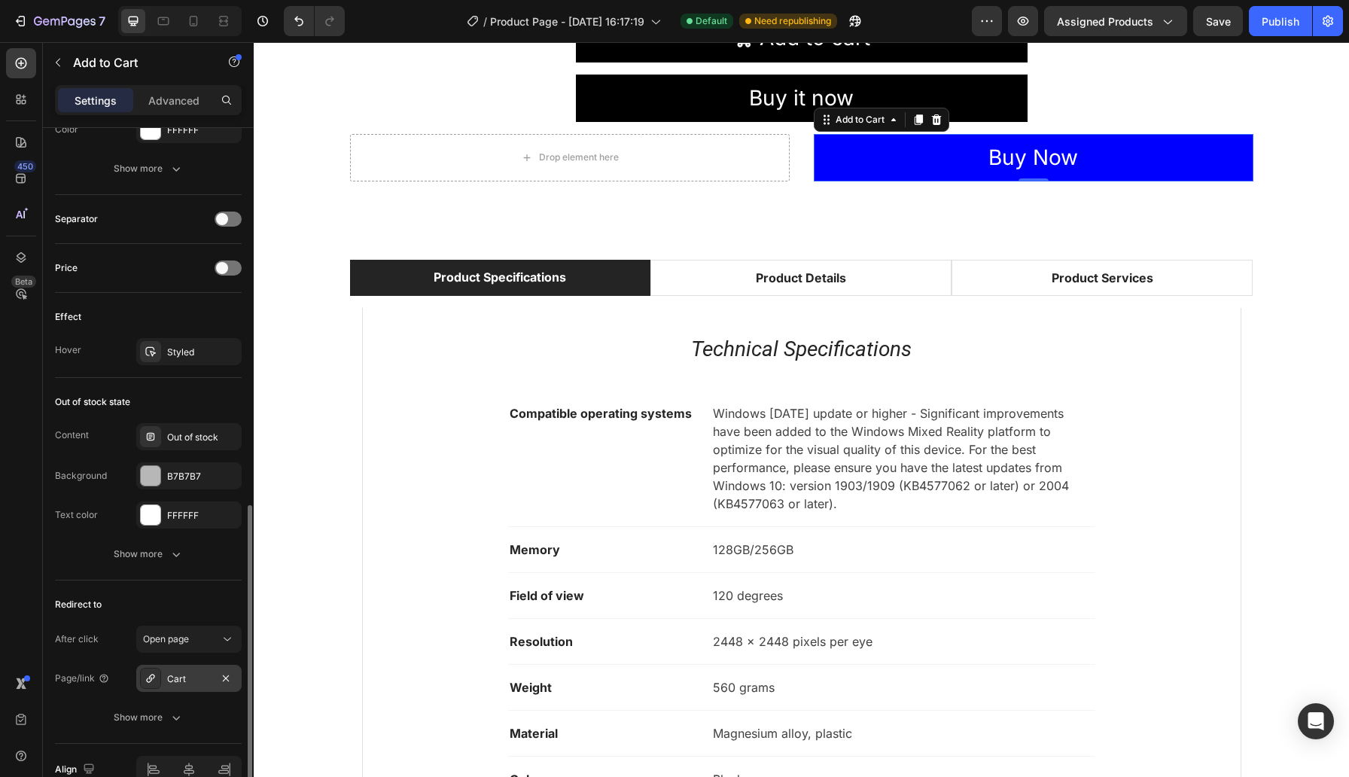
click at [196, 680] on div "Cart" at bounding box center [189, 679] width 44 height 14
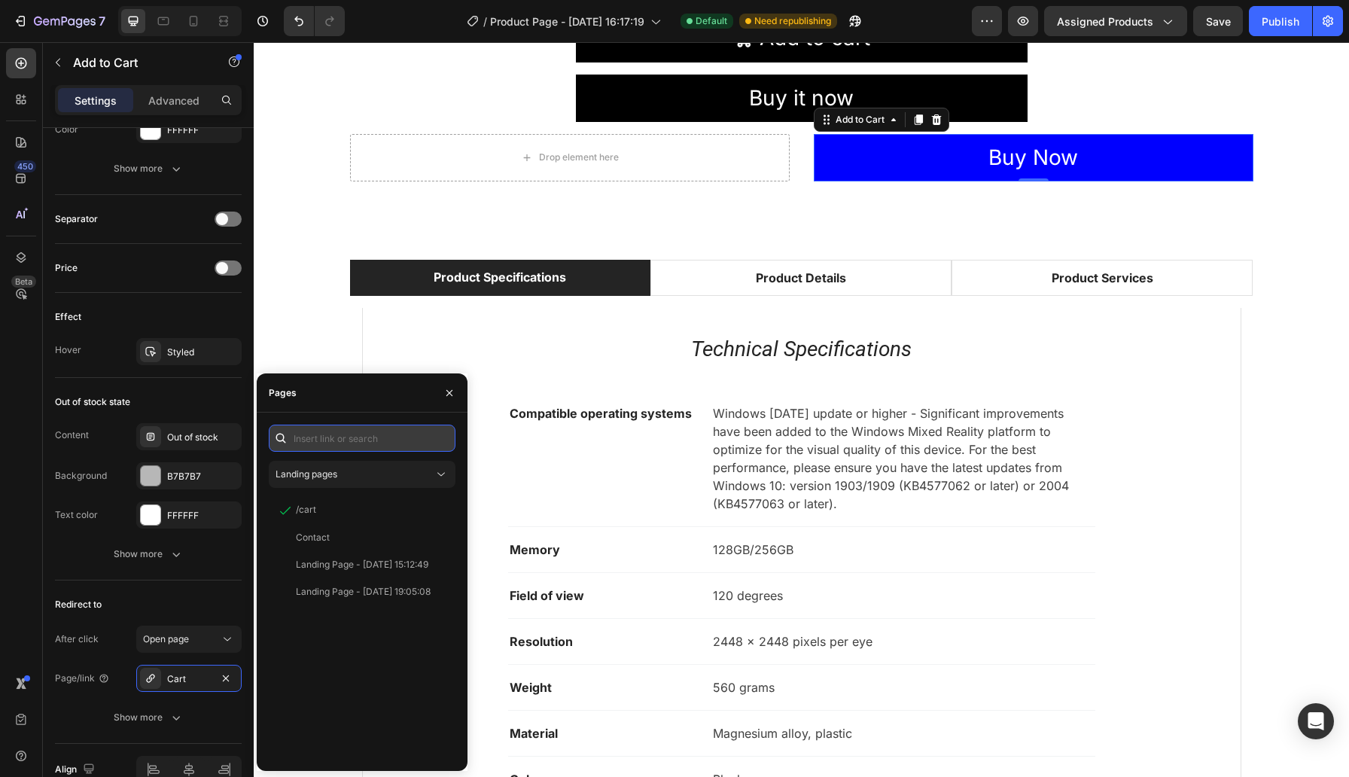
click at [330, 435] on input "text" at bounding box center [362, 437] width 187 height 27
type input "/"
click at [330, 540] on div "Contact" at bounding box center [359, 538] width 169 height 14
click at [334, 433] on input "text" at bounding box center [362, 437] width 187 height 27
click at [0, 577] on div "450 Beta" at bounding box center [21, 409] width 43 height 735
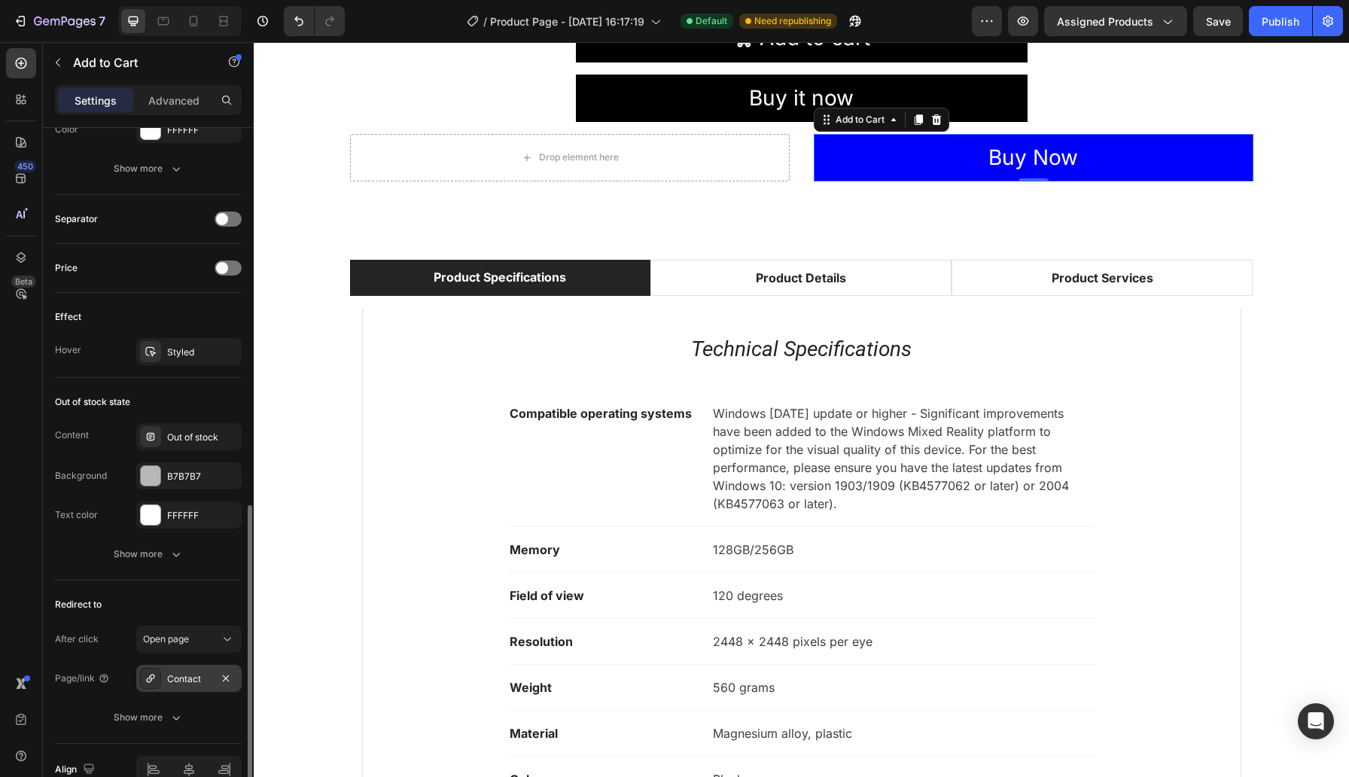
click at [186, 674] on div "Contact" at bounding box center [189, 679] width 44 height 14
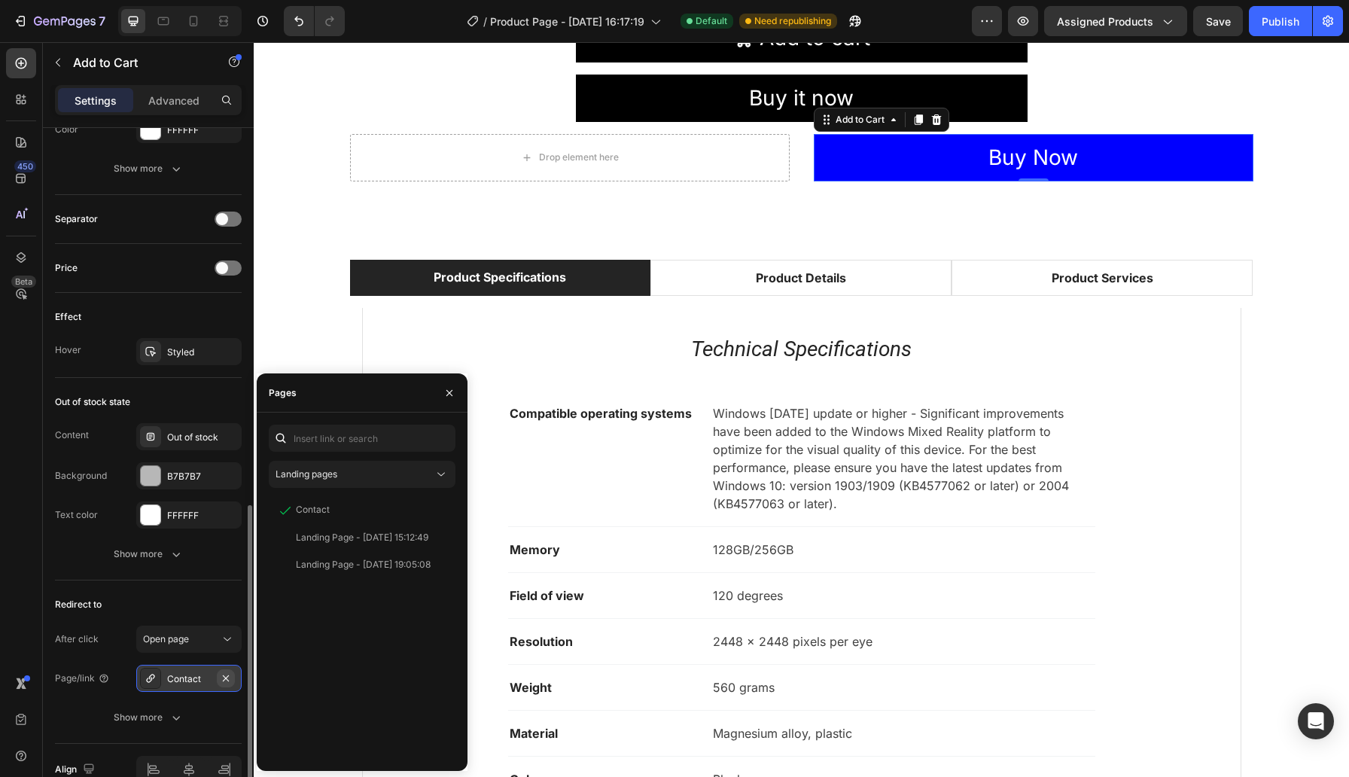
click at [227, 677] on icon "button" at bounding box center [226, 678] width 12 height 12
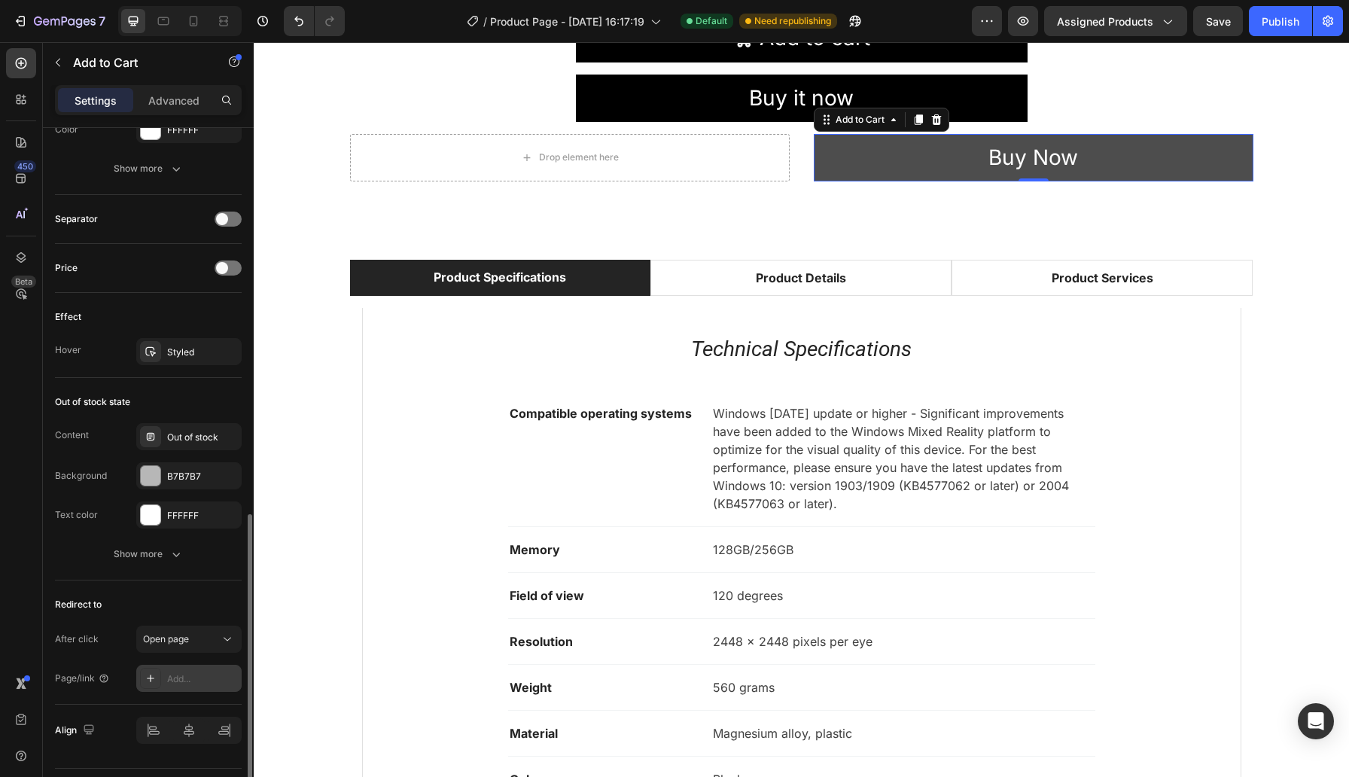
click at [838, 172] on button "Buy Now" at bounding box center [1034, 157] width 440 height 47
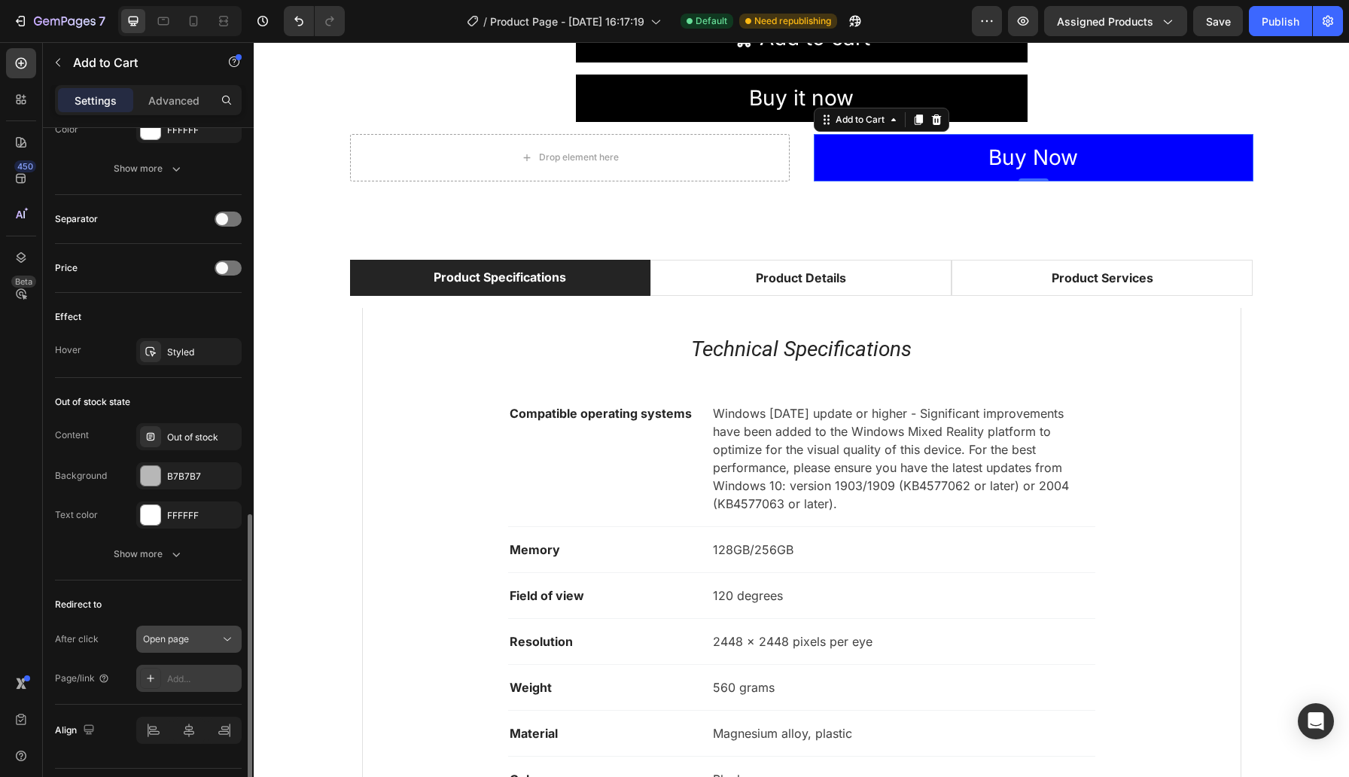
click at [217, 650] on button "Open page" at bounding box center [188, 638] width 105 height 27
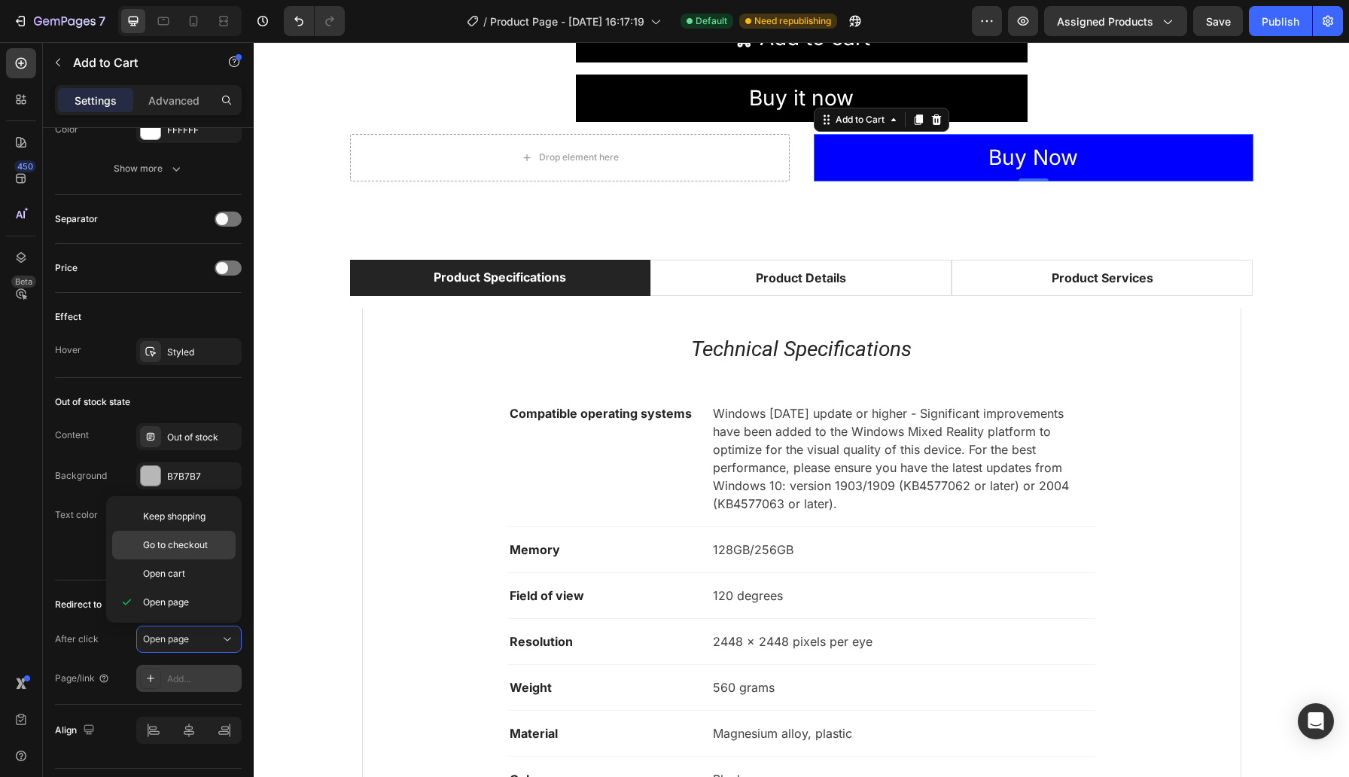
click at [178, 550] on span "Go to checkout" at bounding box center [175, 545] width 65 height 14
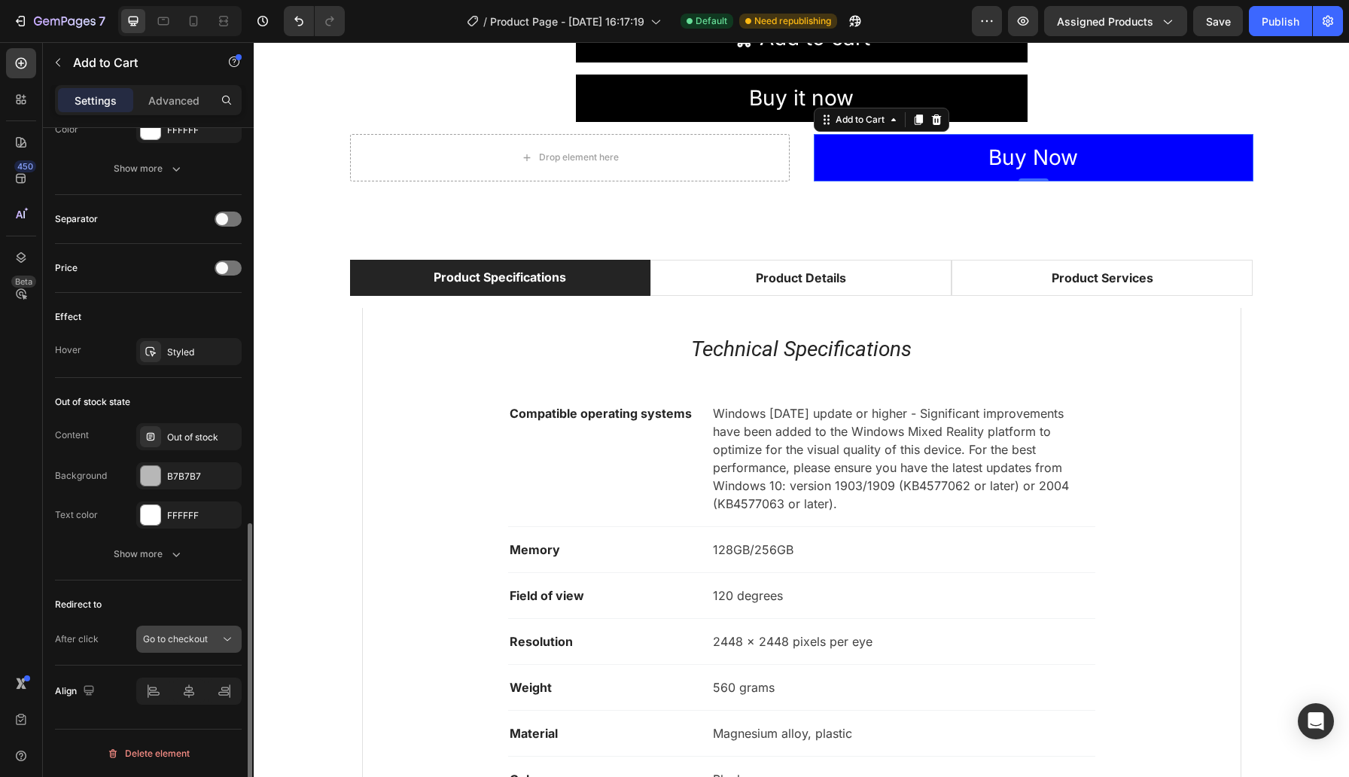
click at [214, 629] on button "Go to checkout" at bounding box center [188, 638] width 105 height 27
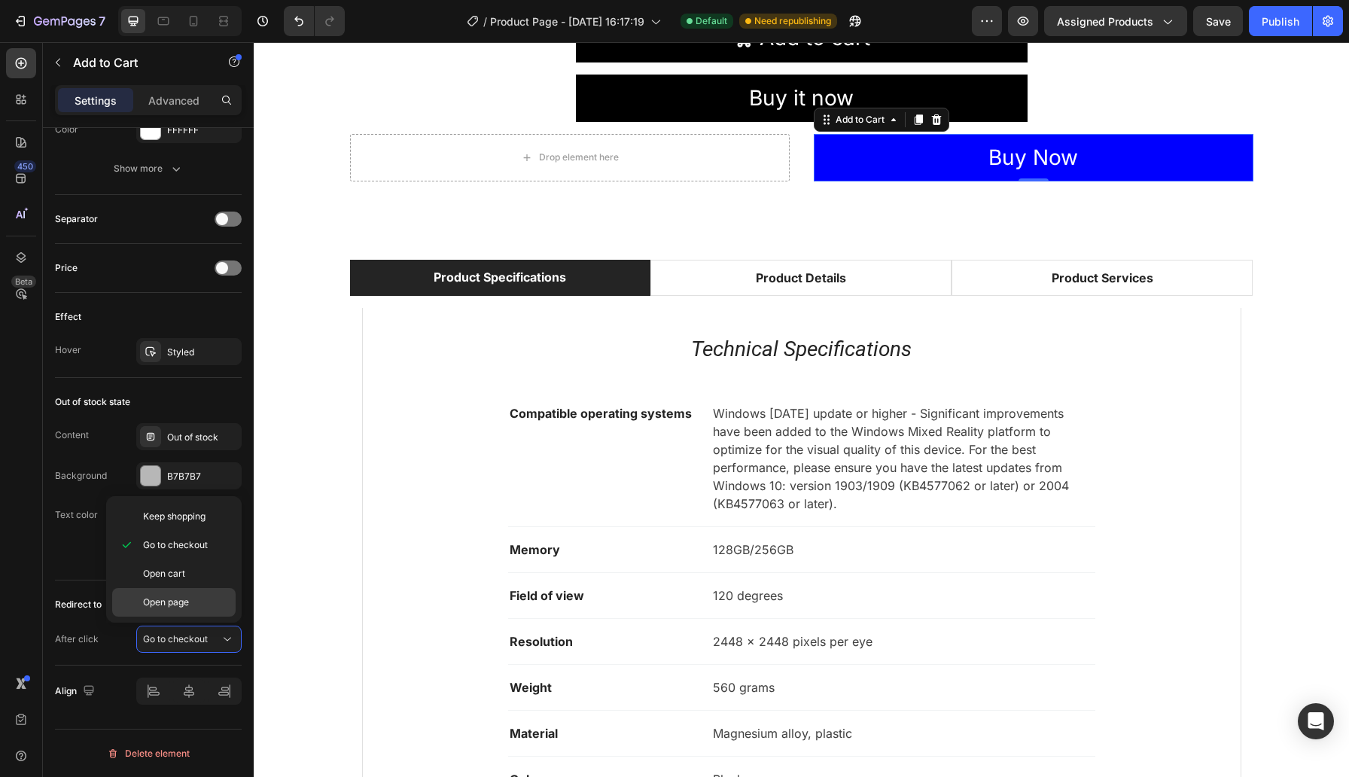
click at [184, 610] on div "Open page" at bounding box center [173, 602] width 123 height 29
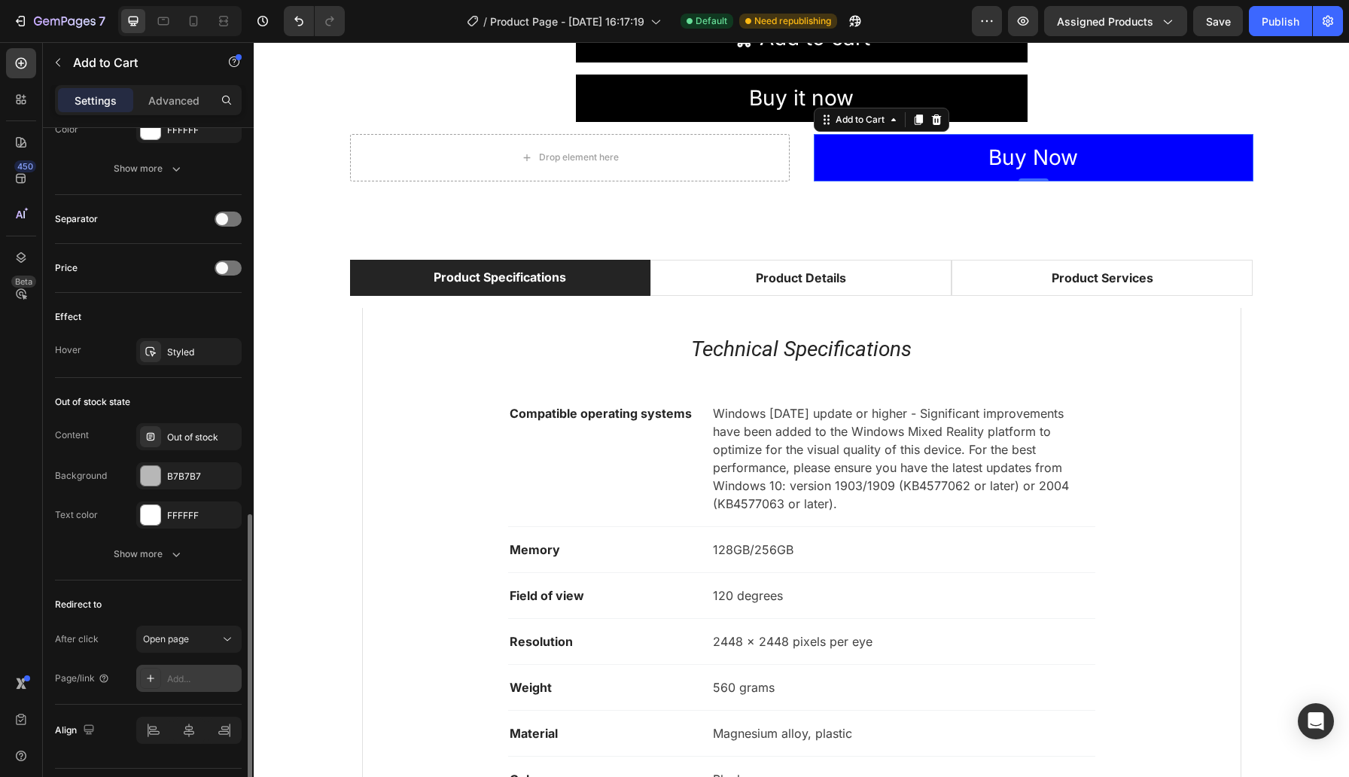
click at [191, 674] on div "Add..." at bounding box center [202, 679] width 71 height 14
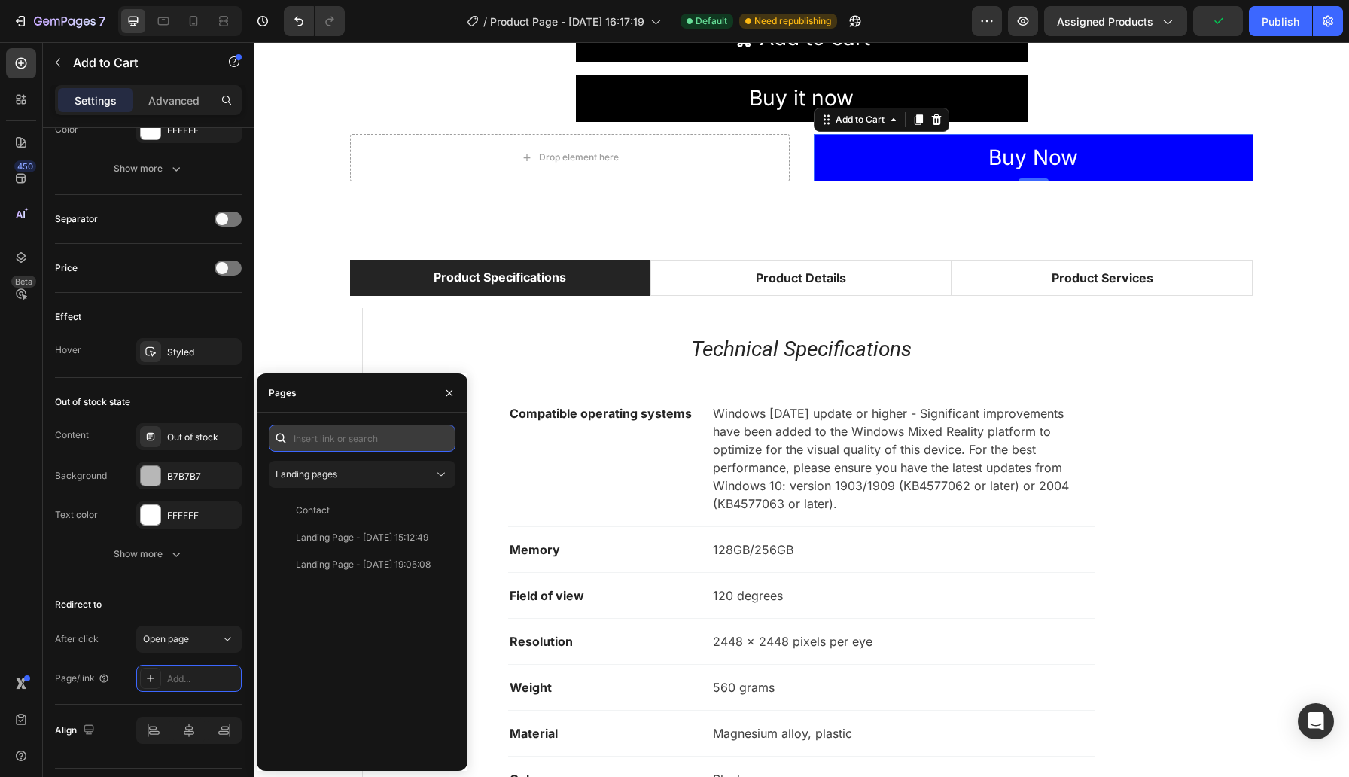
click at [338, 440] on input "text" at bounding box center [362, 437] width 187 height 27
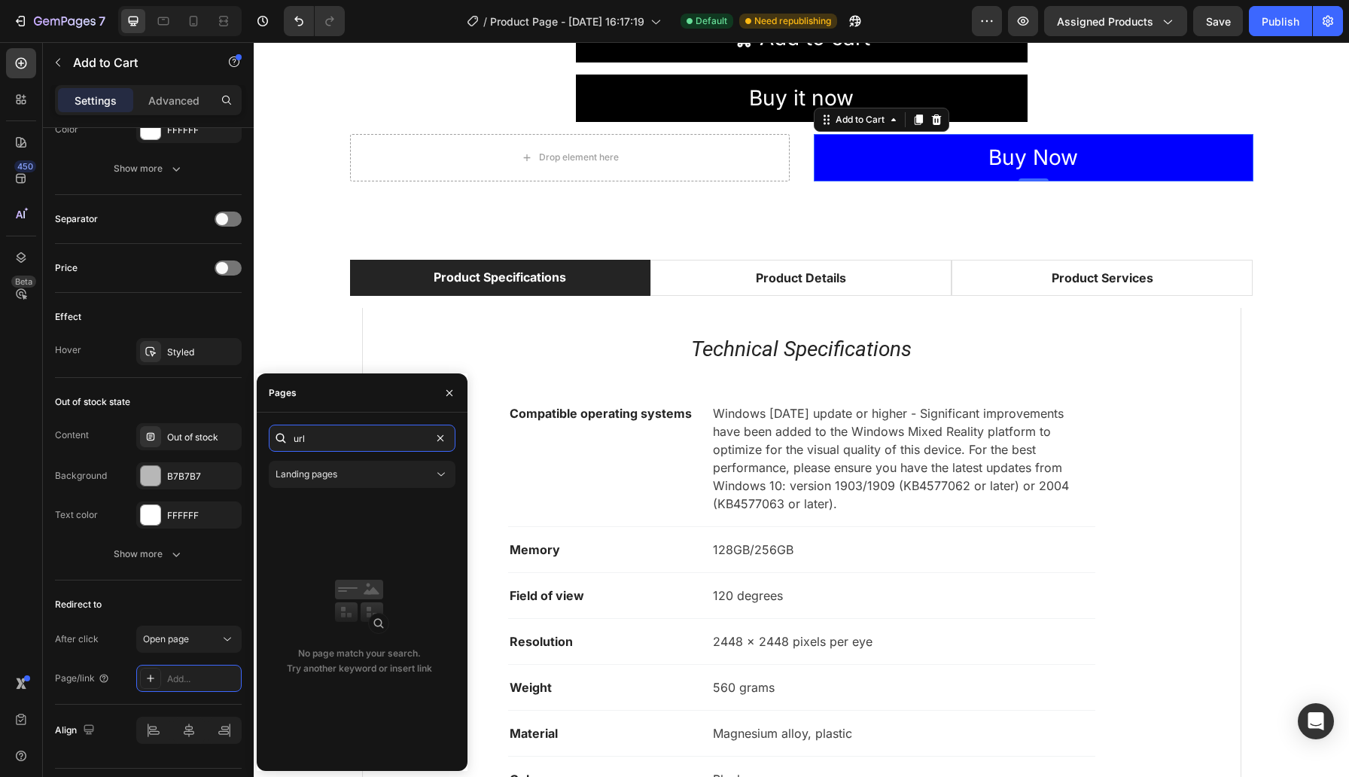
type input "url"
